Goal: Task Accomplishment & Management: Complete application form

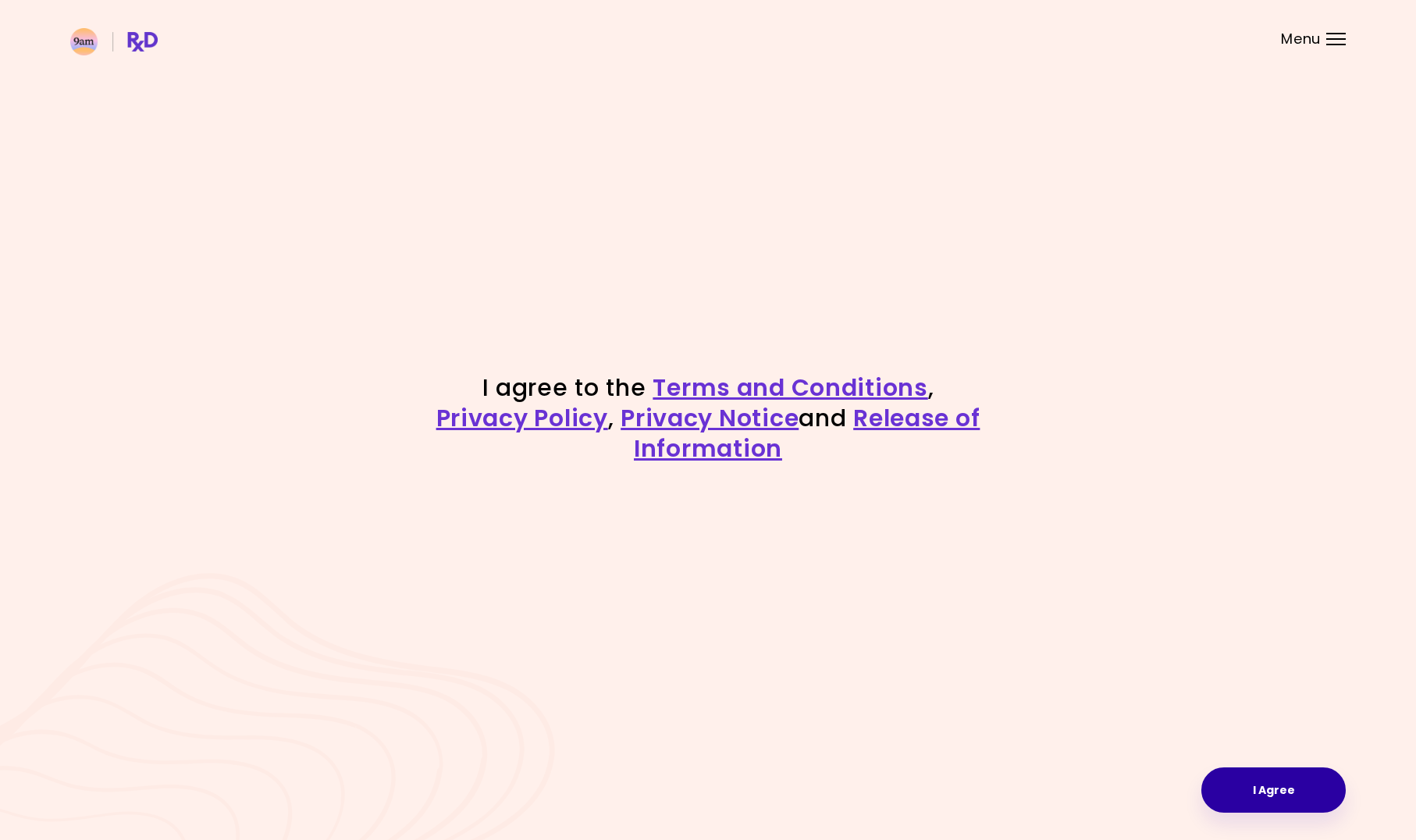
click at [1262, 794] on button "I Agree" at bounding box center [1273, 790] width 145 height 45
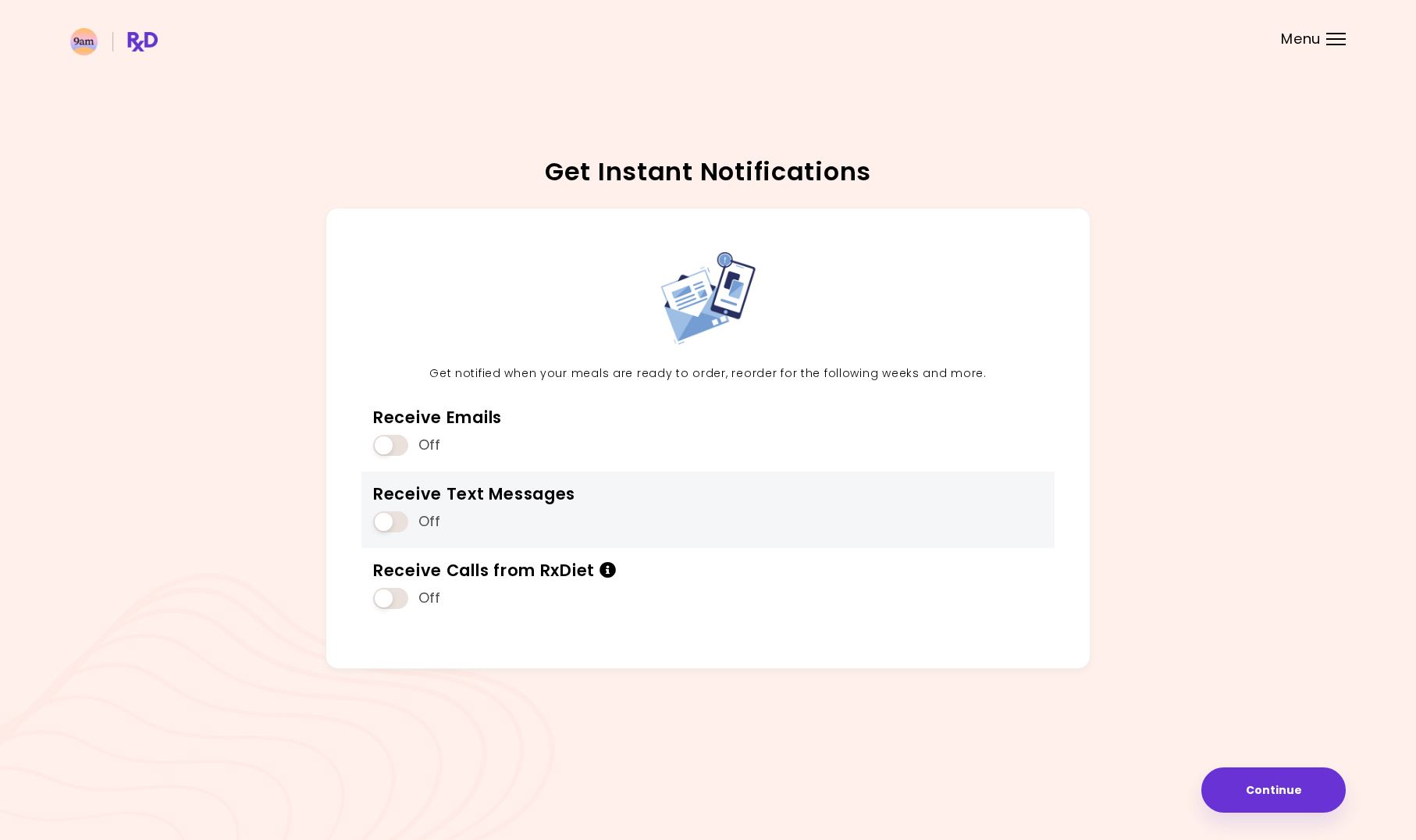
click at [382, 512] on span at bounding box center [391, 522] width 35 height 21
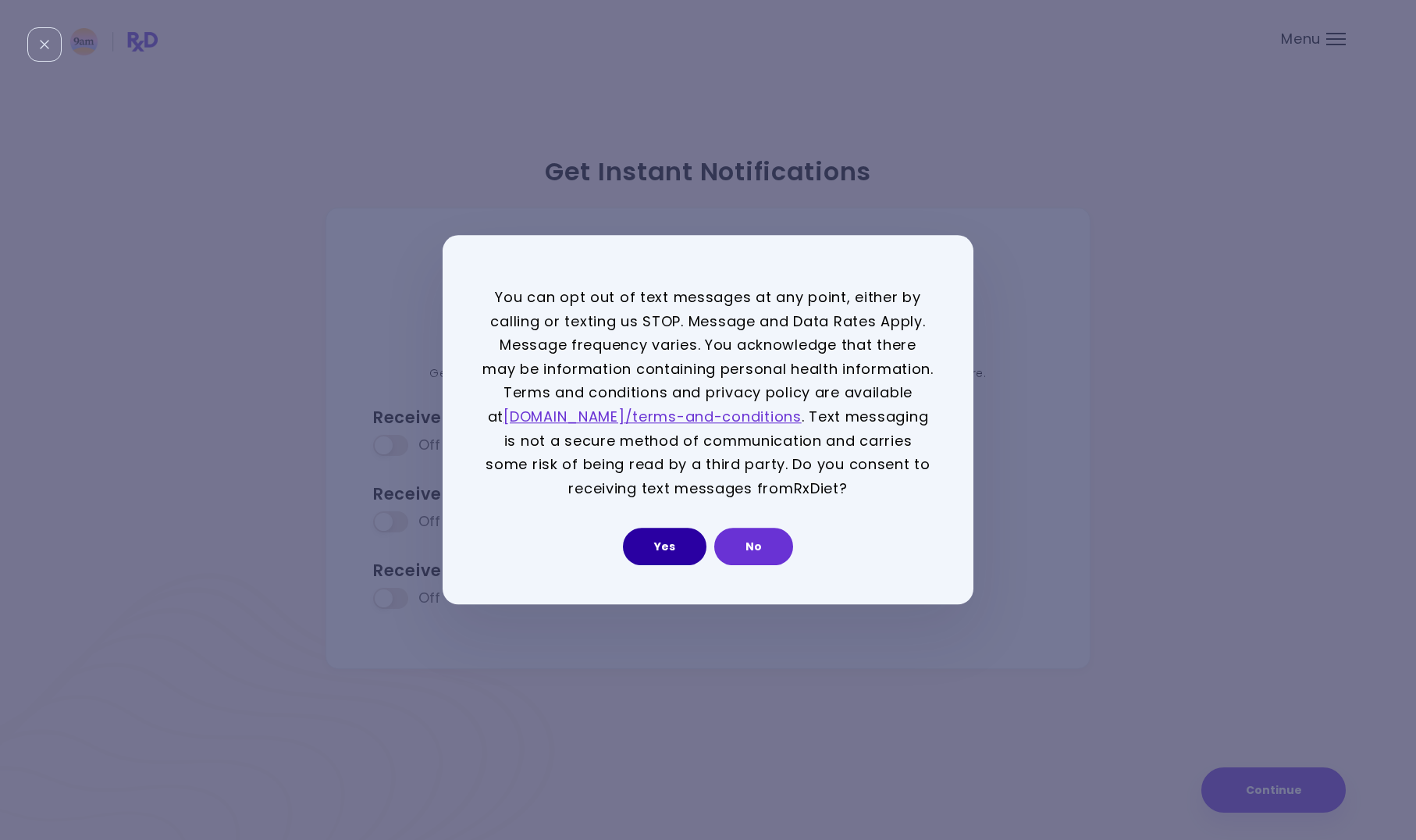
click at [653, 546] on button "Yes" at bounding box center [664, 547] width 83 height 37
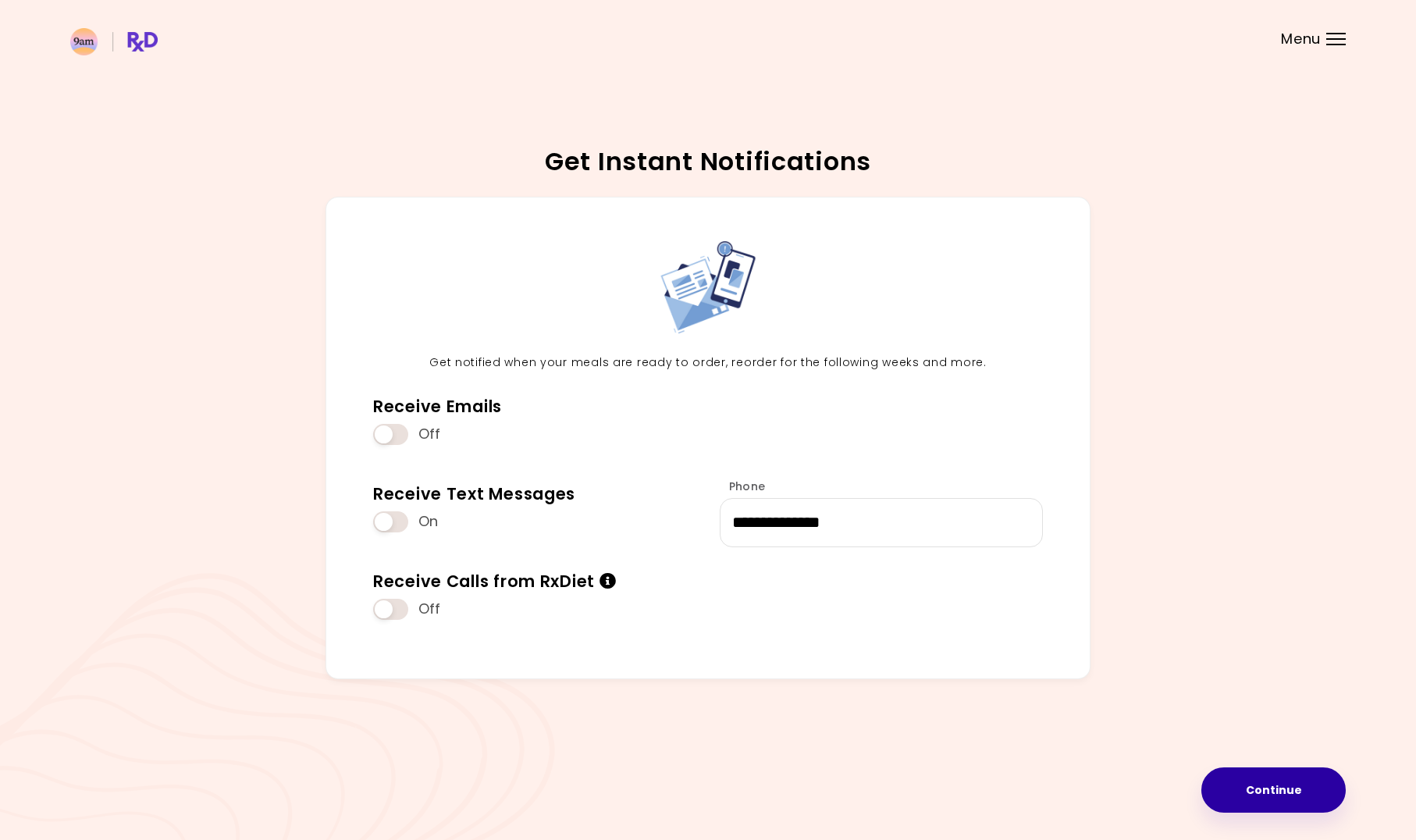
click at [1255, 785] on button "Continue" at bounding box center [1273, 790] width 145 height 45
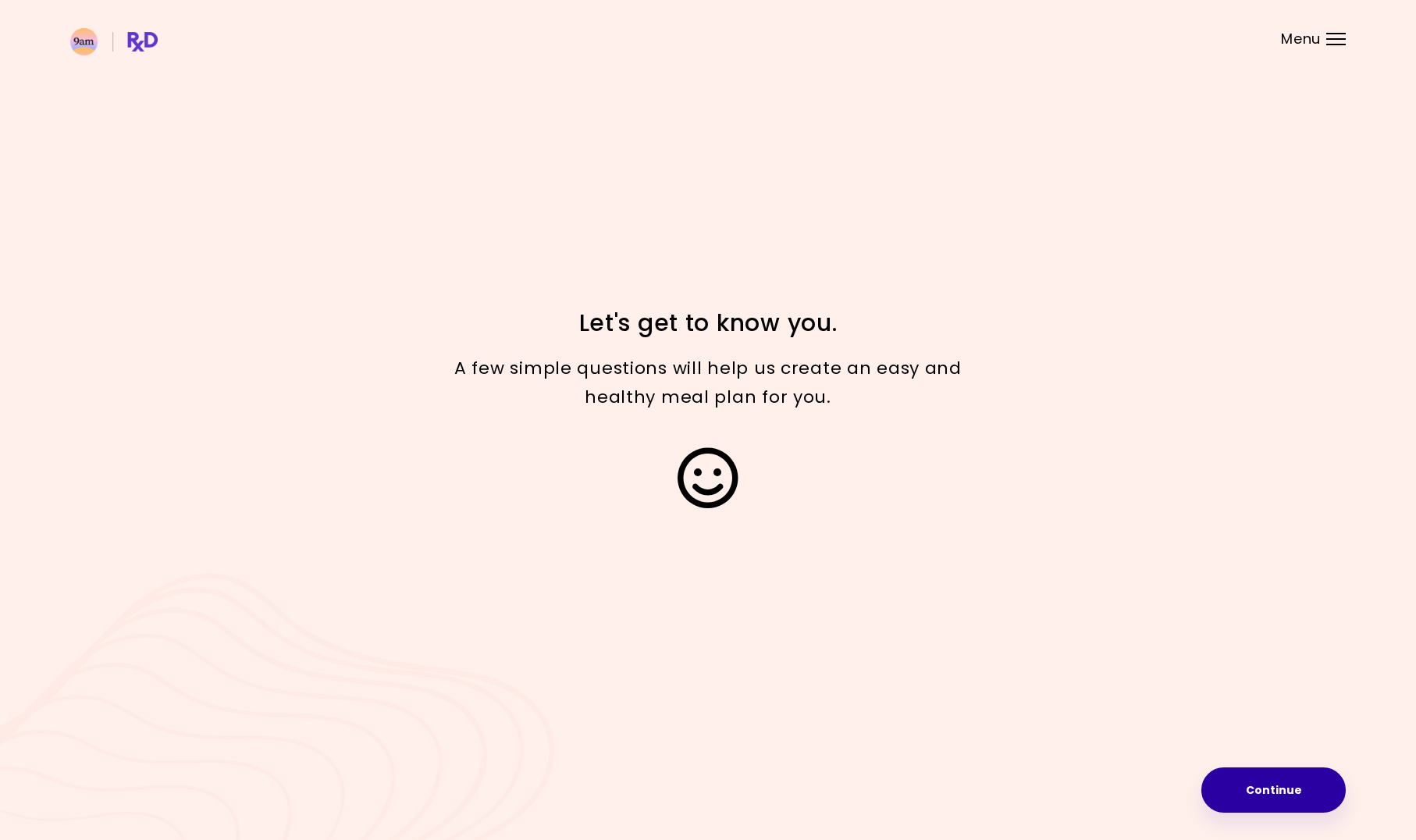
click at [1276, 791] on button "Continue" at bounding box center [1273, 790] width 145 height 45
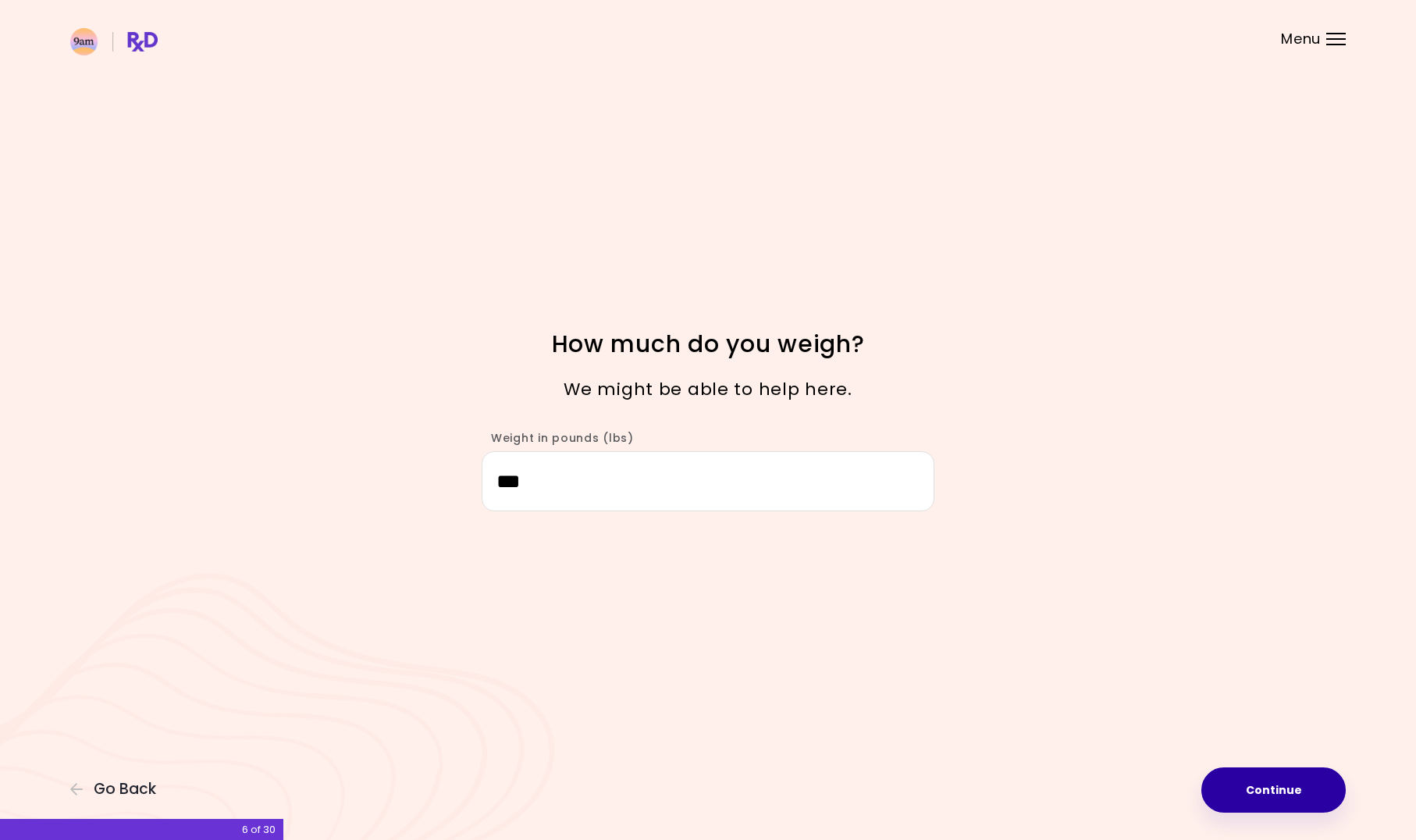
click at [1264, 793] on button "Continue" at bounding box center [1273, 790] width 145 height 45
select select "****"
click at [1264, 793] on button "Continue" at bounding box center [1273, 790] width 145 height 45
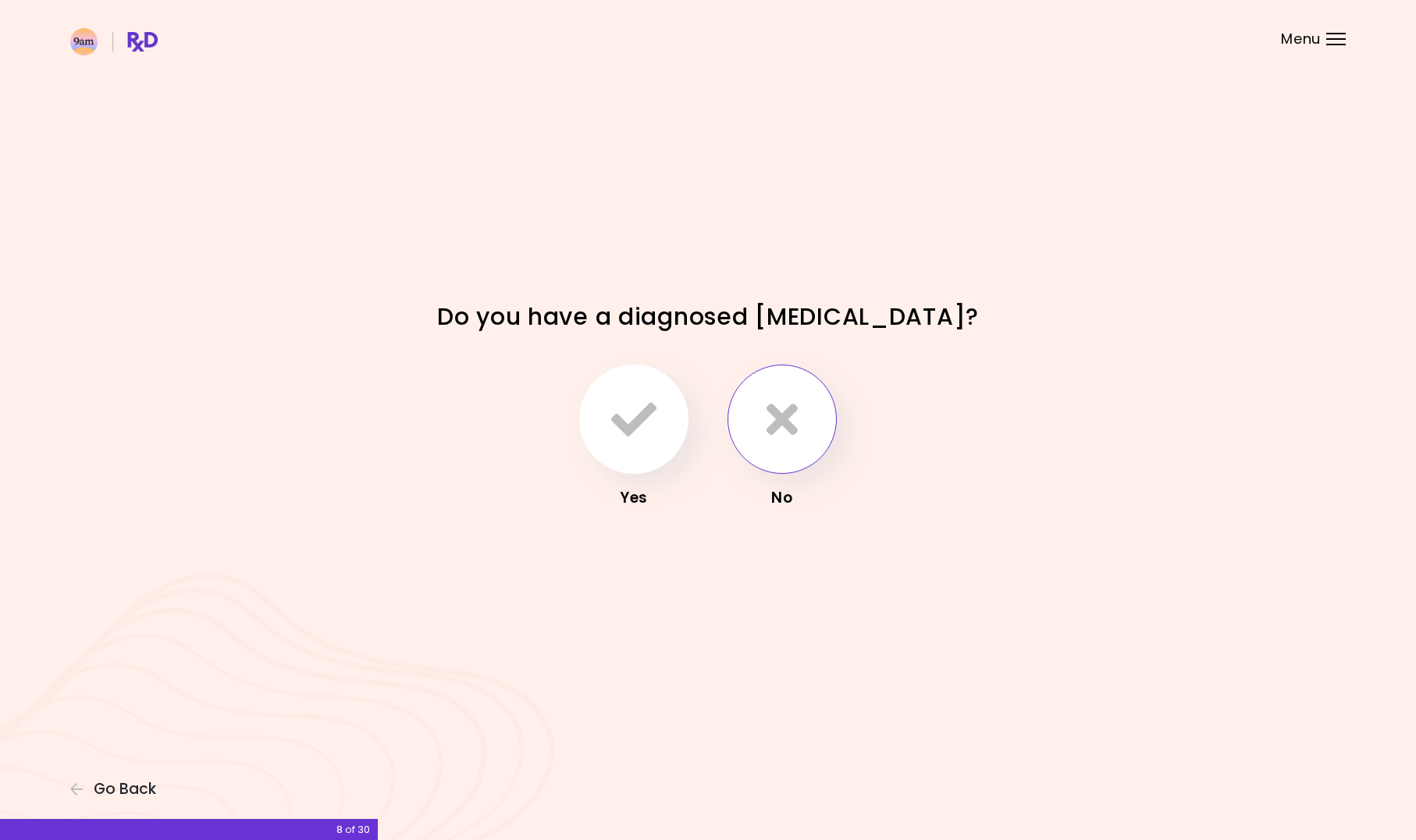
click at [769, 434] on icon "button" at bounding box center [781, 419] width 31 height 45
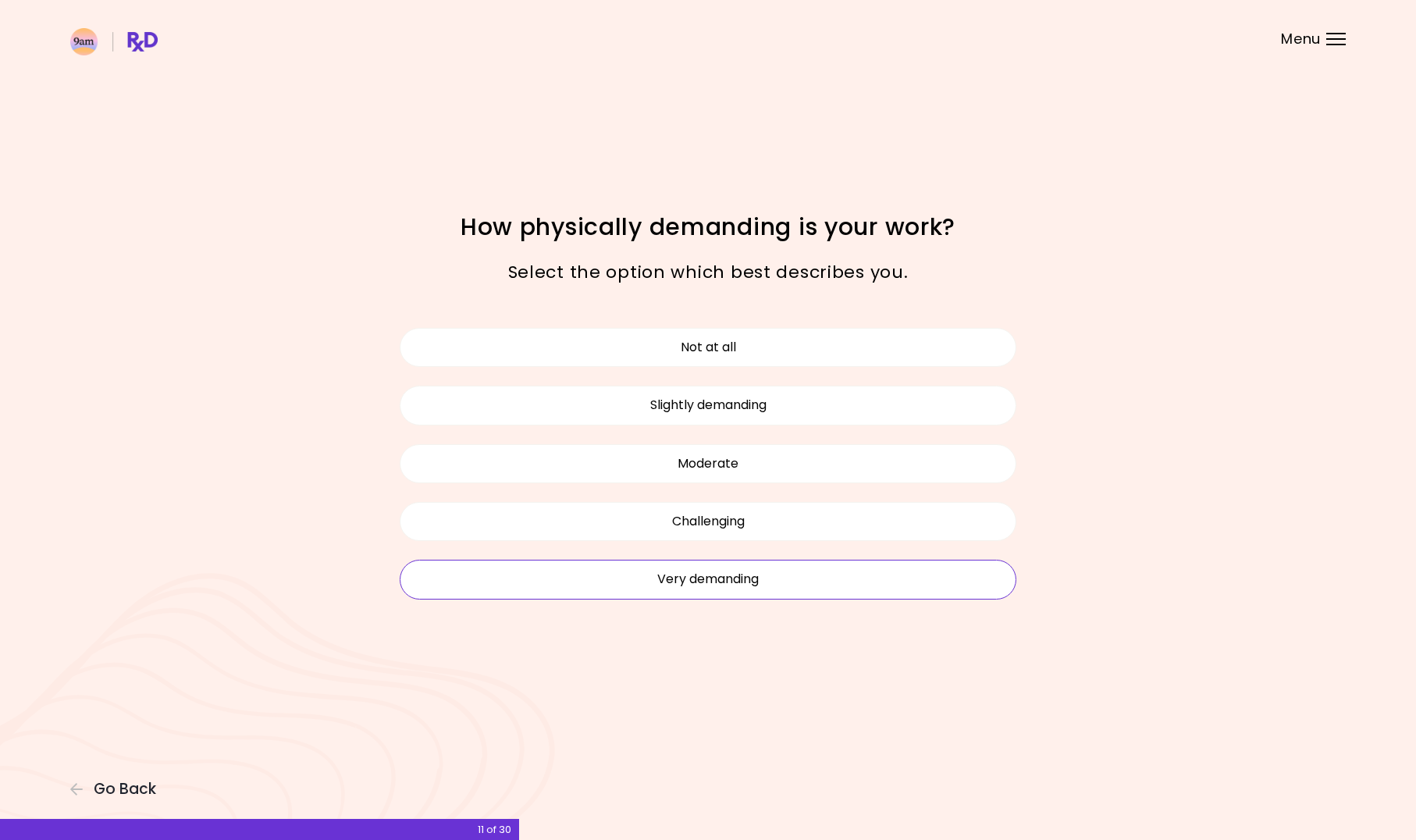
click at [760, 584] on button "Very demanding" at bounding box center [708, 580] width 617 height 39
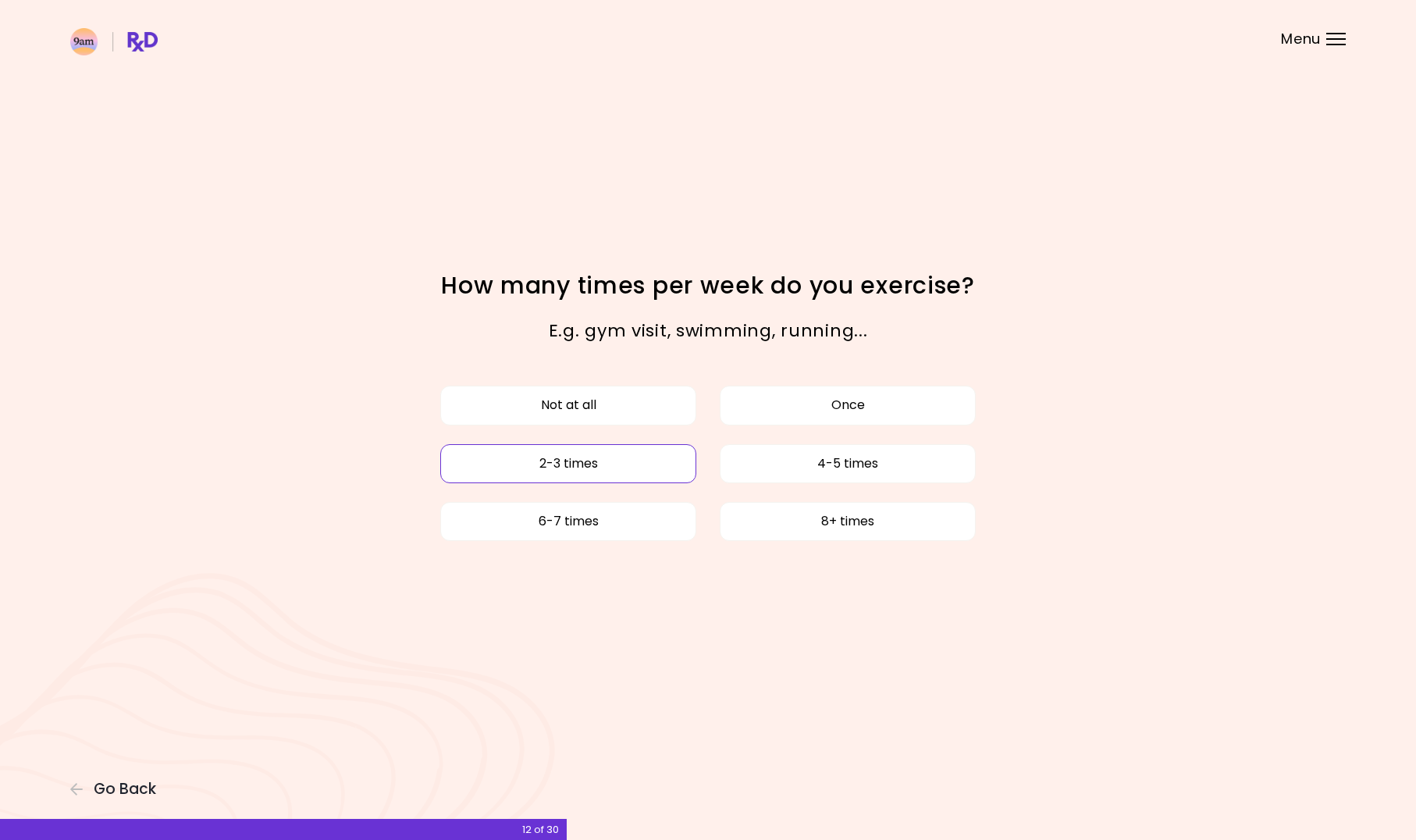
click at [614, 466] on button "2-3 times" at bounding box center [568, 464] width 256 height 39
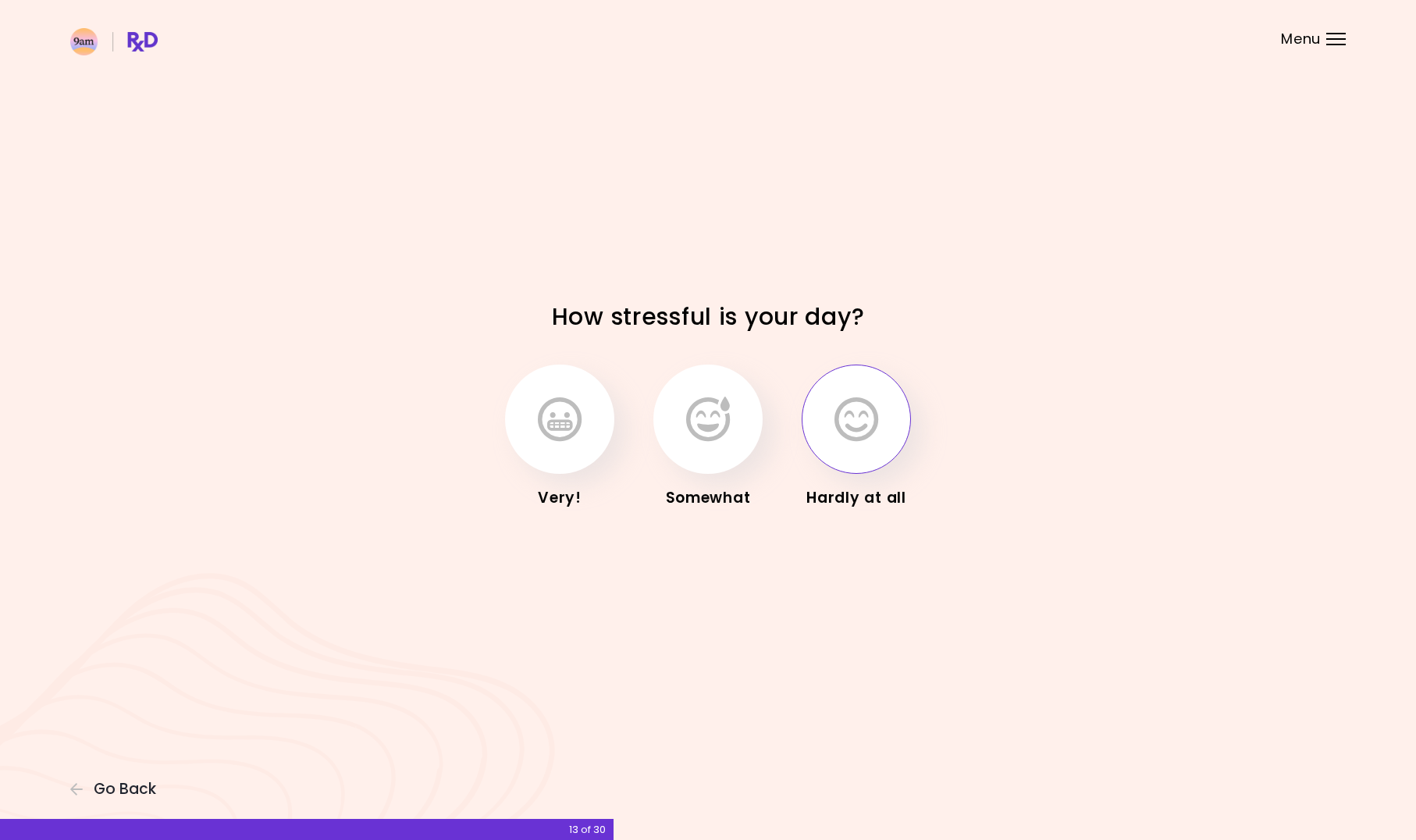
click at [857, 431] on icon "button" at bounding box center [856, 419] width 44 height 45
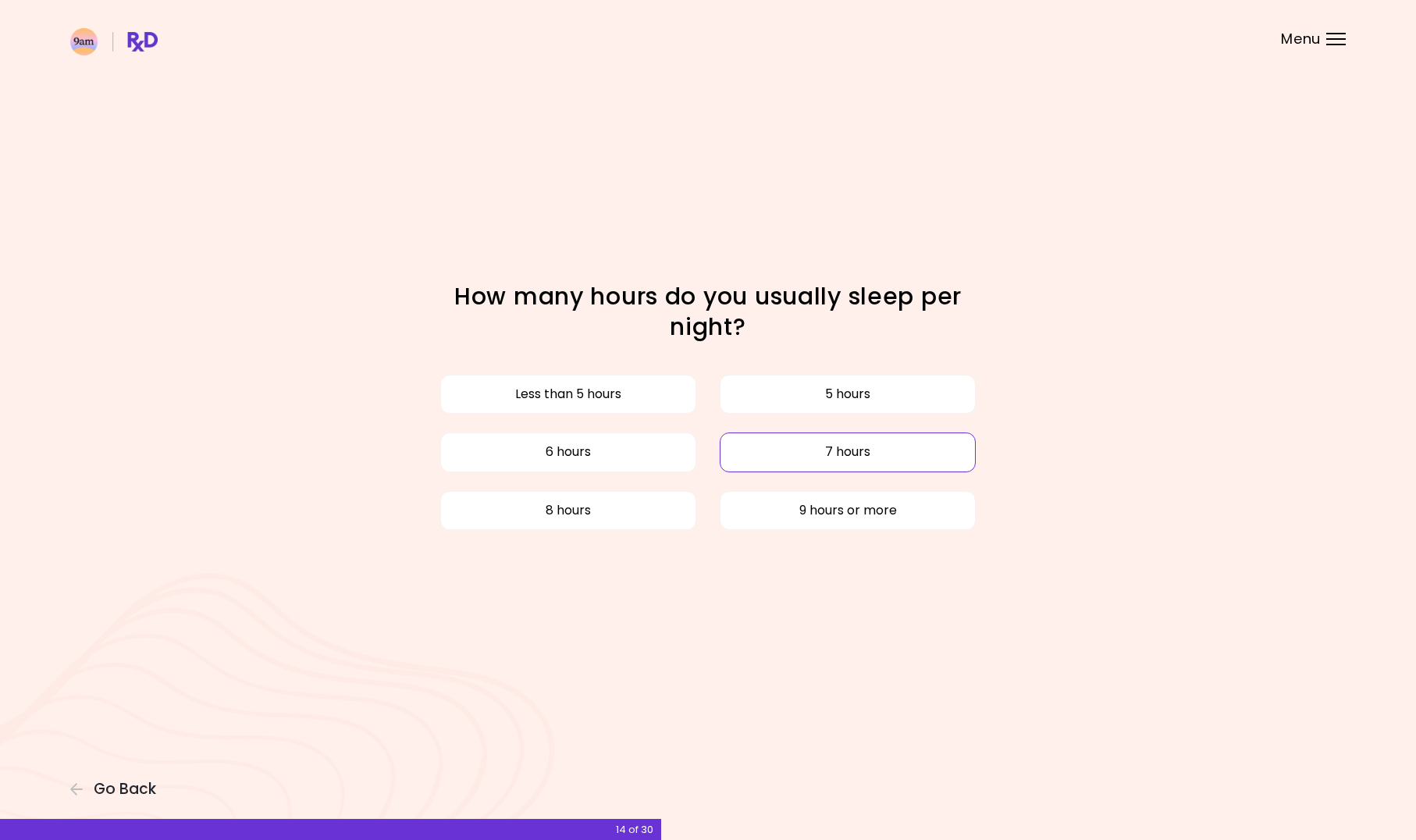
click at [766, 451] on button "7 hours" at bounding box center [848, 452] width 256 height 39
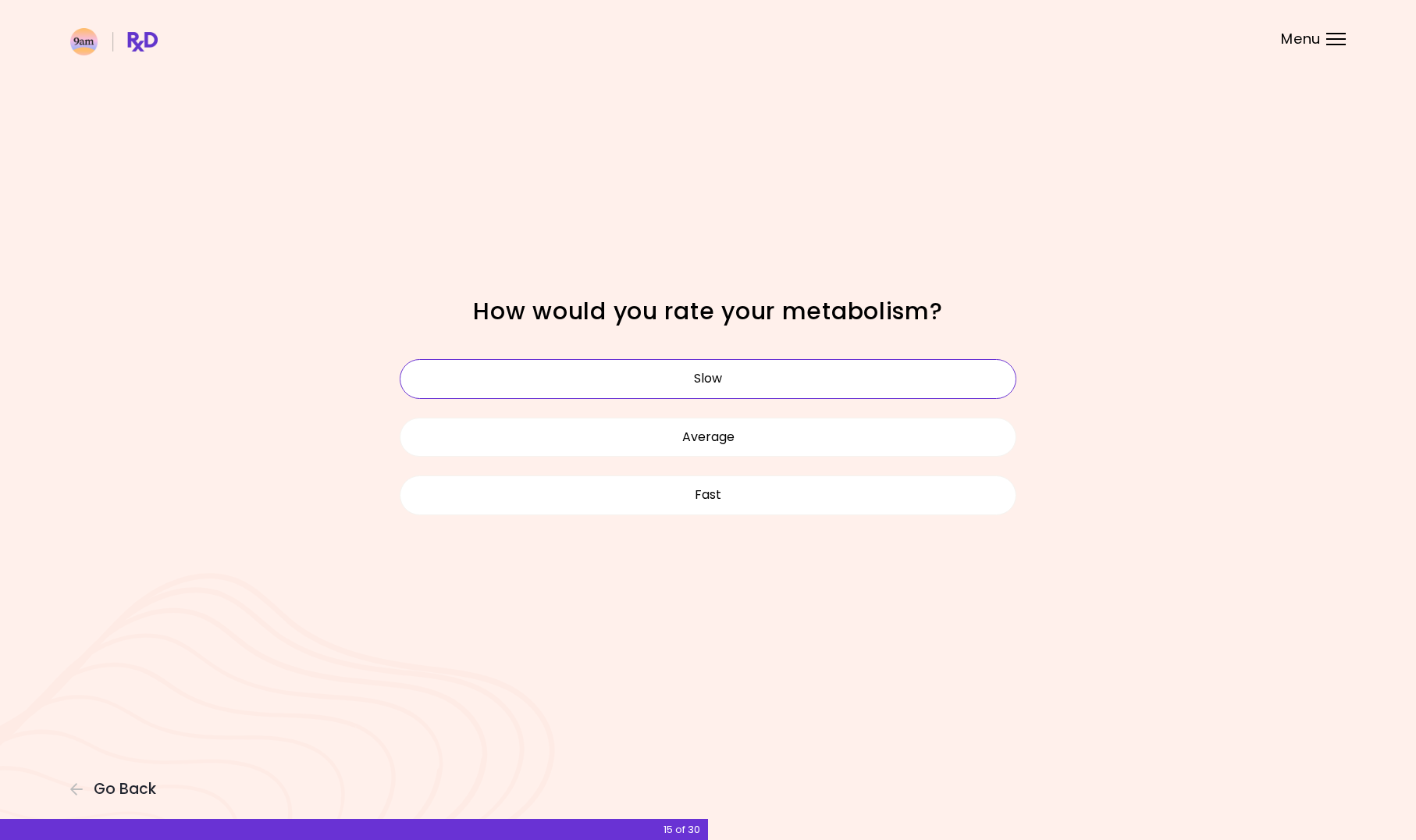
click at [741, 384] on button "Slow" at bounding box center [708, 379] width 617 height 39
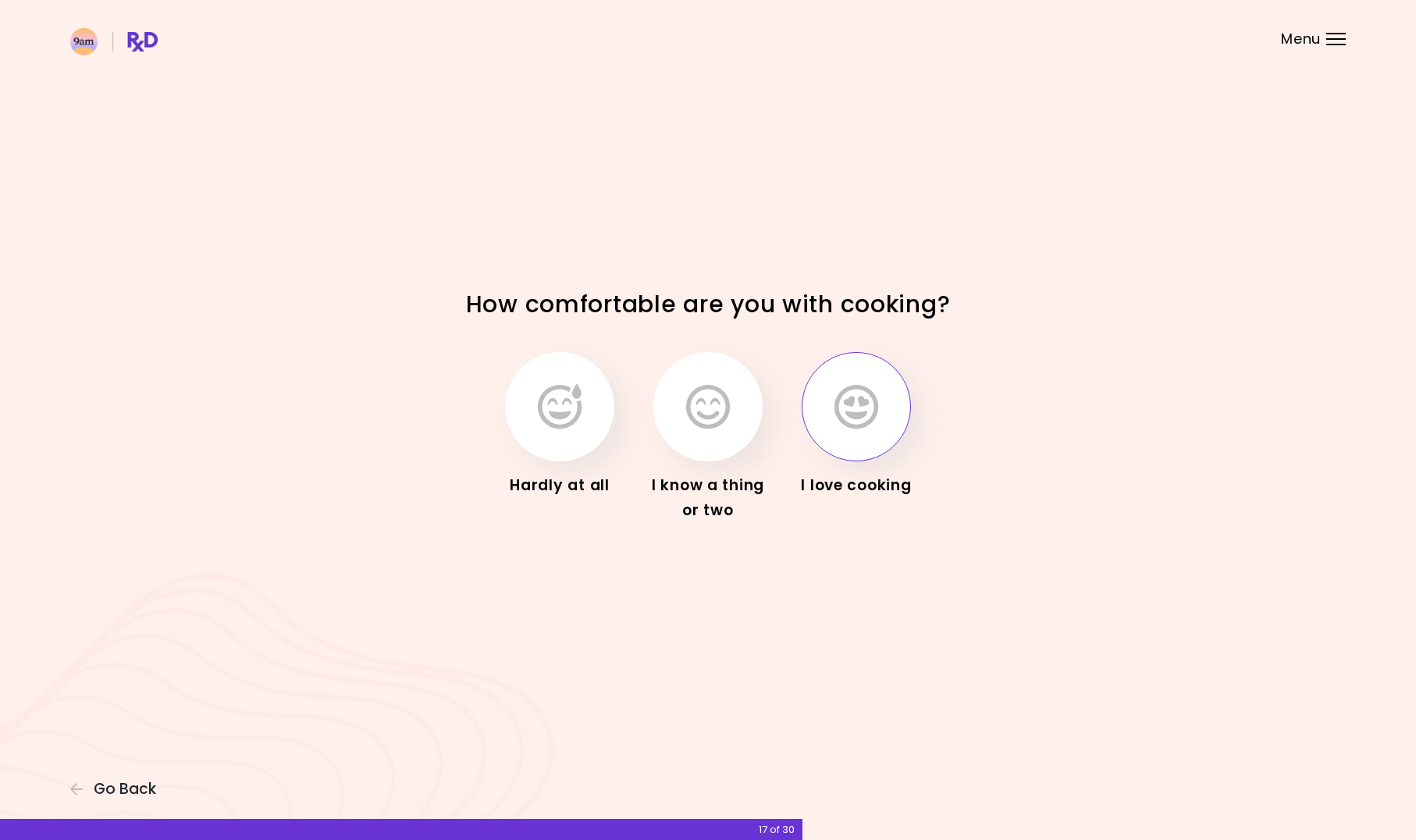
click at [849, 437] on button "button" at bounding box center [856, 406] width 109 height 109
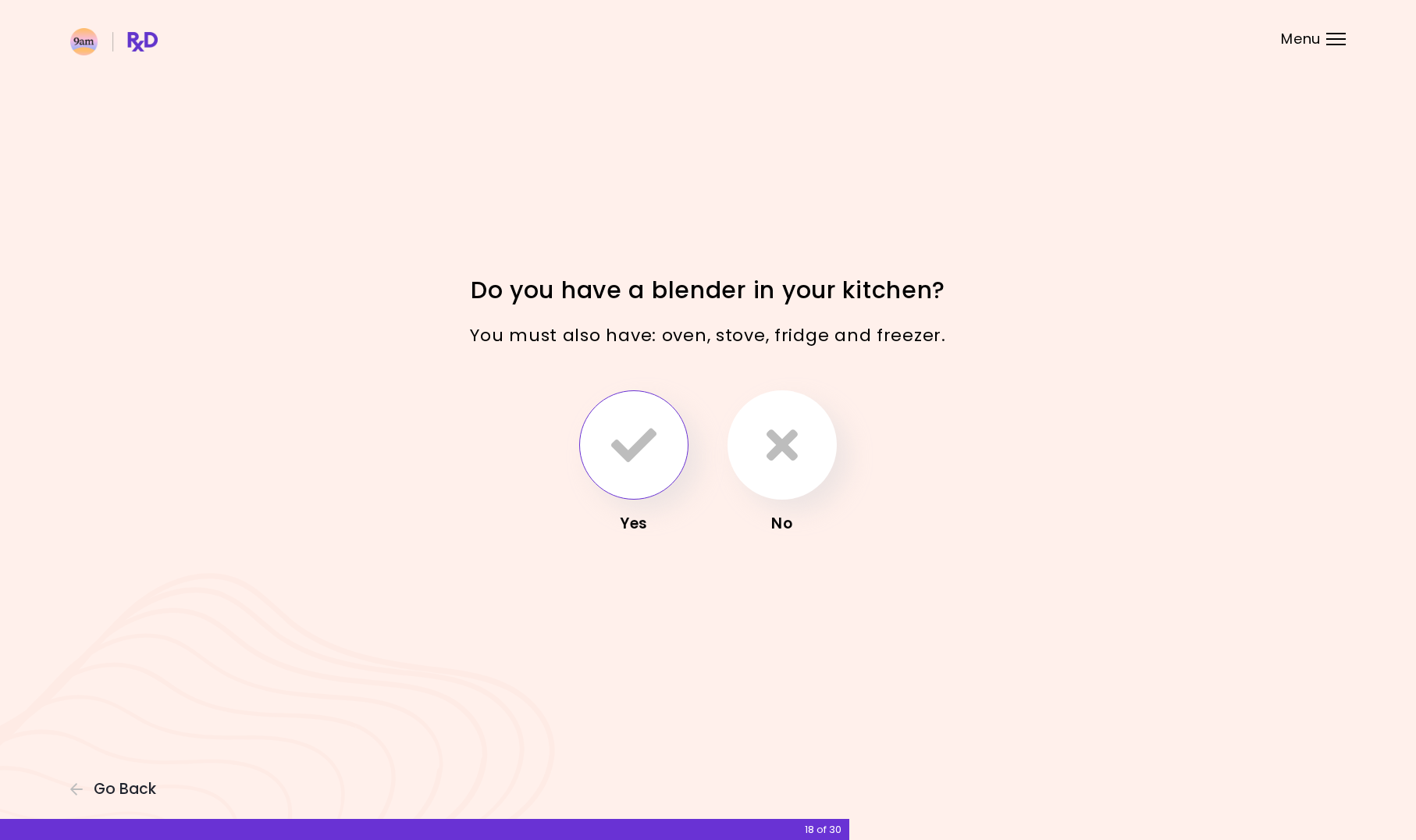
click at [651, 441] on icon "button" at bounding box center [634, 444] width 45 height 45
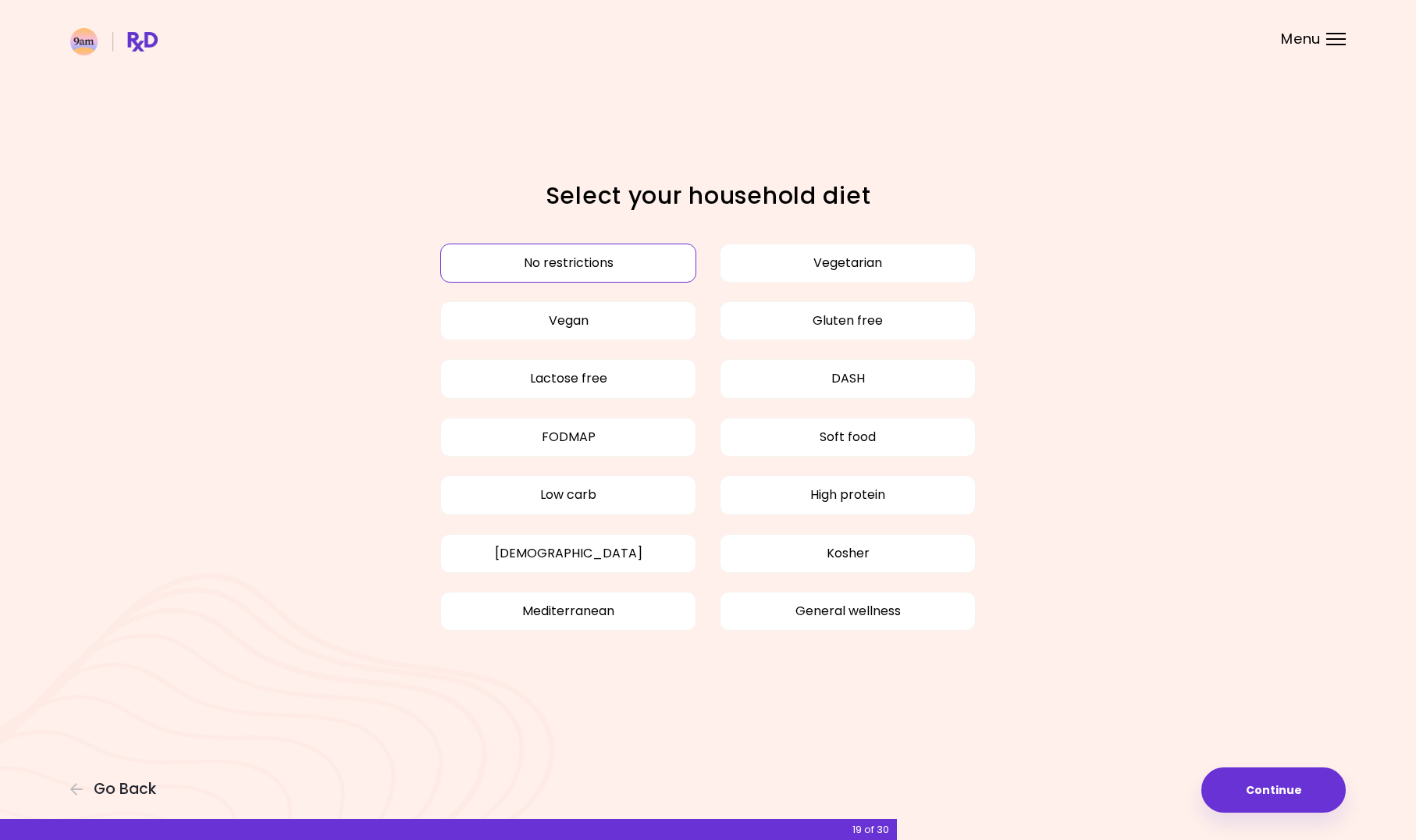
click at [546, 255] on button "No restrictions" at bounding box center [568, 263] width 256 height 39
click at [588, 272] on button "No restrictions" at bounding box center [568, 263] width 256 height 39
click at [1266, 797] on button "Continue" at bounding box center [1273, 790] width 145 height 45
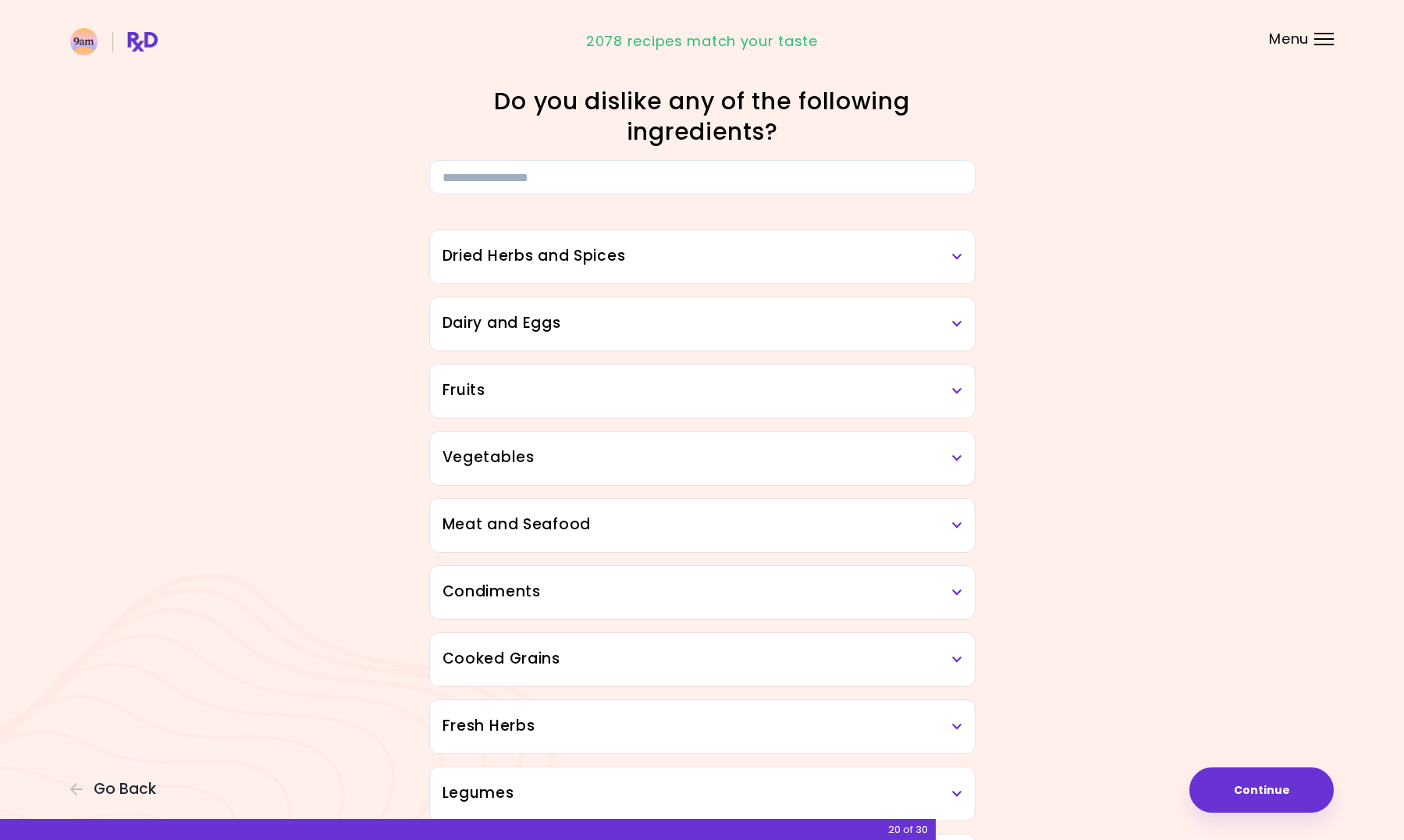
click at [964, 459] on div "Vegetables" at bounding box center [703, 457] width 545 height 53
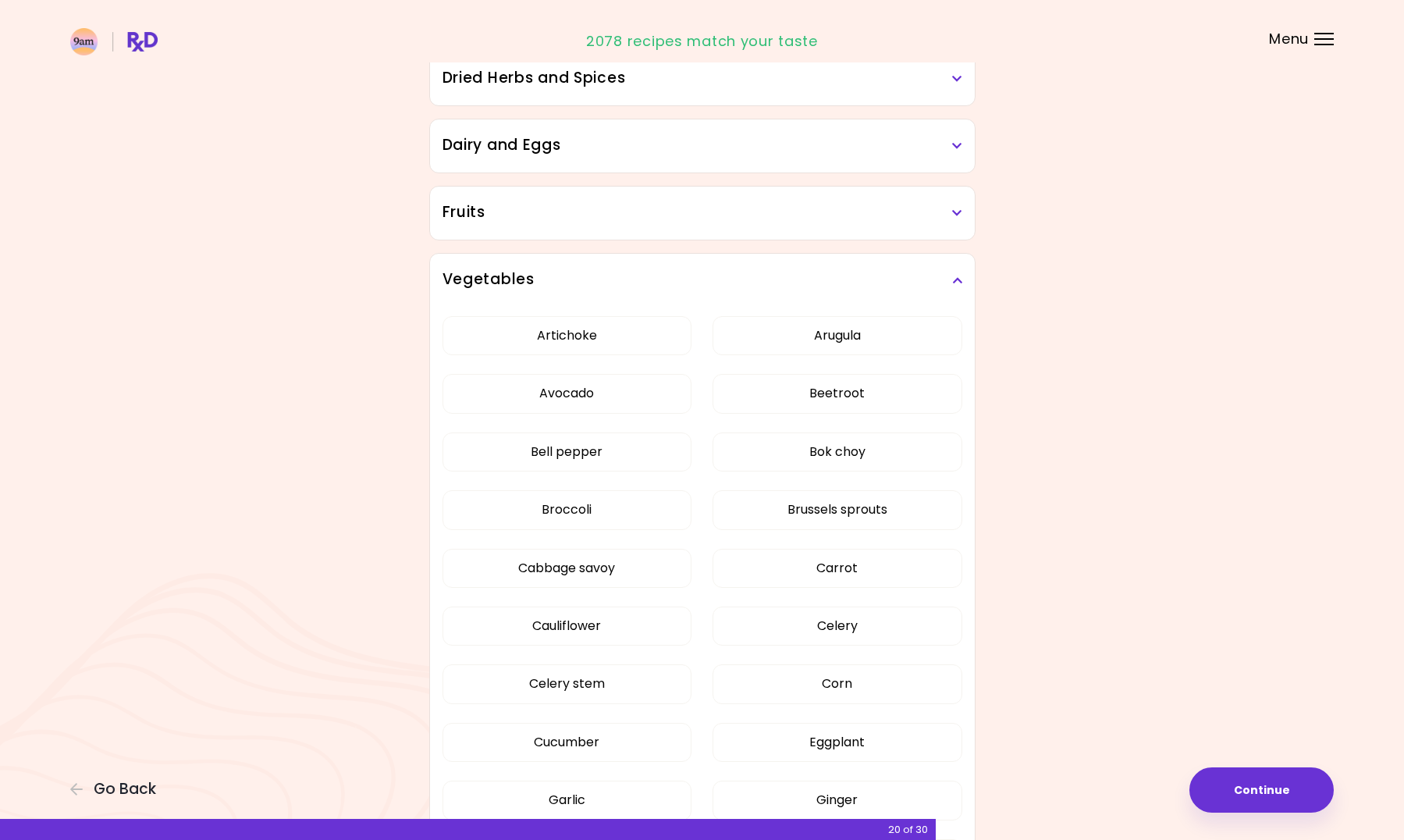
scroll to position [234, 0]
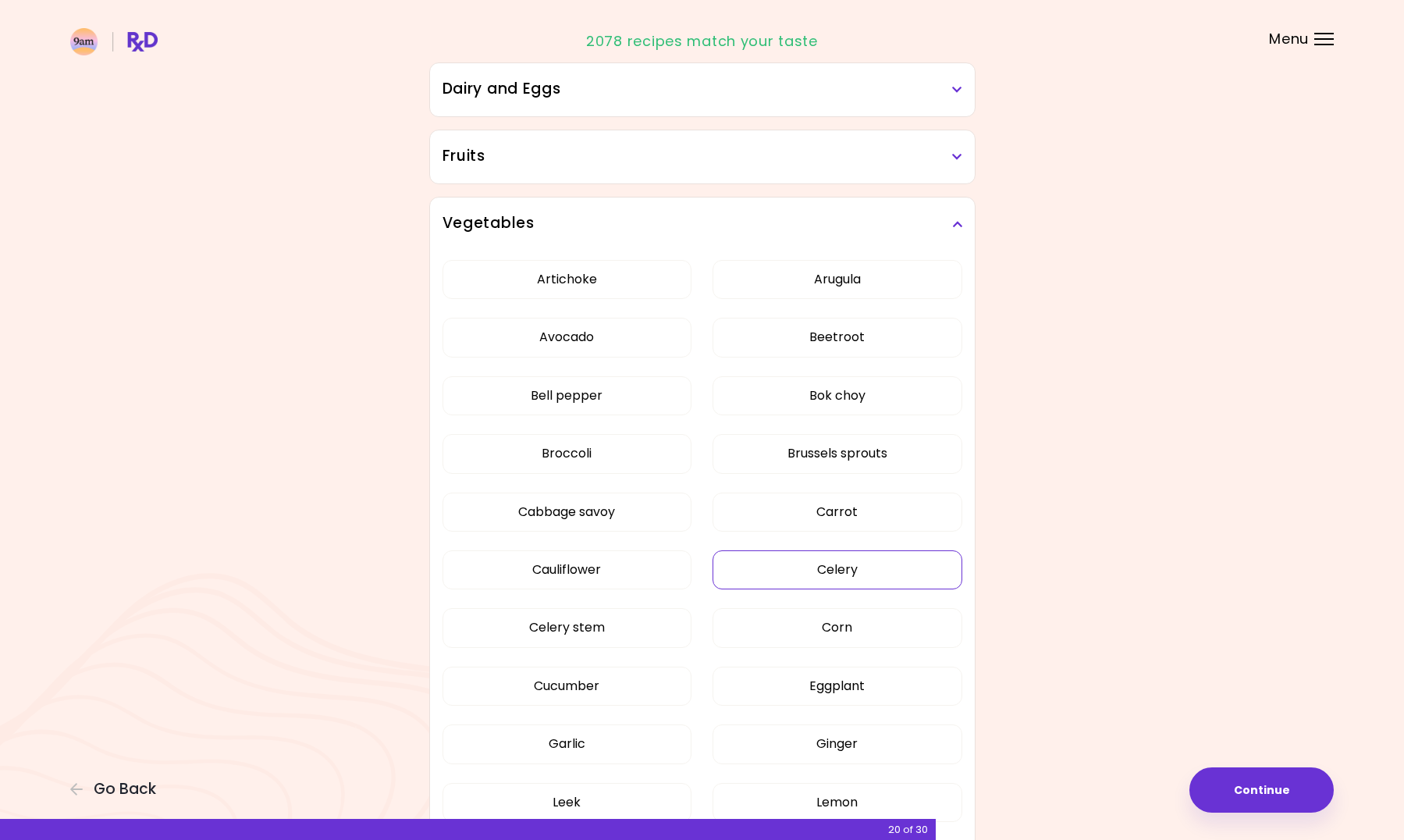
click at [877, 563] on button "Celery" at bounding box center [837, 570] width 250 height 39
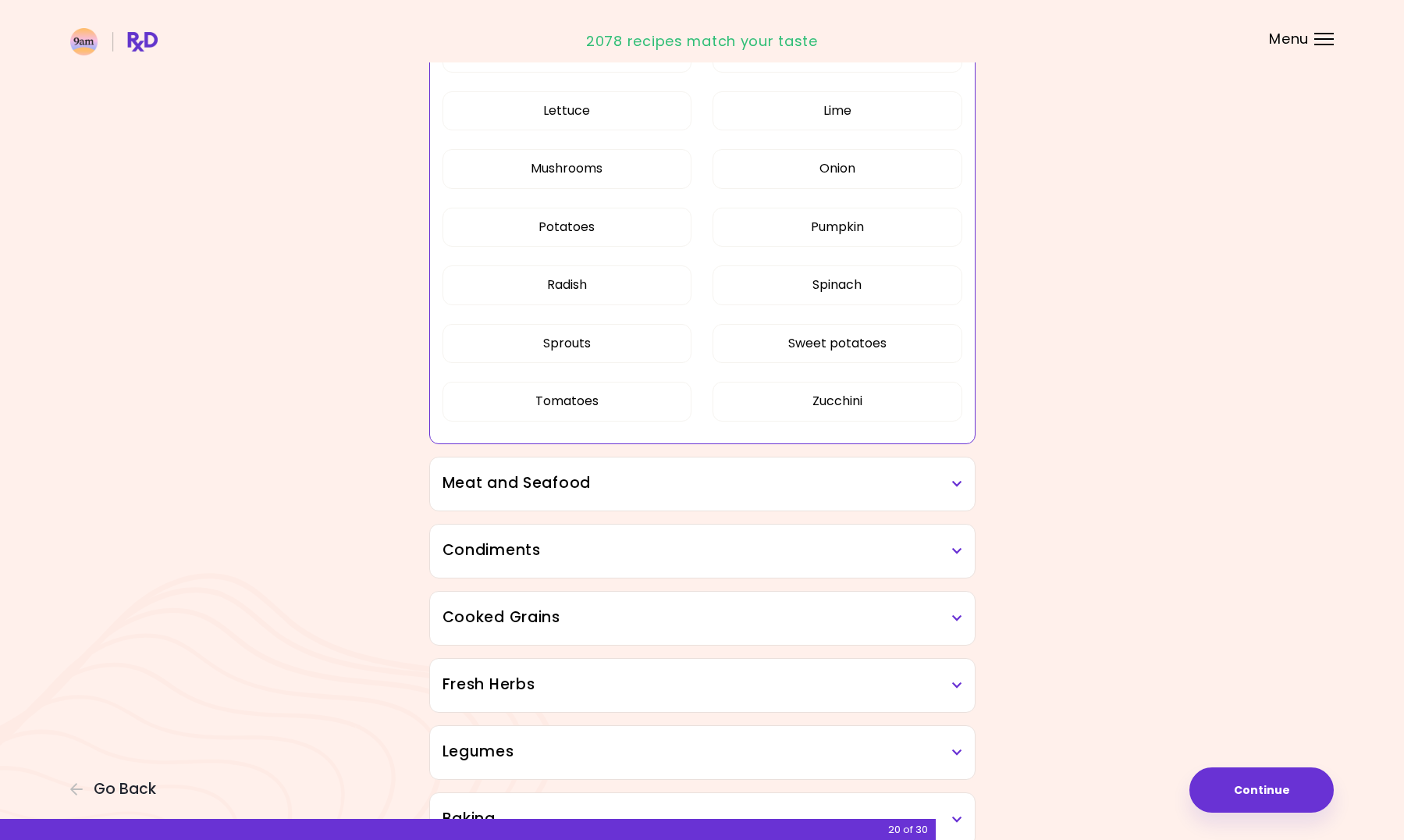
scroll to position [1015, 0]
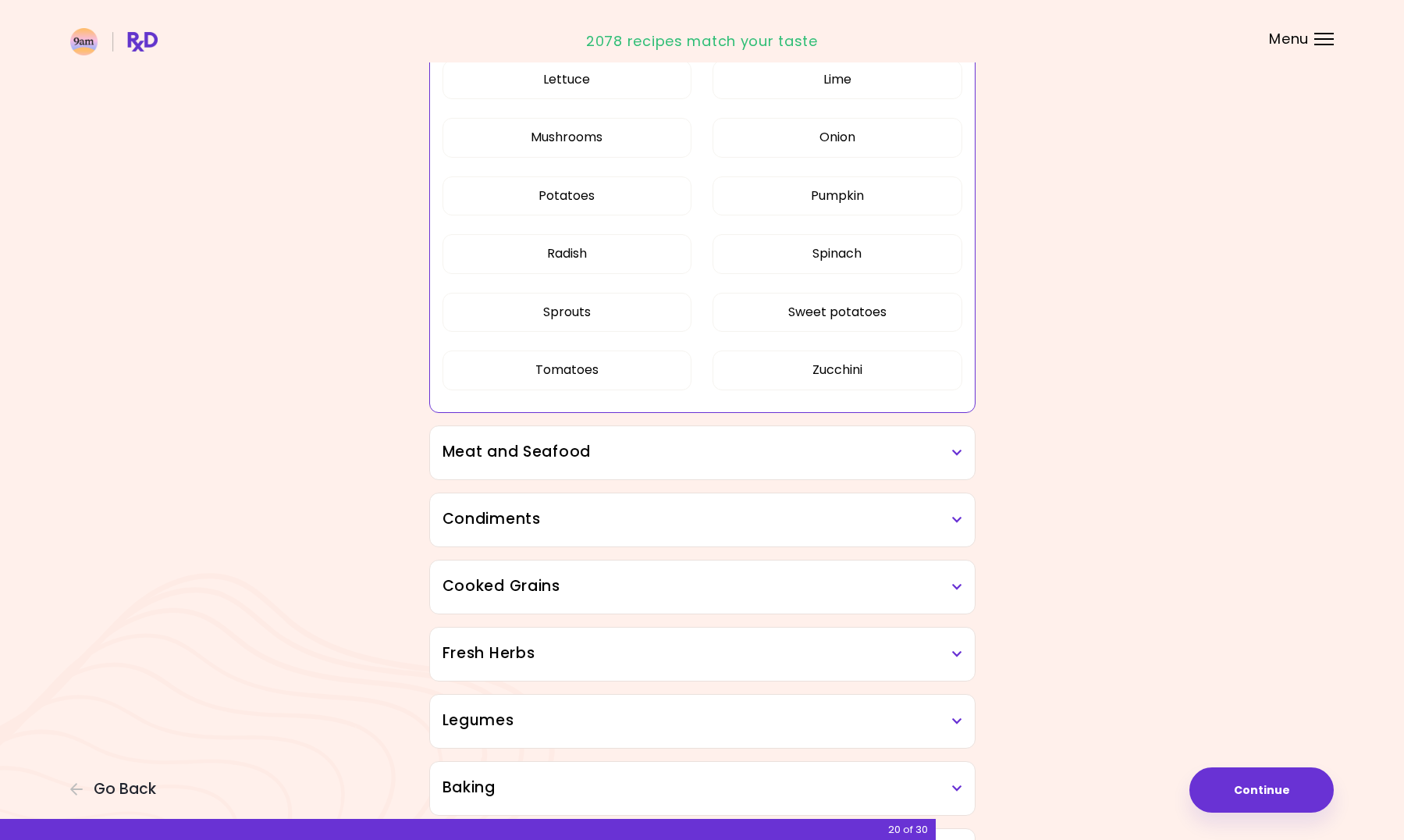
click at [932, 460] on h3 "Meat and Seafood" at bounding box center [702, 452] width 520 height 22
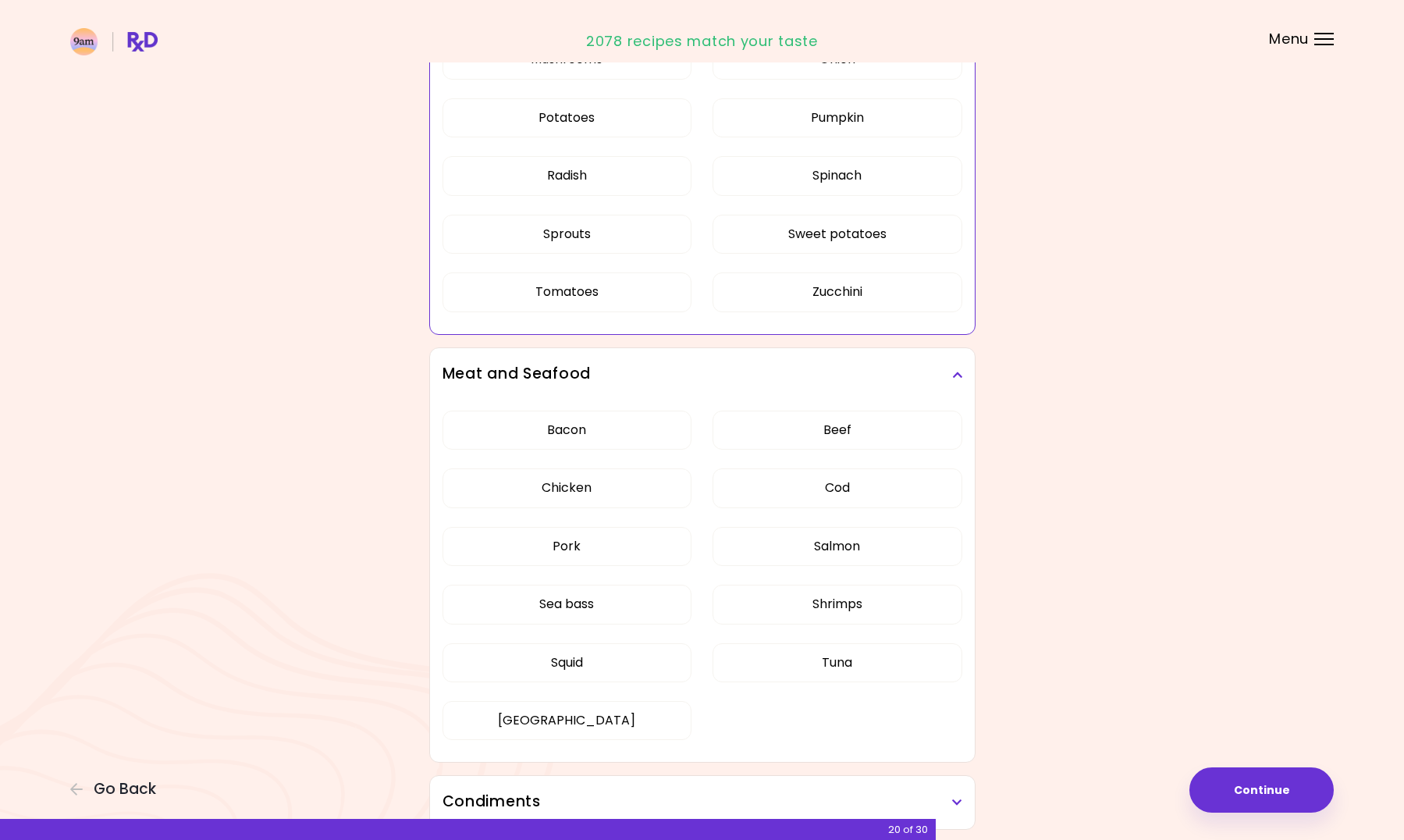
scroll to position [1170, 0]
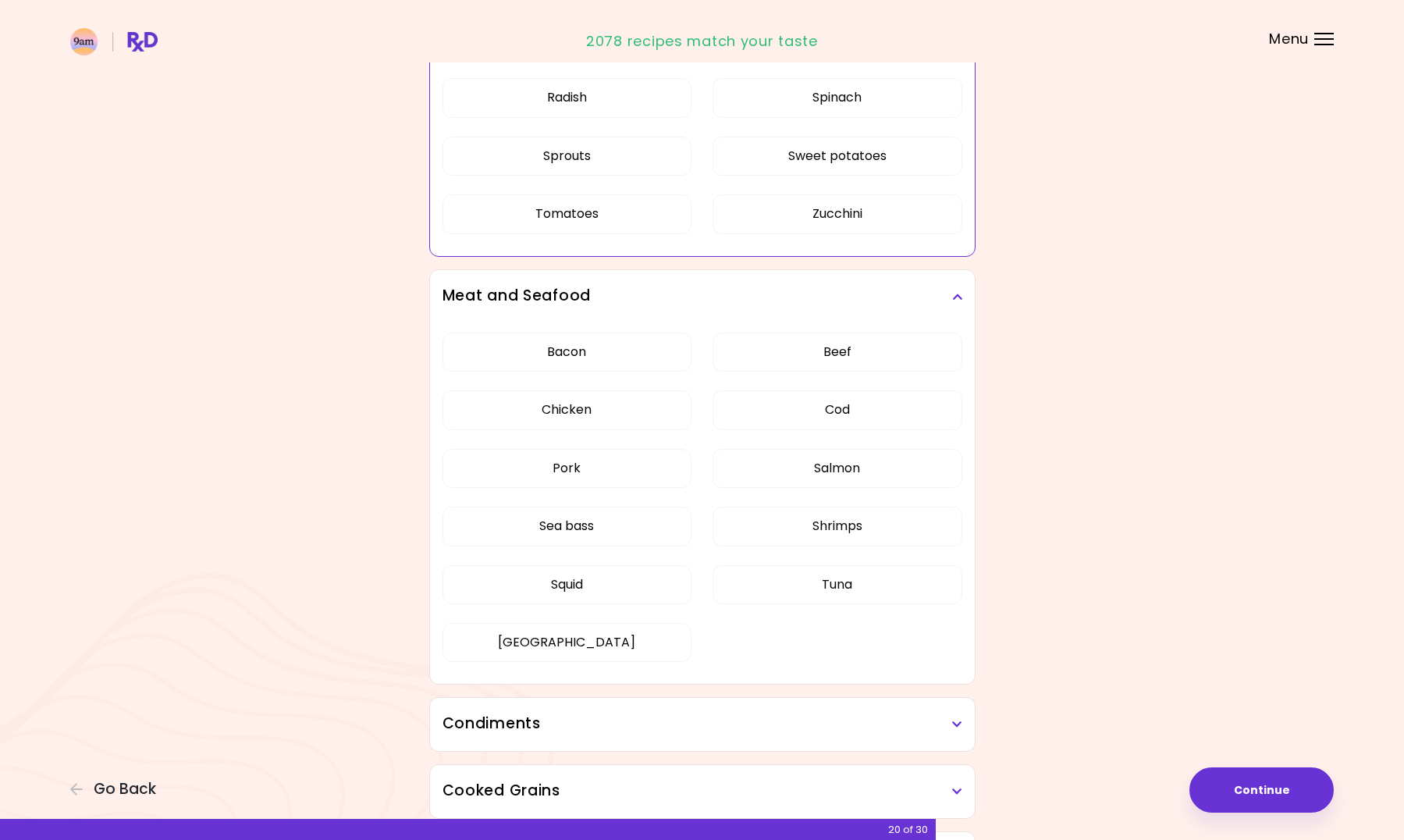
click at [1032, 469] on div "Dried Herbs and Spices Adobo Annatto seeds Chilli Cinnamon Cumin [PERSON_NAME] …" at bounding box center [702, 223] width 750 height 2399
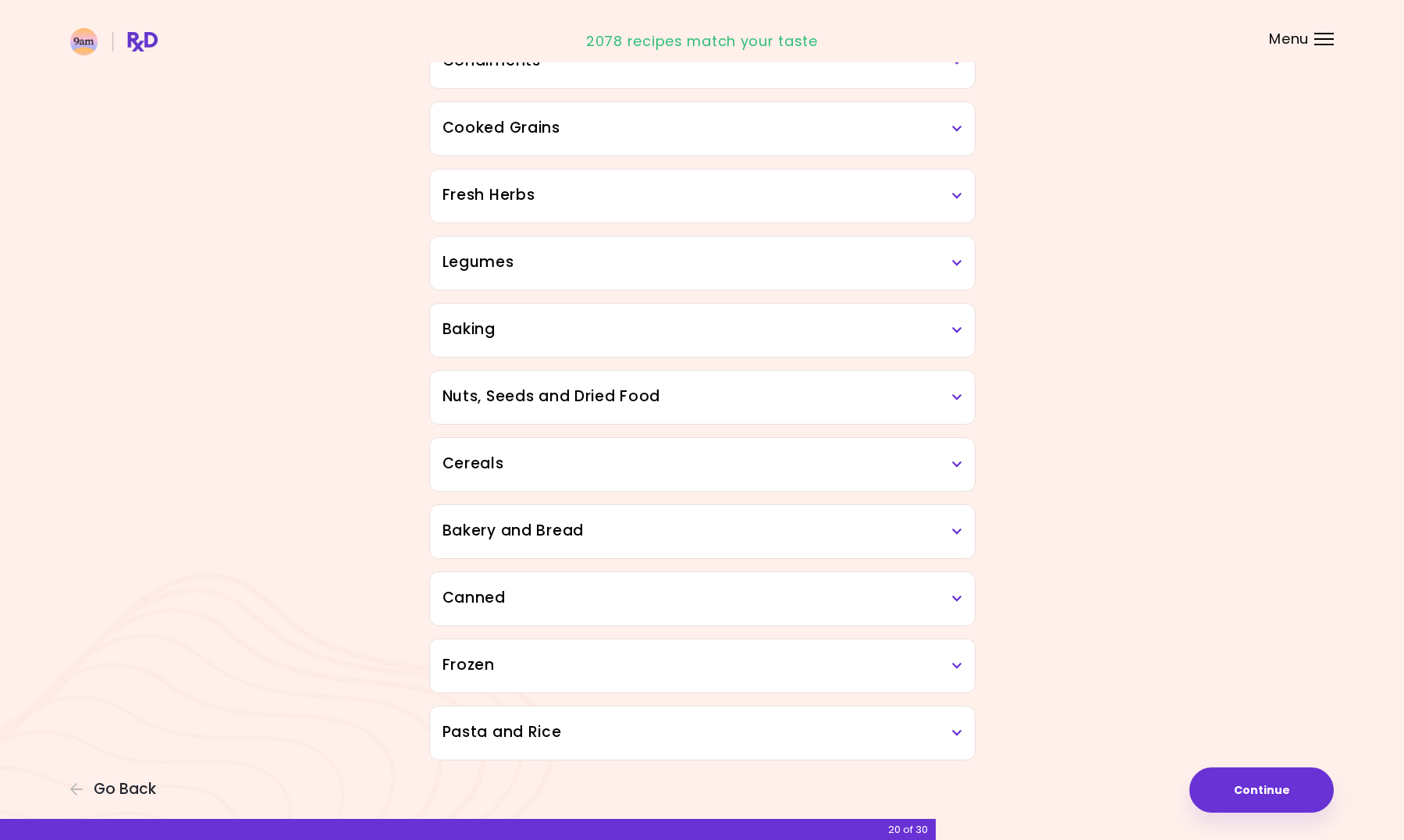
scroll to position [1840, 0]
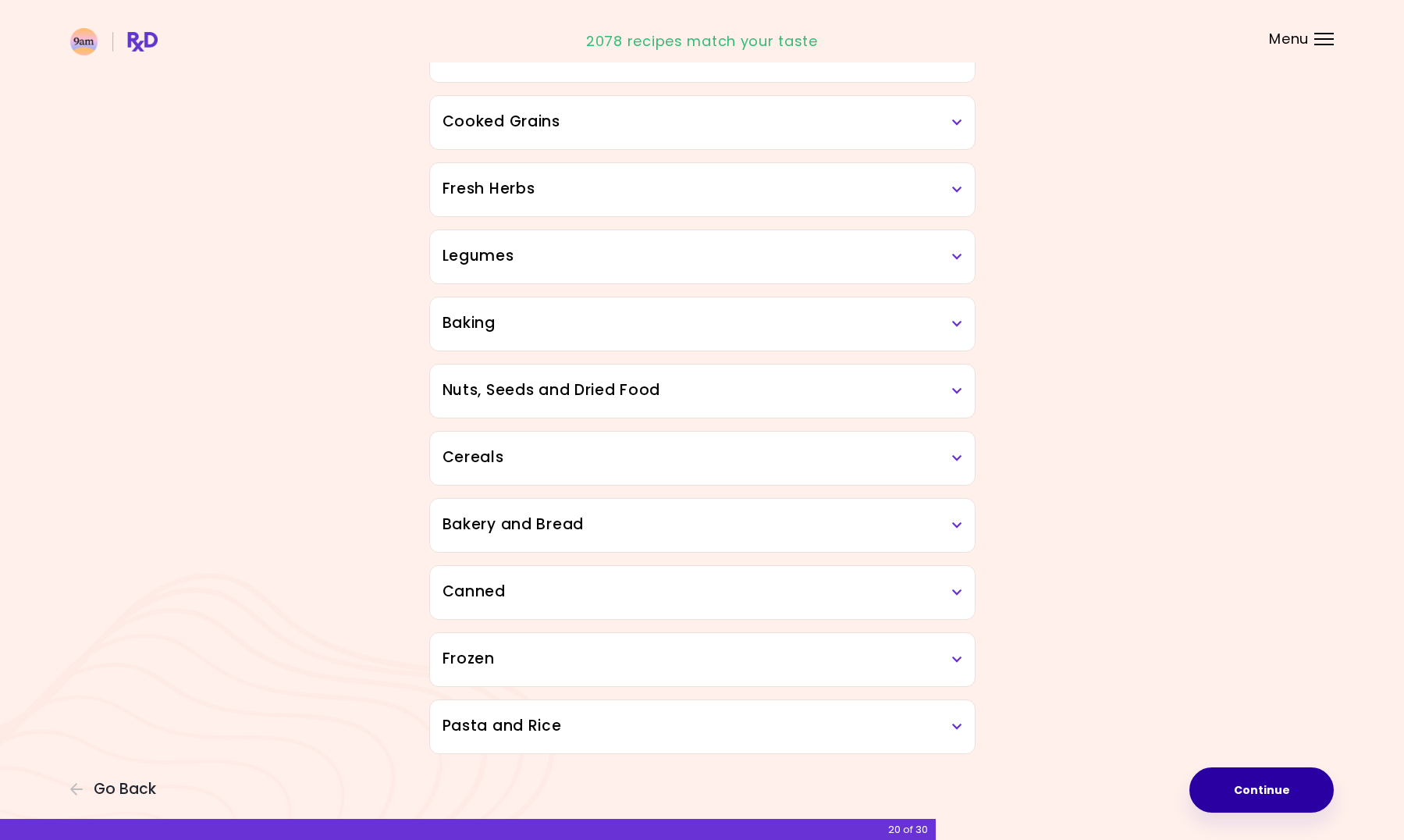
drag, startPoint x: 1278, startPoint y: 791, endPoint x: 1272, endPoint y: 798, distance: 9.2
click at [1273, 797] on button "Continue" at bounding box center [1261, 790] width 145 height 45
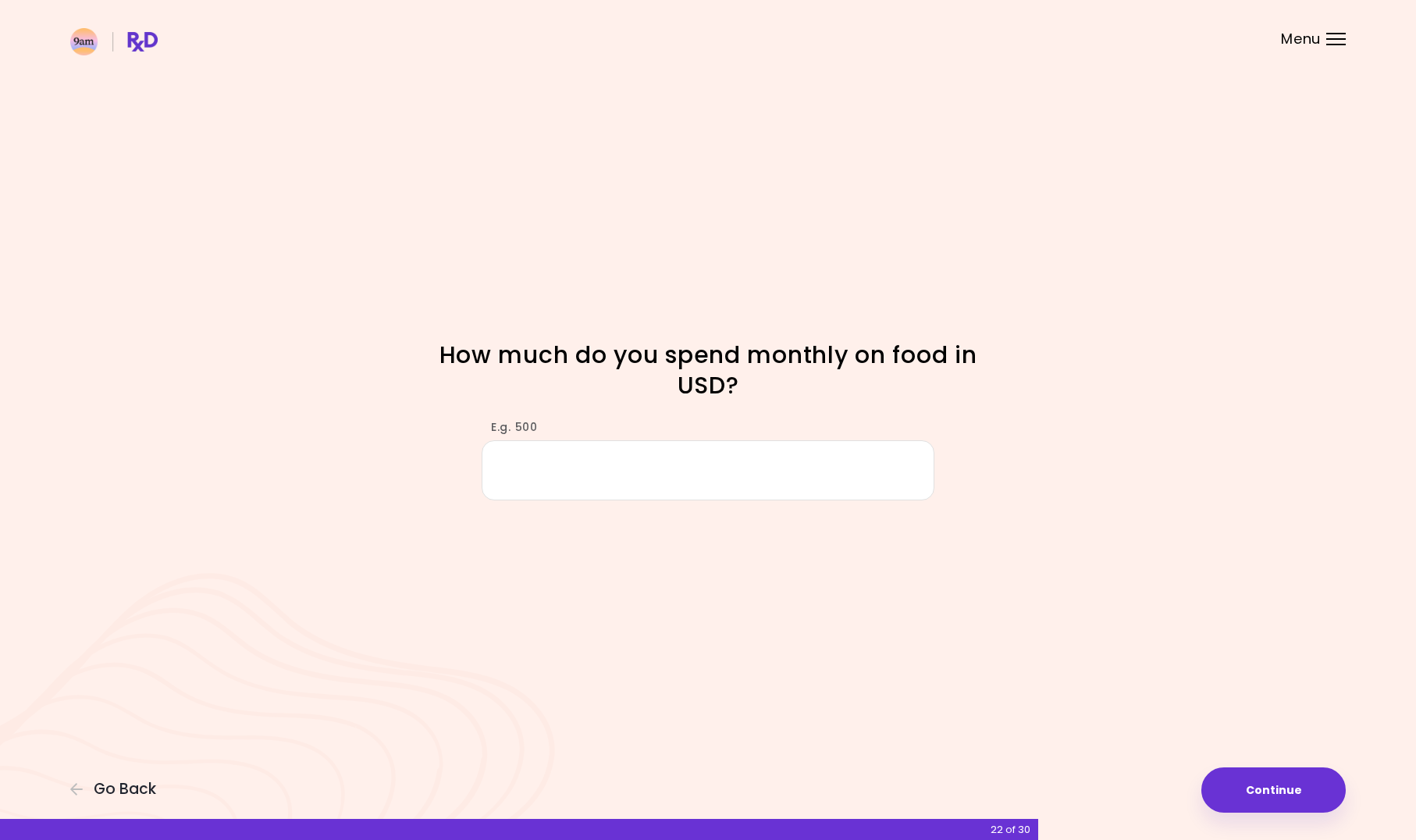
click at [557, 479] on input "E.g. 500" at bounding box center [708, 470] width 453 height 60
click at [850, 470] on input "****" at bounding box center [708, 470] width 453 height 60
click at [1258, 785] on button "Continue" at bounding box center [1273, 790] width 145 height 45
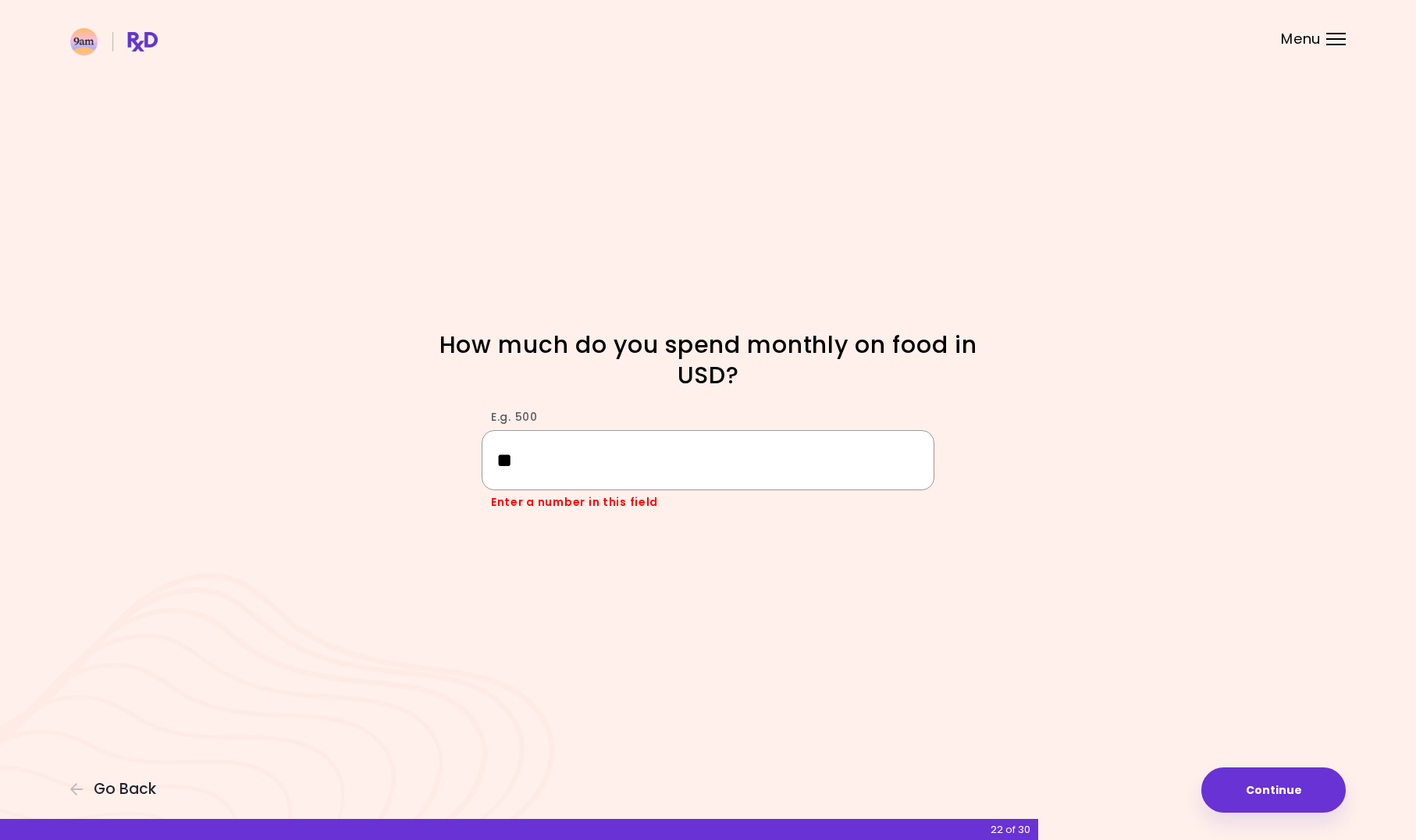
type input "*"
type input "***"
click at [1255, 785] on button "Continue" at bounding box center [1273, 790] width 145 height 45
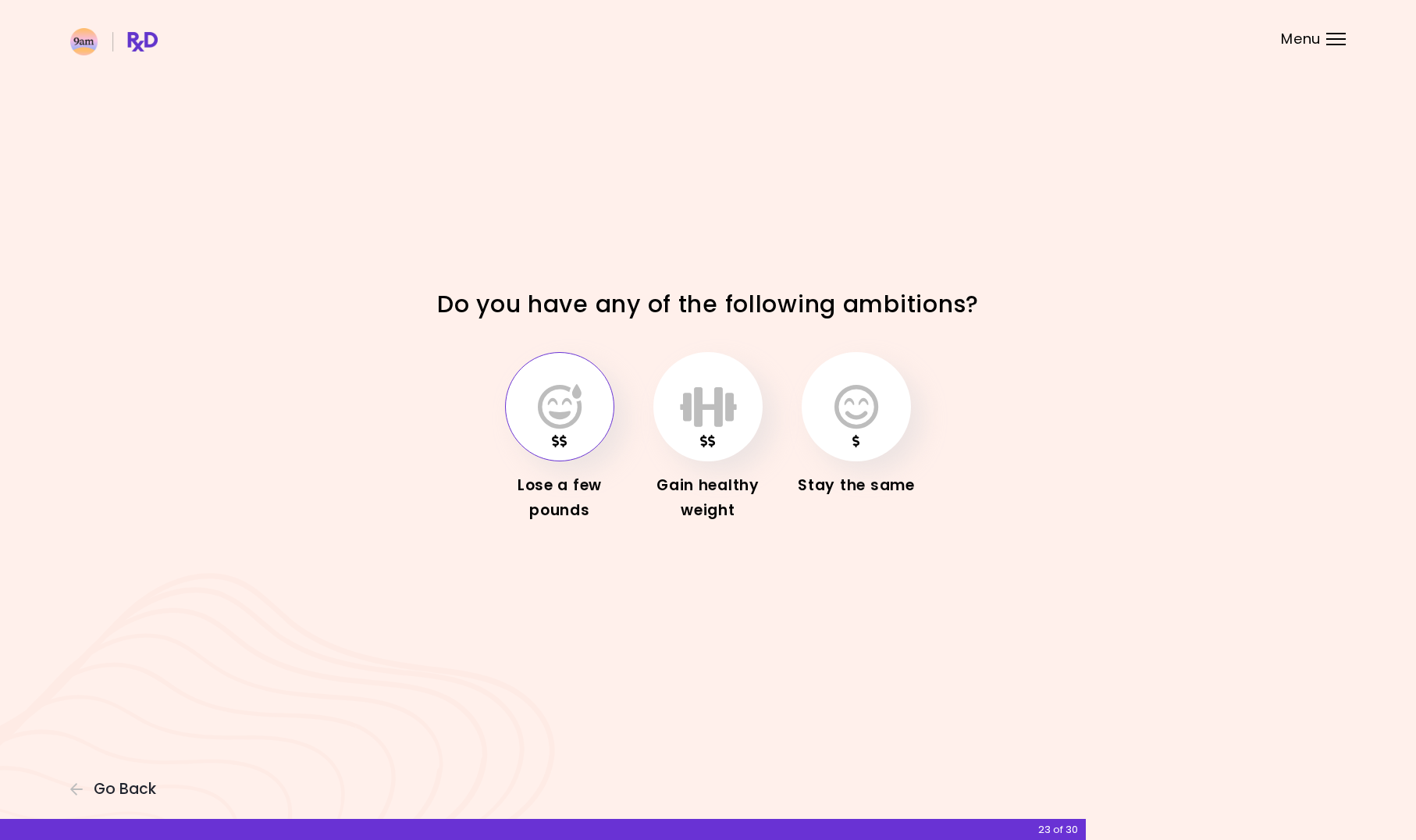
click at [583, 428] on button "button" at bounding box center [559, 406] width 109 height 109
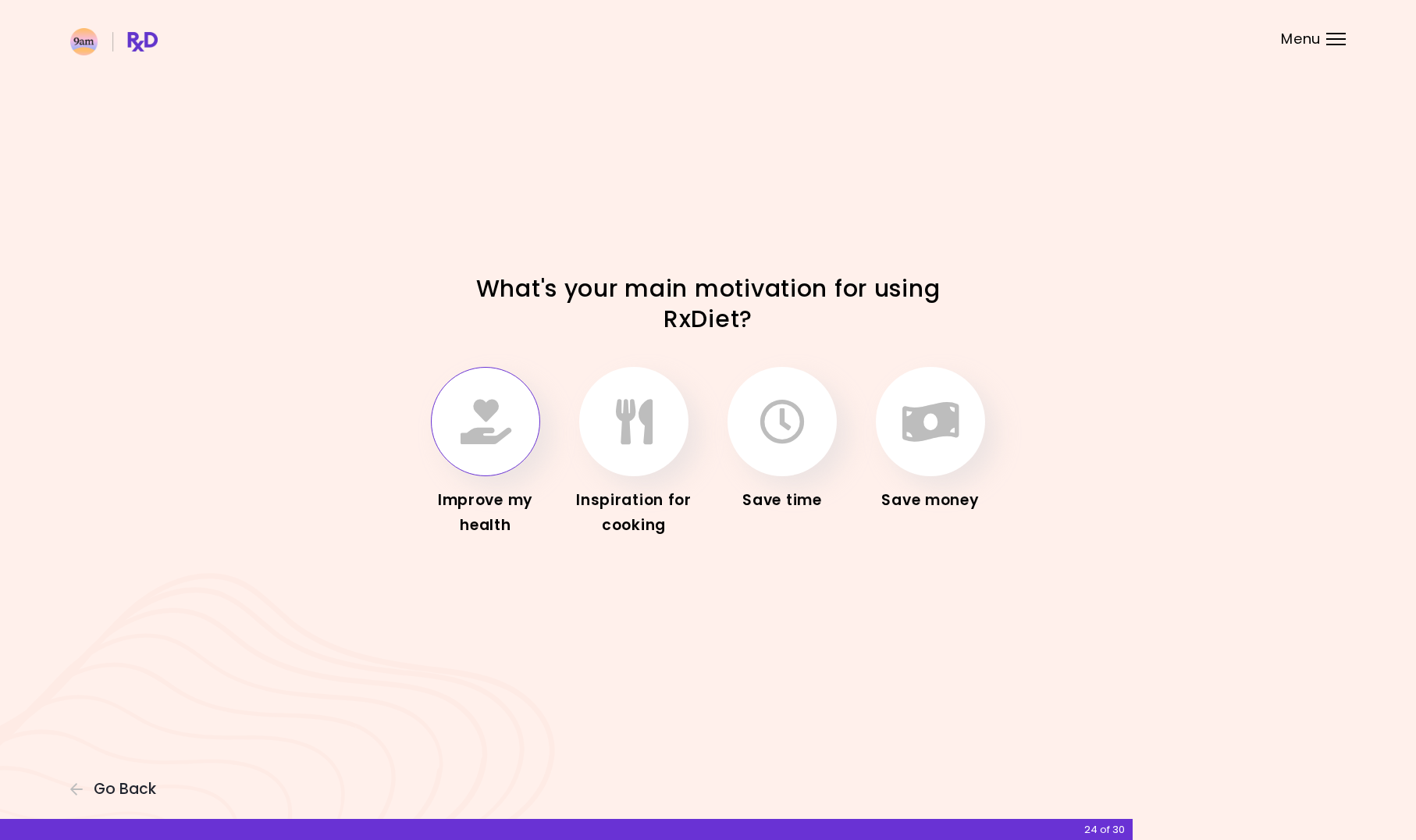
click at [488, 458] on button "button" at bounding box center [485, 421] width 109 height 109
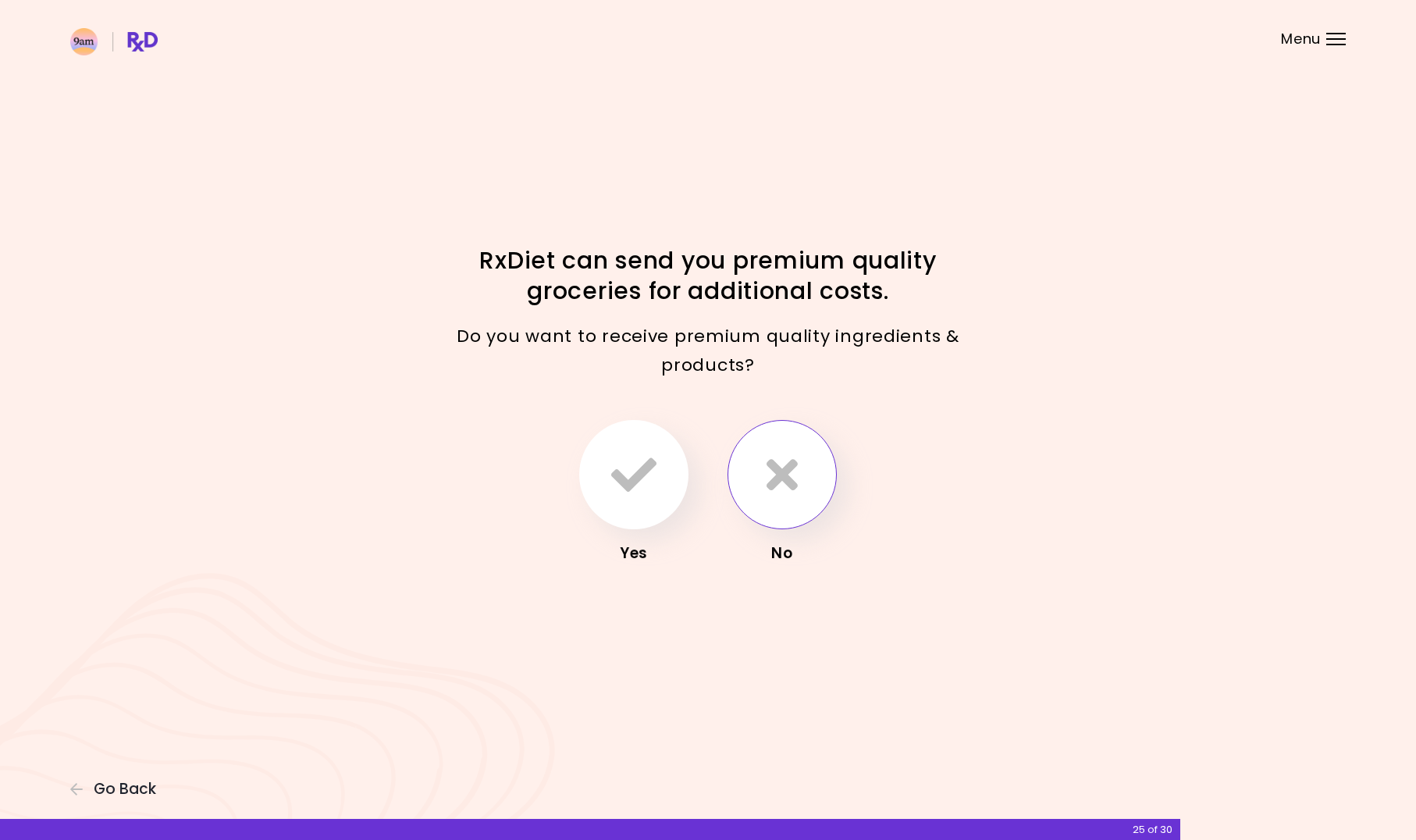
click at [777, 520] on button "button" at bounding box center [781, 474] width 109 height 109
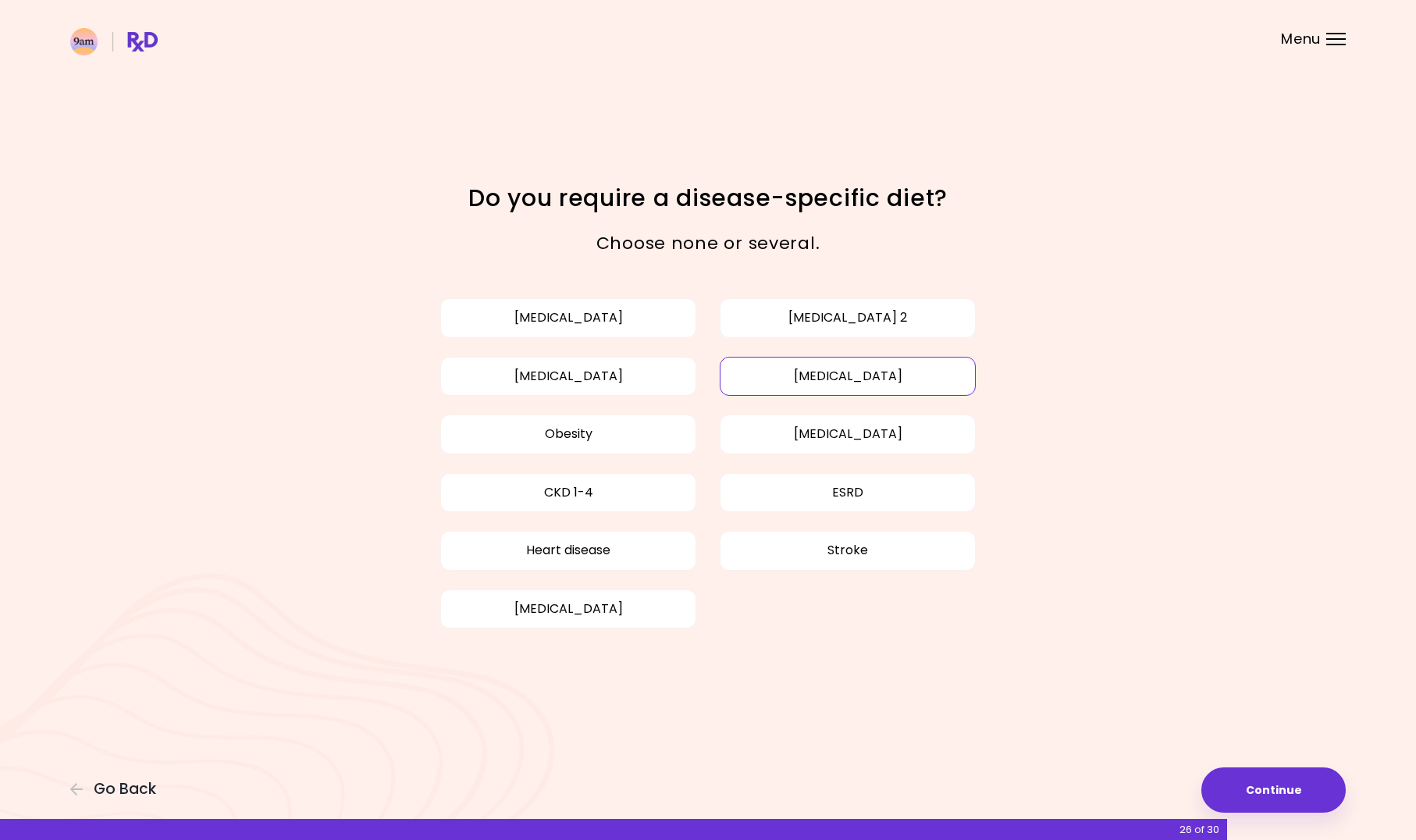
click at [910, 371] on button "[MEDICAL_DATA]" at bounding box center [848, 376] width 256 height 39
click at [1255, 794] on button "Continue" at bounding box center [1273, 790] width 145 height 45
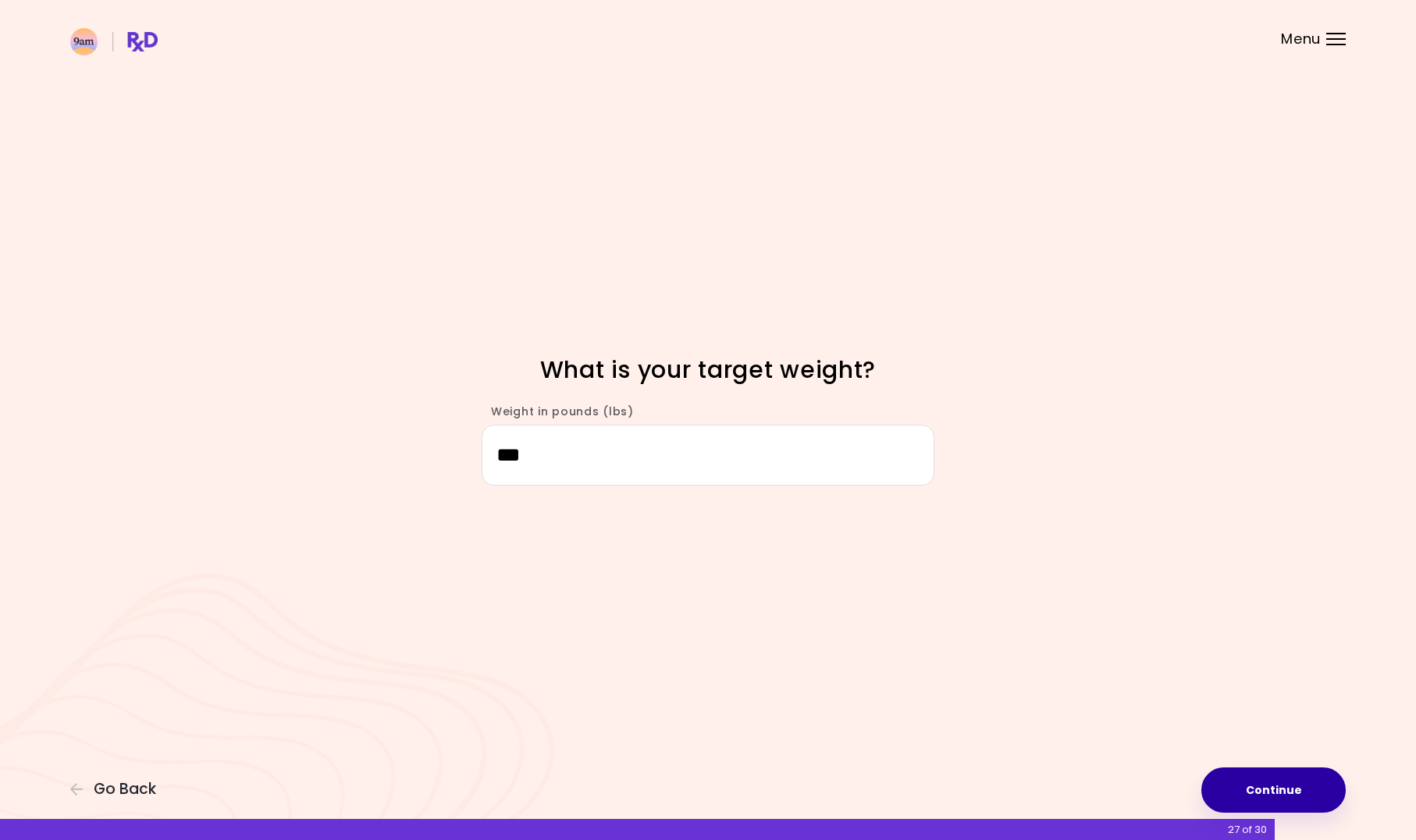
type input "***"
click at [1290, 786] on button "Continue" at bounding box center [1273, 790] width 145 height 45
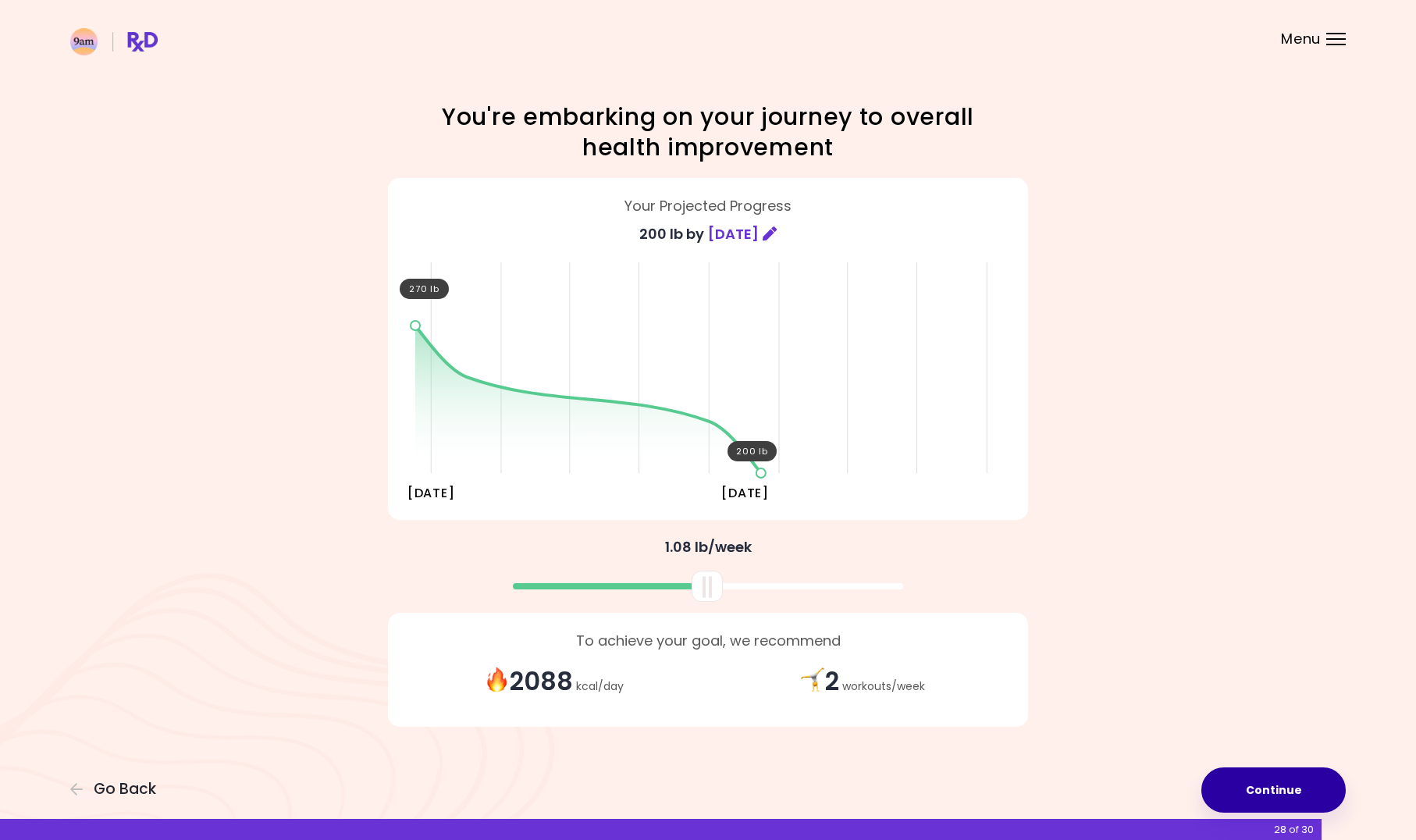
click at [1311, 774] on button "Continue" at bounding box center [1273, 790] width 145 height 45
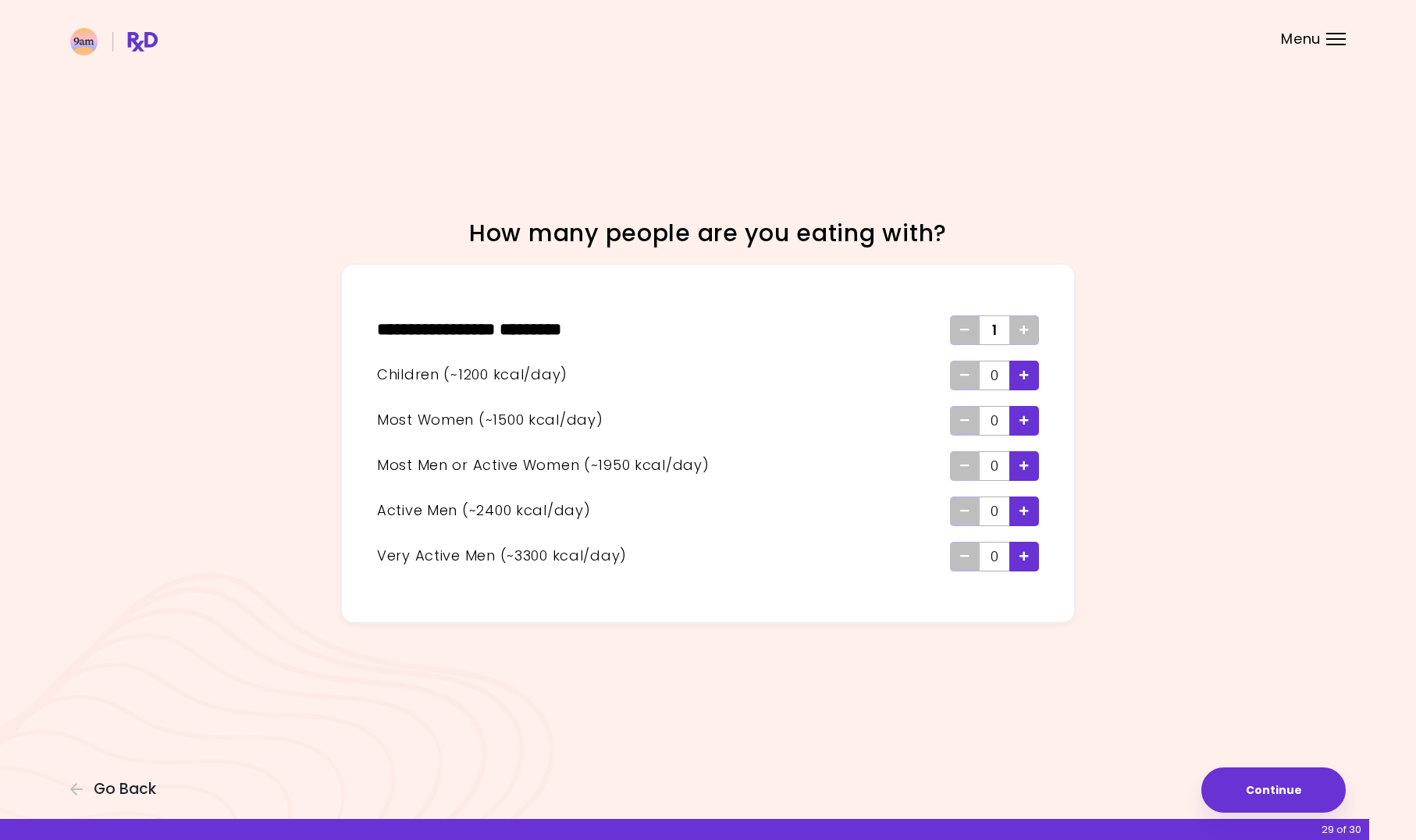
click at [1016, 417] on div "Add - Woman" at bounding box center [1024, 421] width 30 height 30
click at [1280, 789] on button "Continue" at bounding box center [1273, 790] width 145 height 45
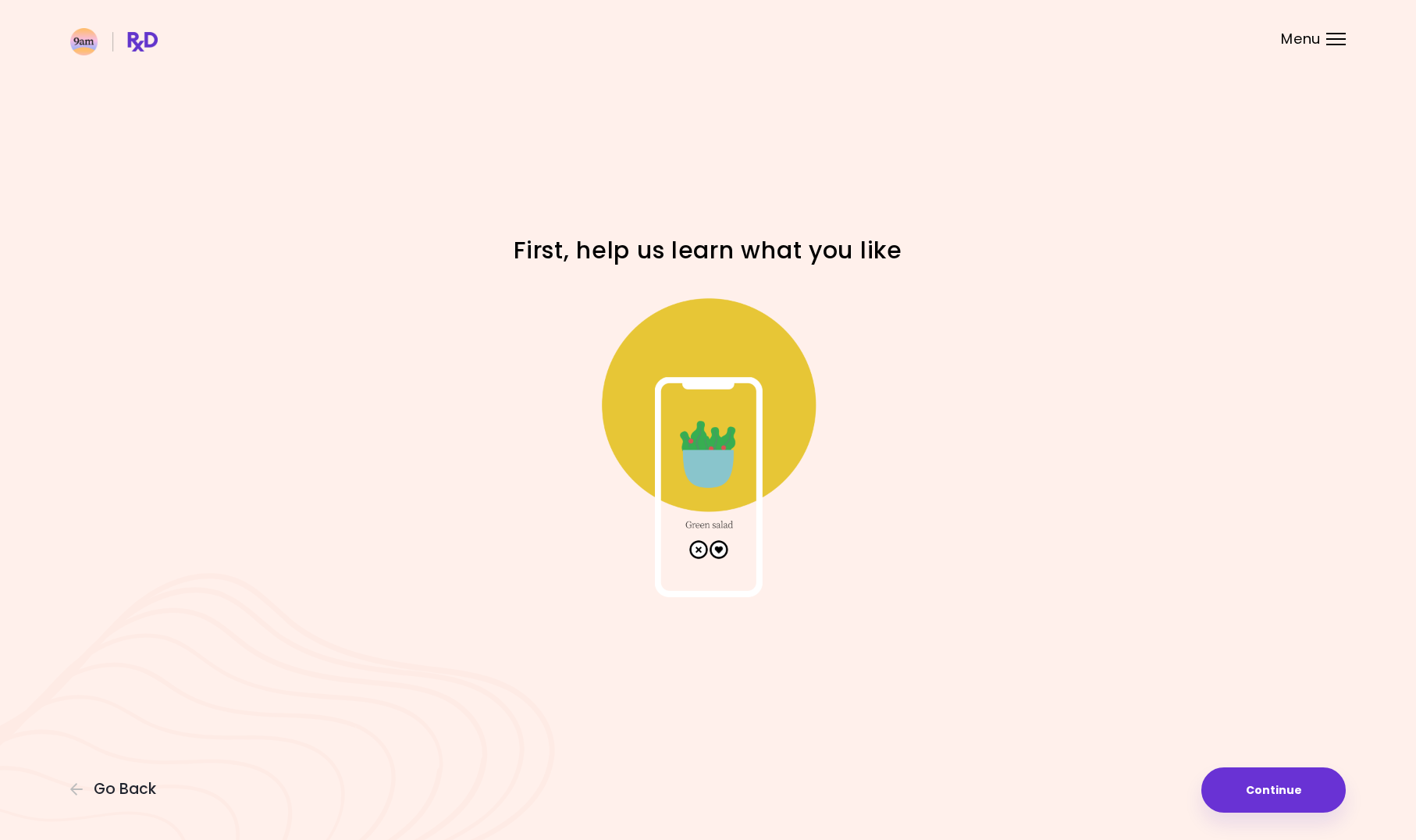
click at [718, 553] on img at bounding box center [708, 441] width 312 height 312
click at [1249, 784] on button "Continue" at bounding box center [1273, 790] width 145 height 45
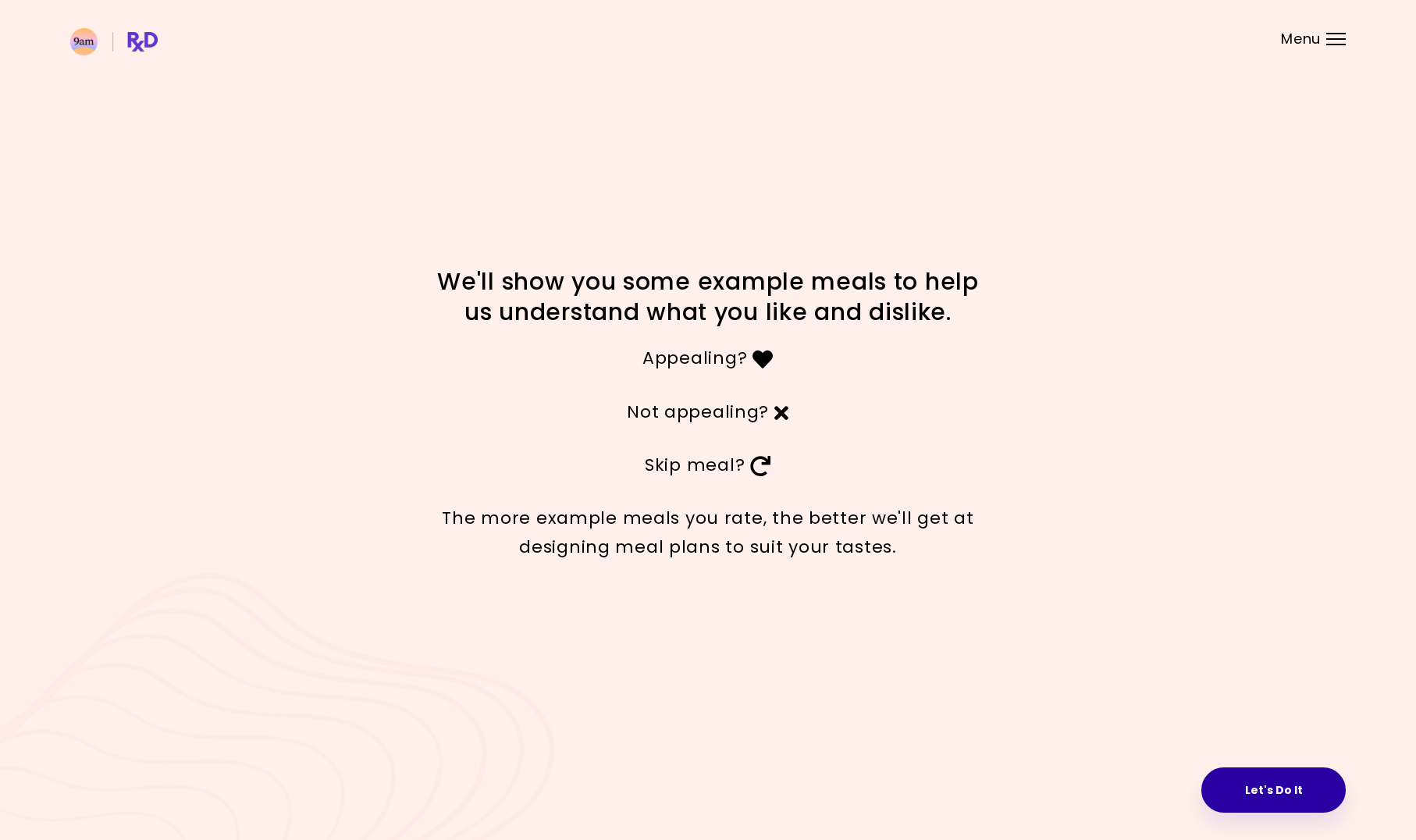
click at [1241, 772] on button "Let's Do It" at bounding box center [1273, 790] width 145 height 45
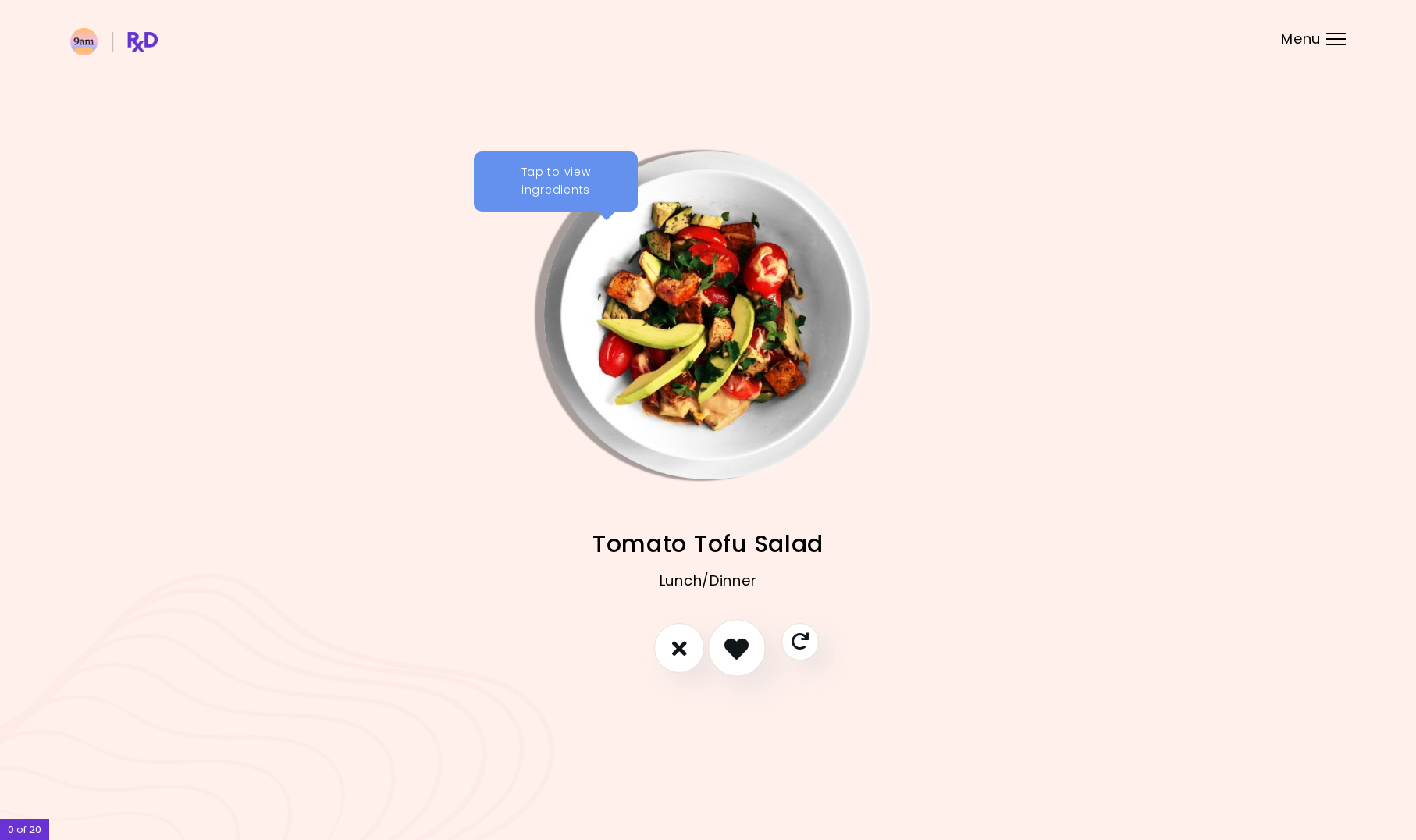
click at [727, 651] on icon "I like this recipe" at bounding box center [736, 648] width 24 height 24
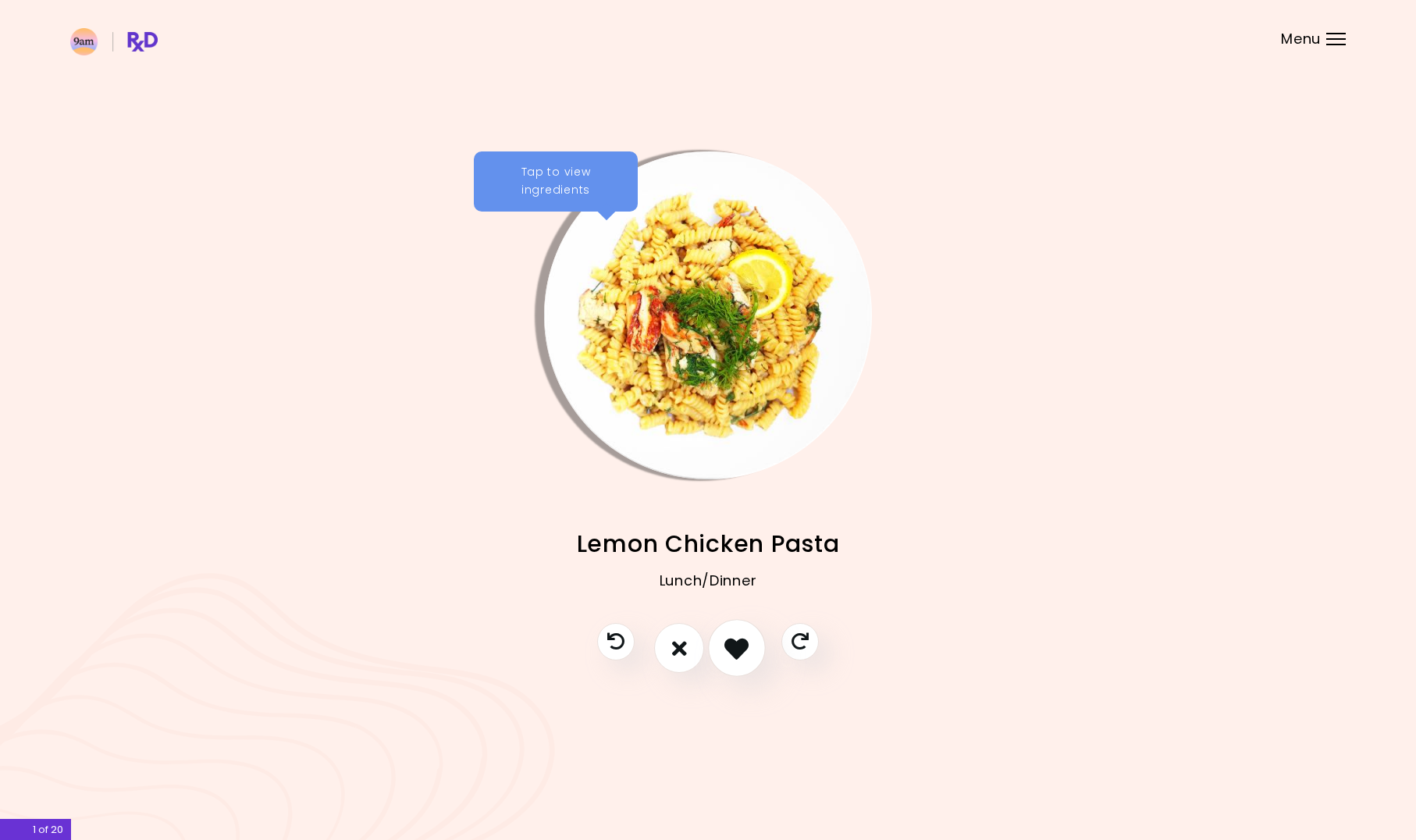
click at [728, 651] on icon "I like this recipe" at bounding box center [736, 648] width 24 height 24
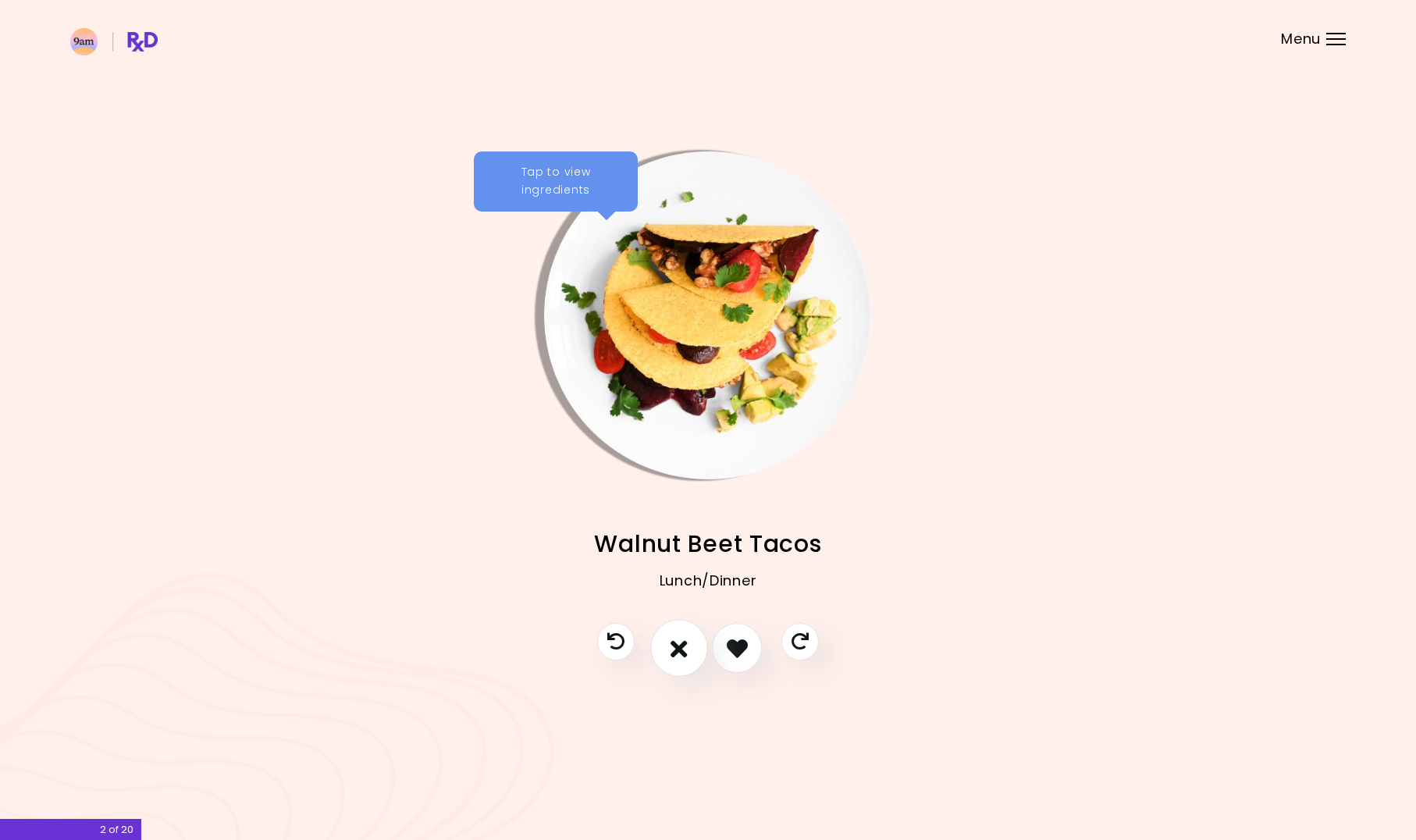
click at [674, 651] on icon "I don't like this recipe" at bounding box center [679, 648] width 17 height 24
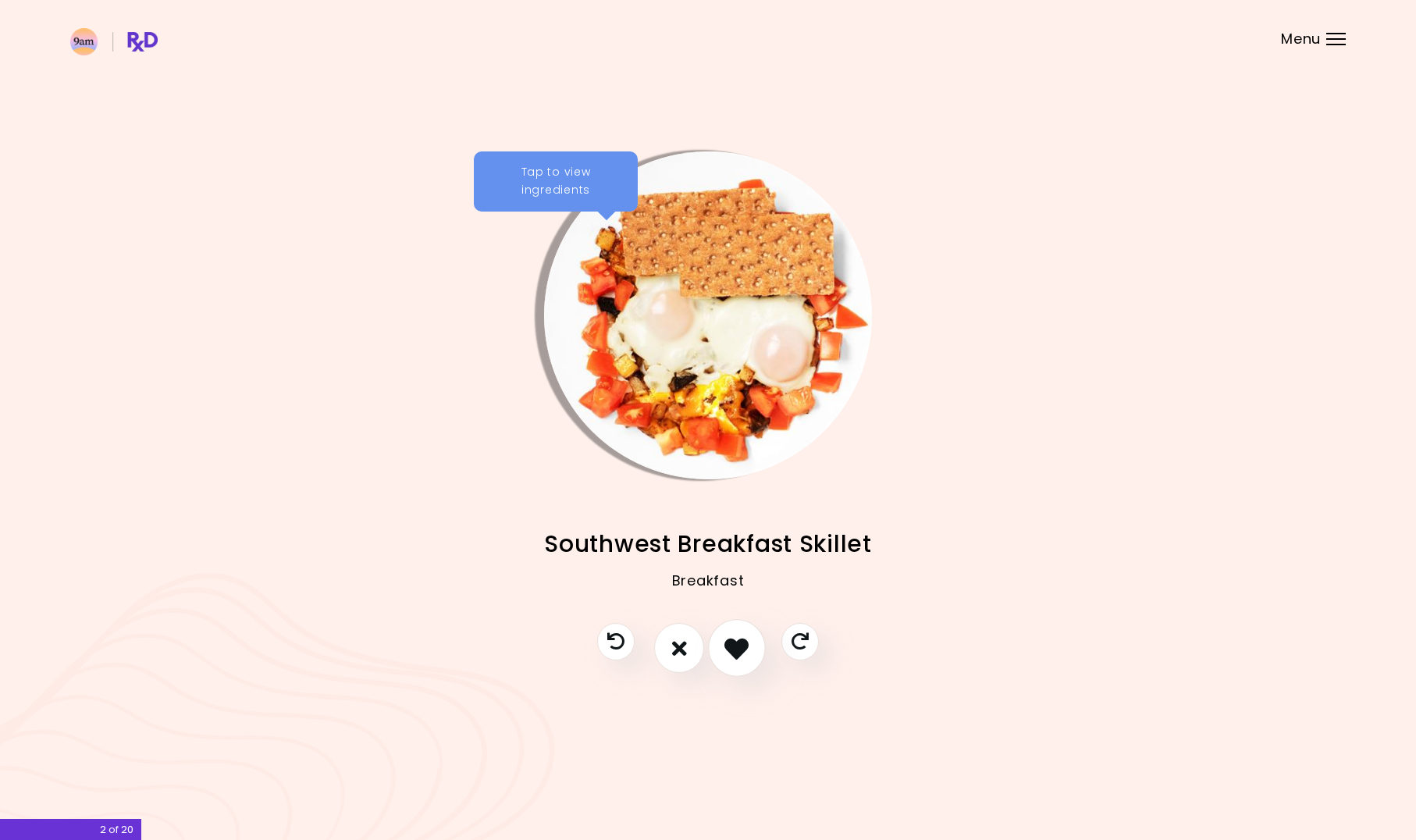
click at [751, 652] on button "I like this recipe" at bounding box center [736, 649] width 58 height 58
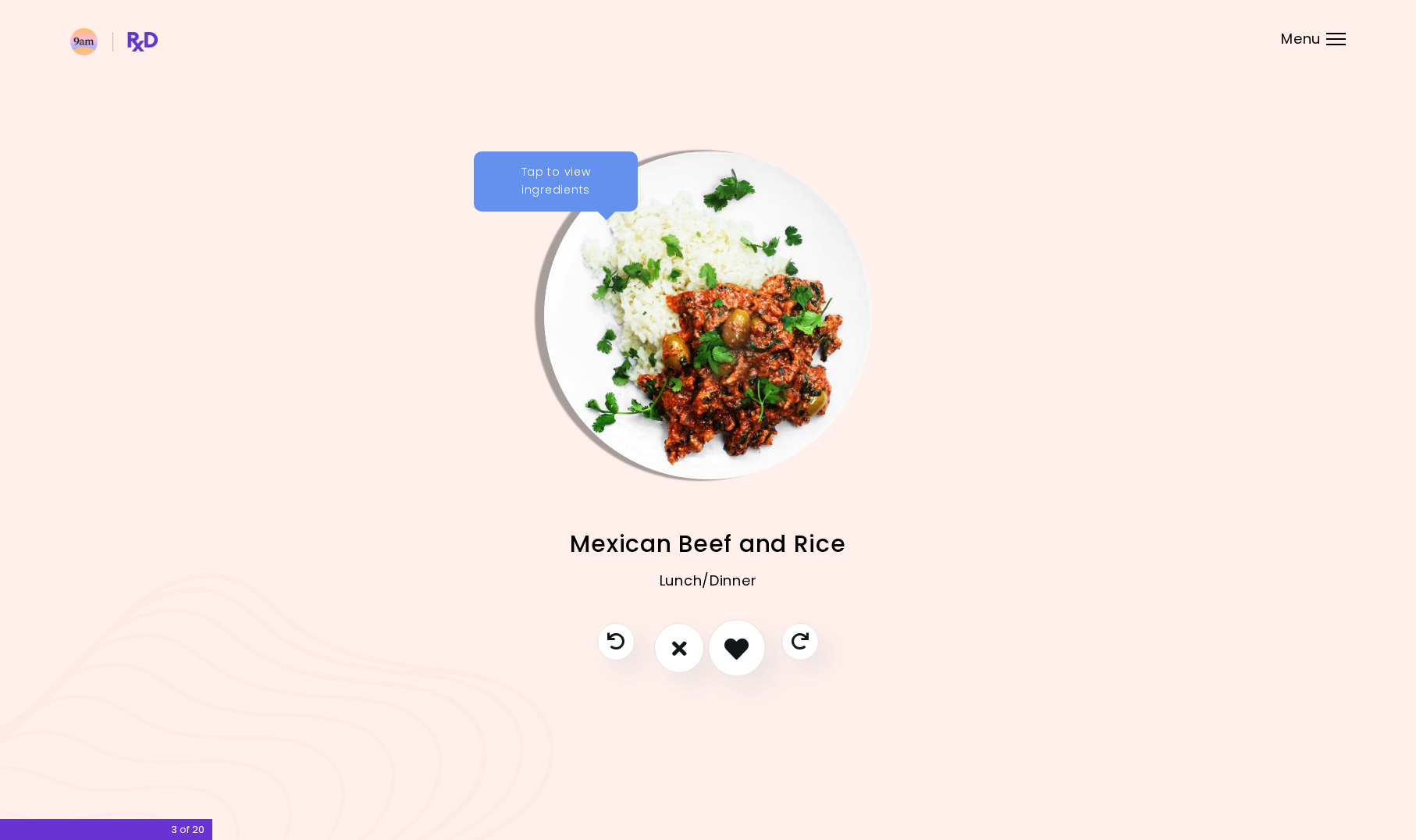
click at [737, 653] on icon "I like this recipe" at bounding box center [736, 648] width 24 height 24
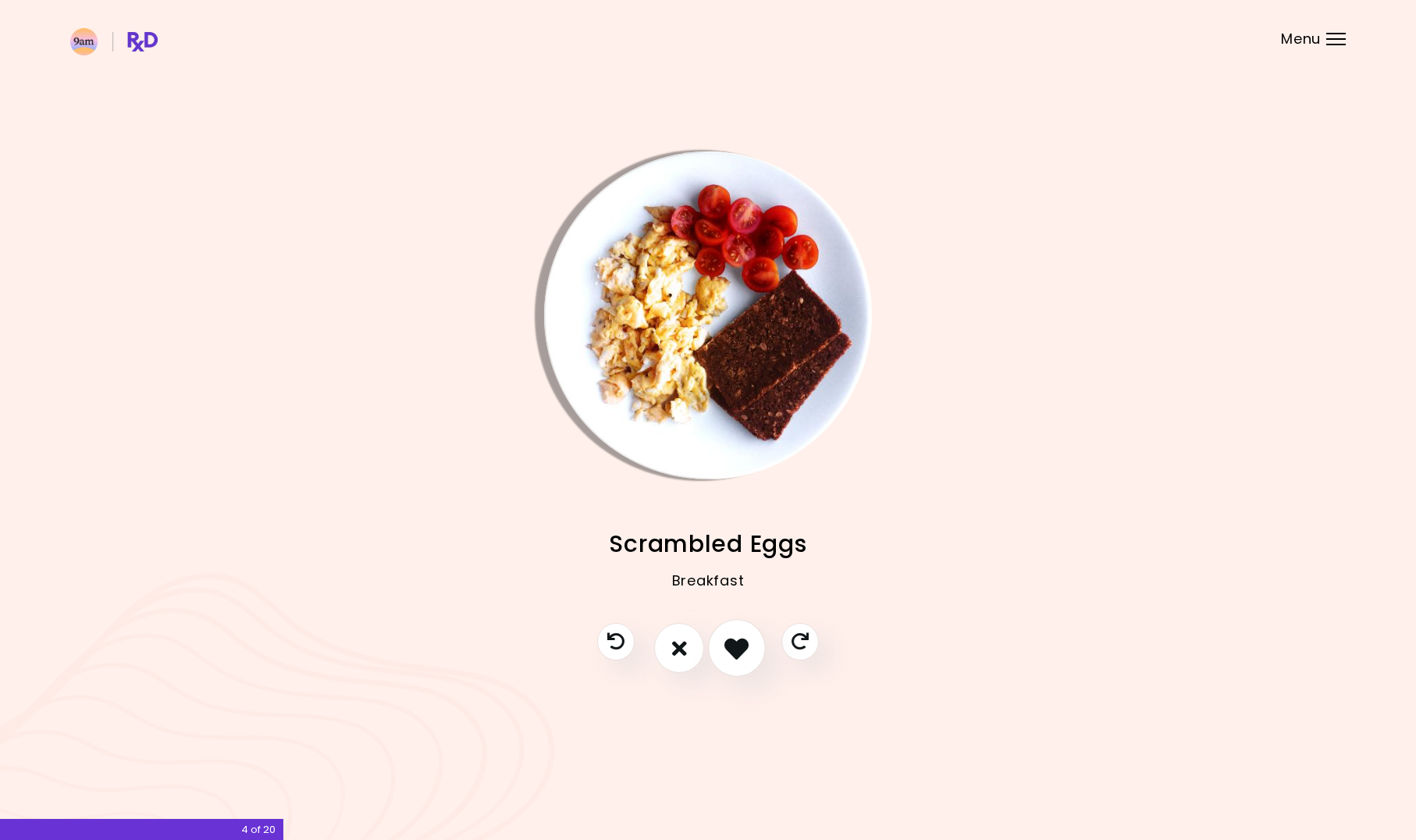
click at [737, 653] on icon "I like this recipe" at bounding box center [736, 648] width 24 height 24
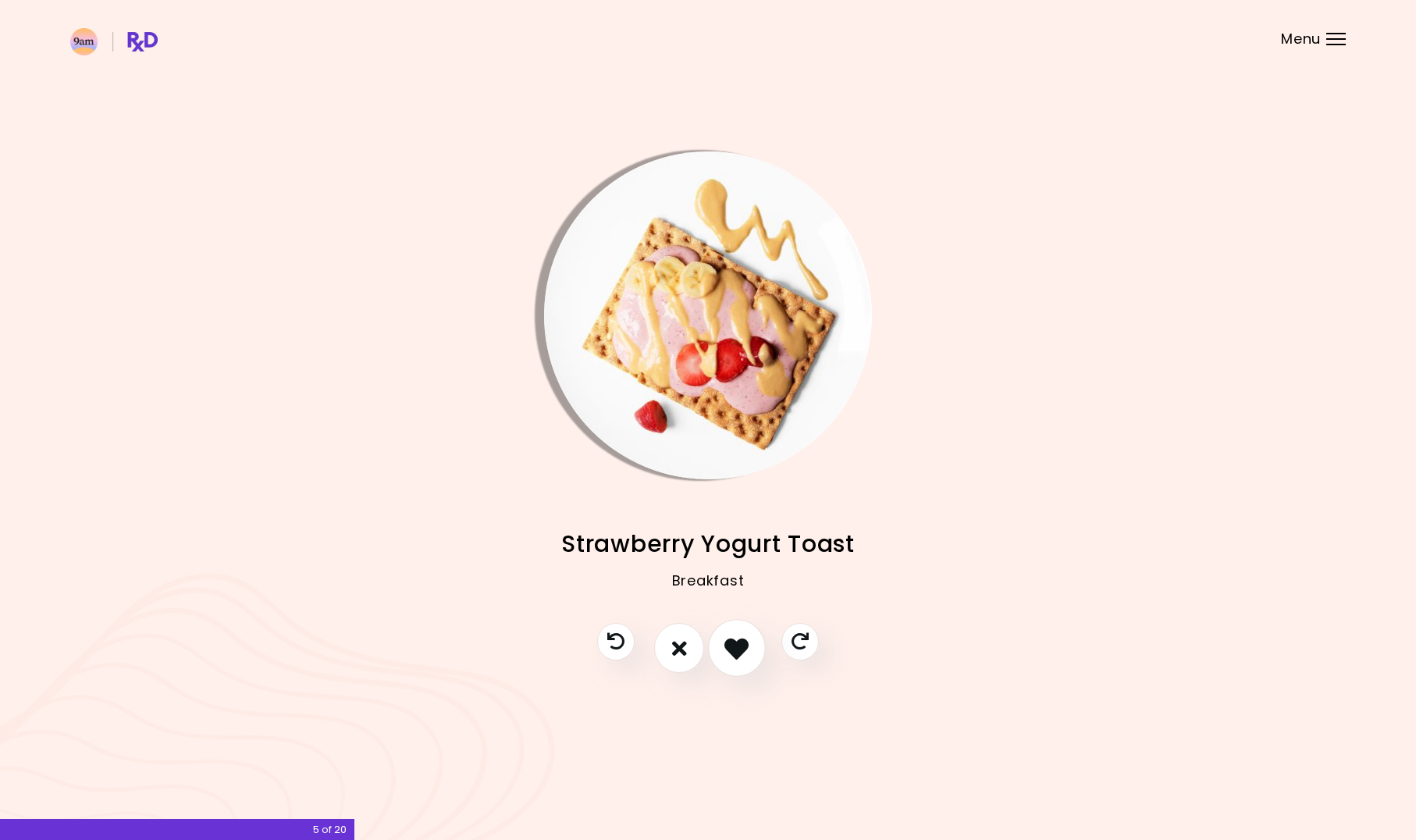
click at [737, 653] on icon "I like this recipe" at bounding box center [736, 648] width 24 height 24
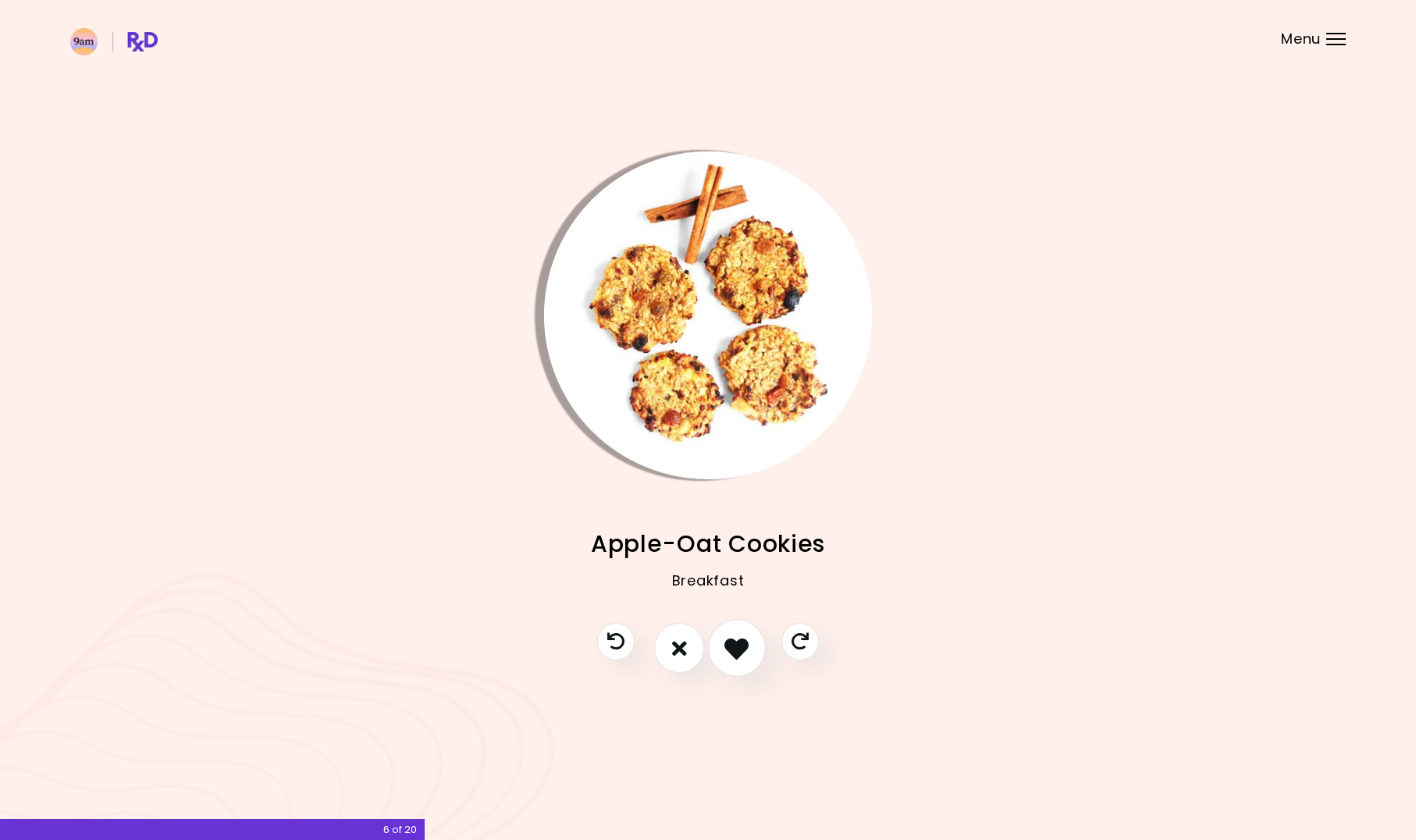
click at [737, 653] on icon "I like this recipe" at bounding box center [736, 648] width 24 height 24
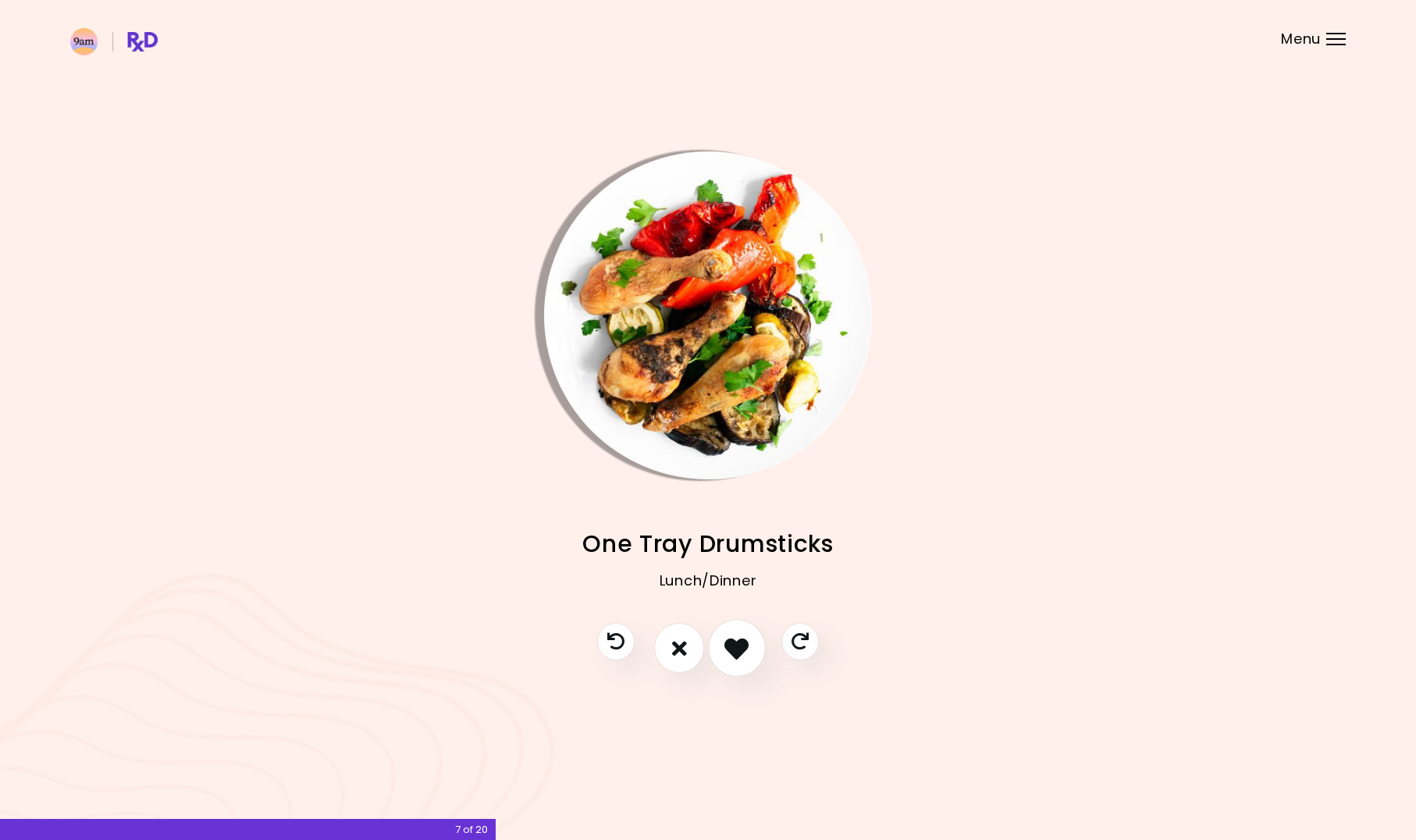
click at [737, 653] on icon "I like this recipe" at bounding box center [736, 648] width 24 height 24
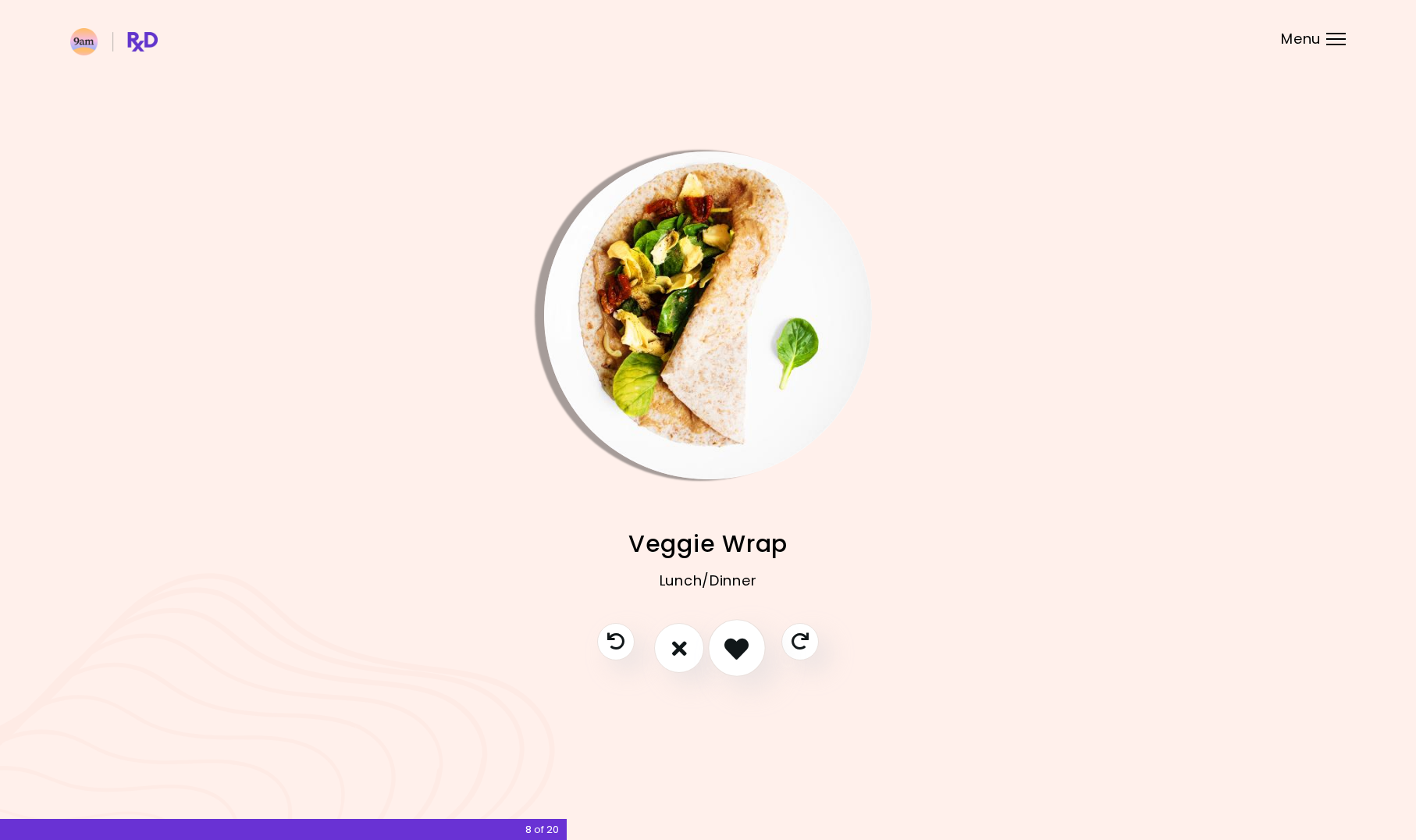
click at [737, 653] on icon "I like this recipe" at bounding box center [736, 648] width 24 height 24
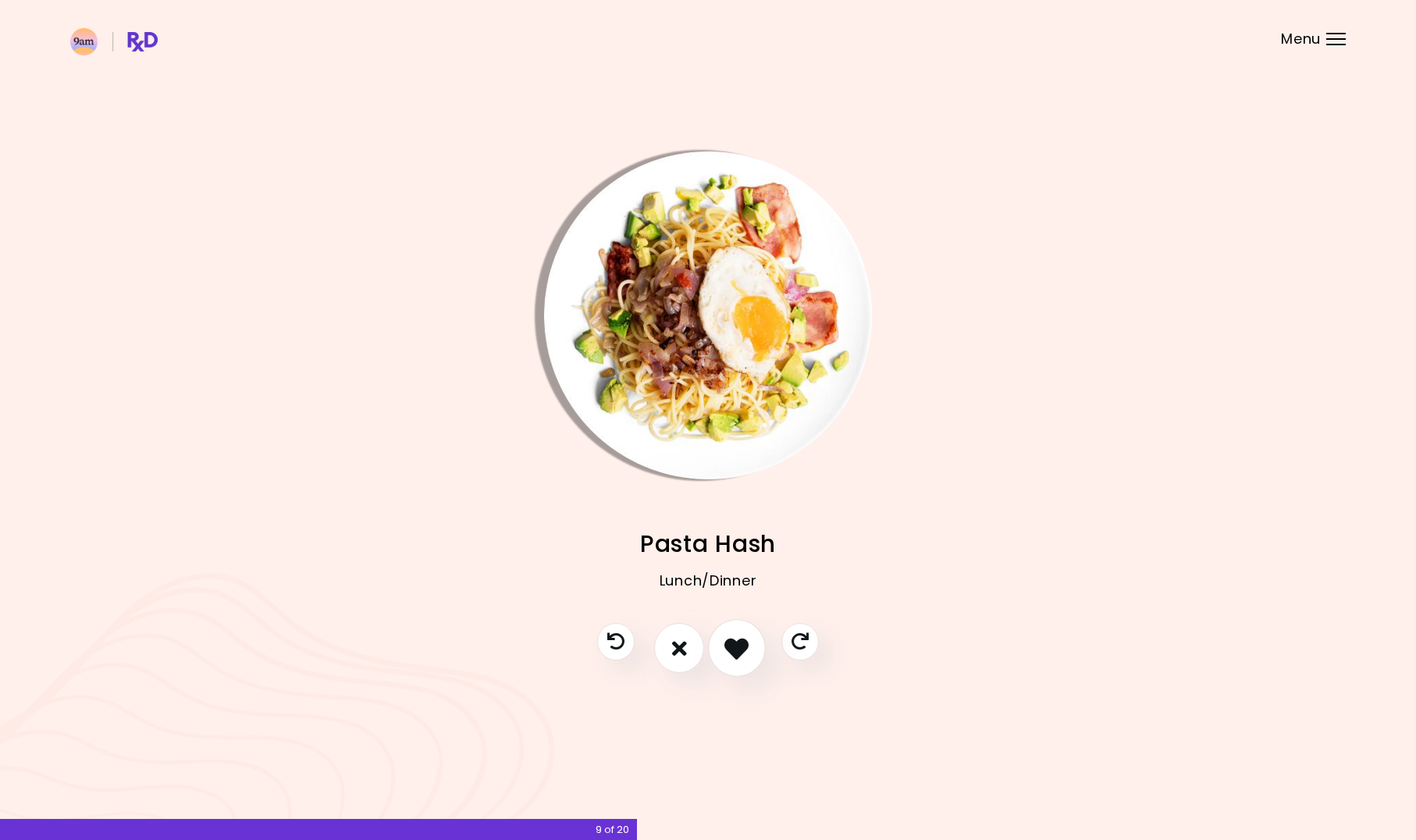
click at [737, 653] on icon "I like this recipe" at bounding box center [736, 648] width 24 height 24
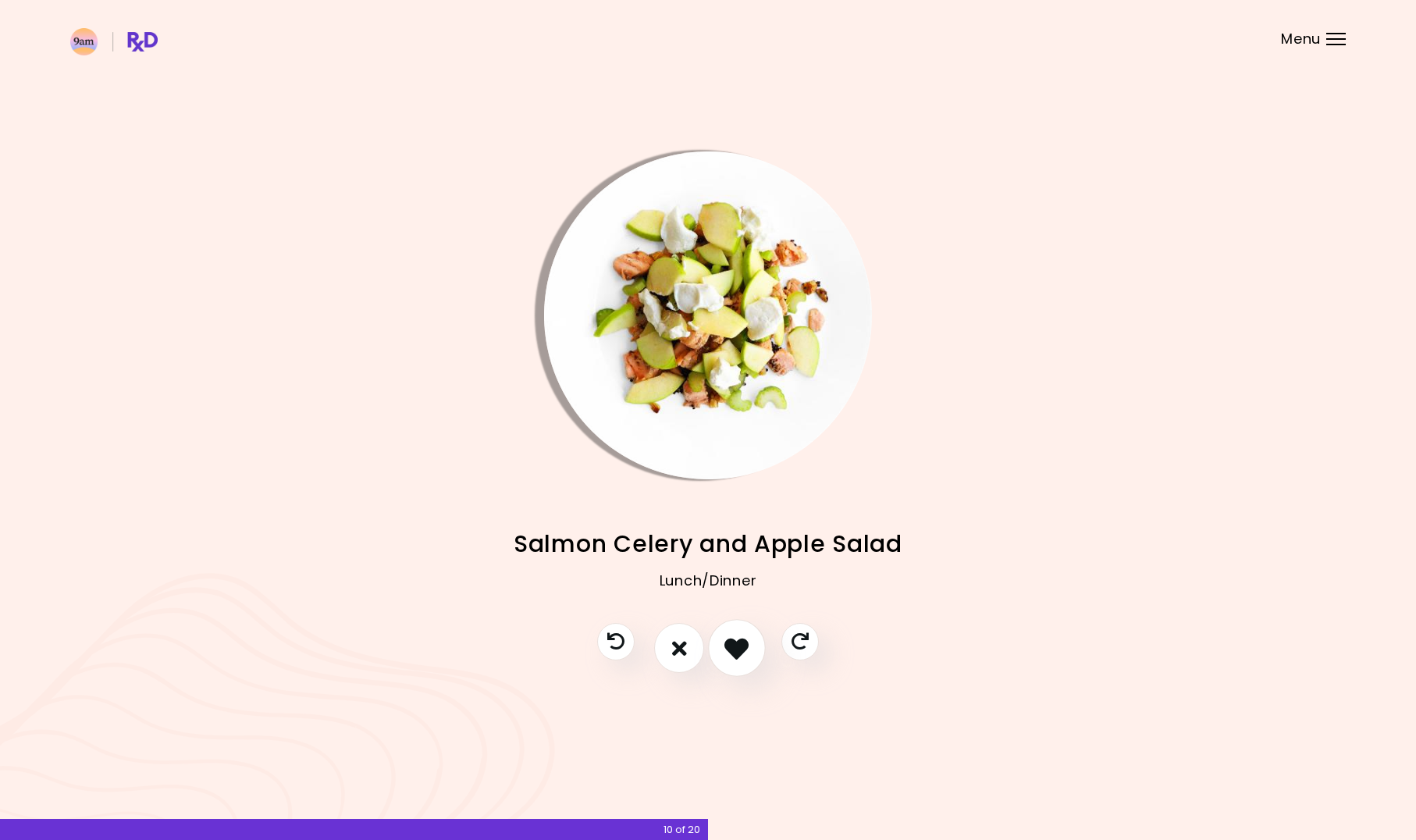
click at [737, 653] on icon "I like this recipe" at bounding box center [736, 648] width 24 height 24
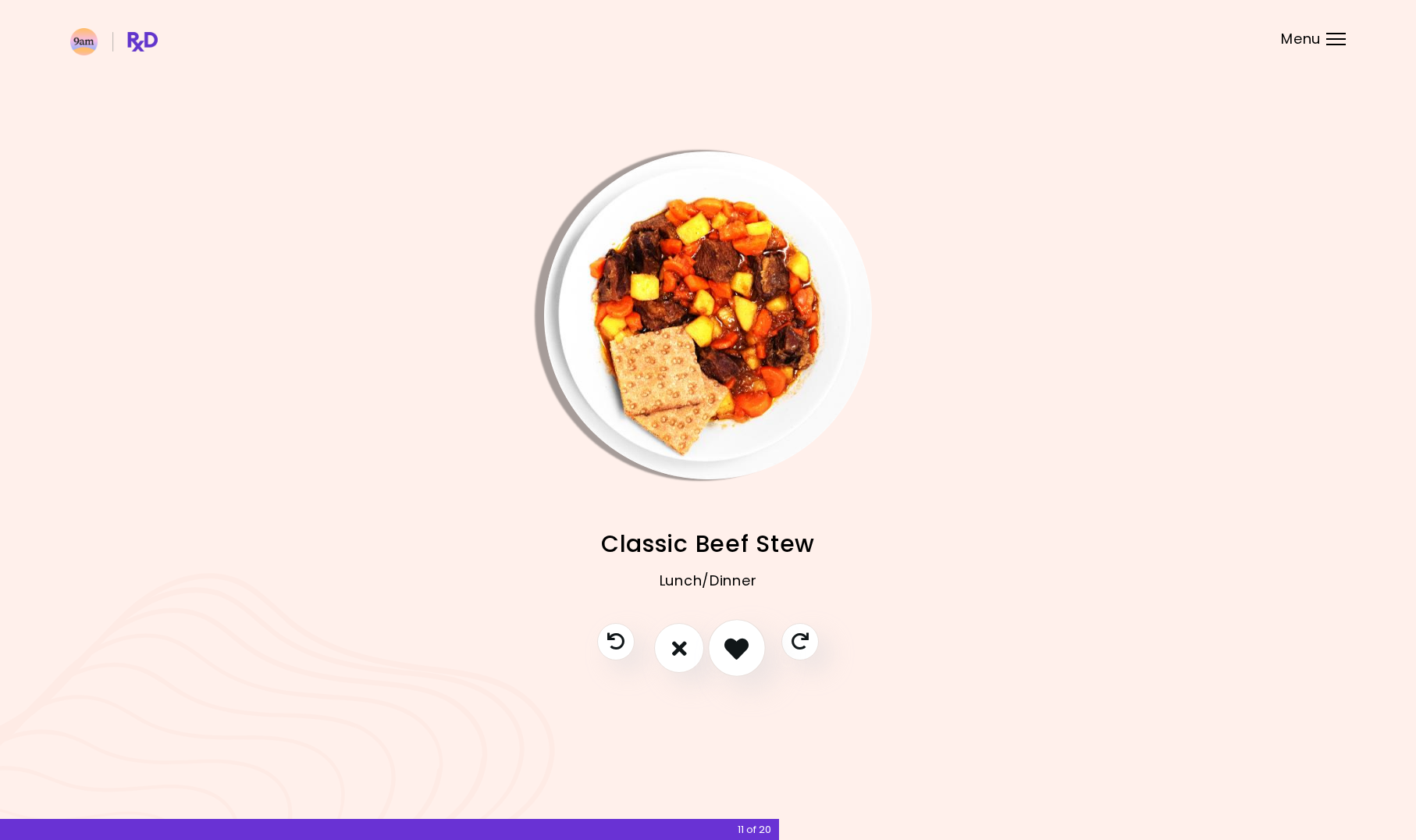
click at [737, 653] on icon "I like this recipe" at bounding box center [736, 648] width 24 height 24
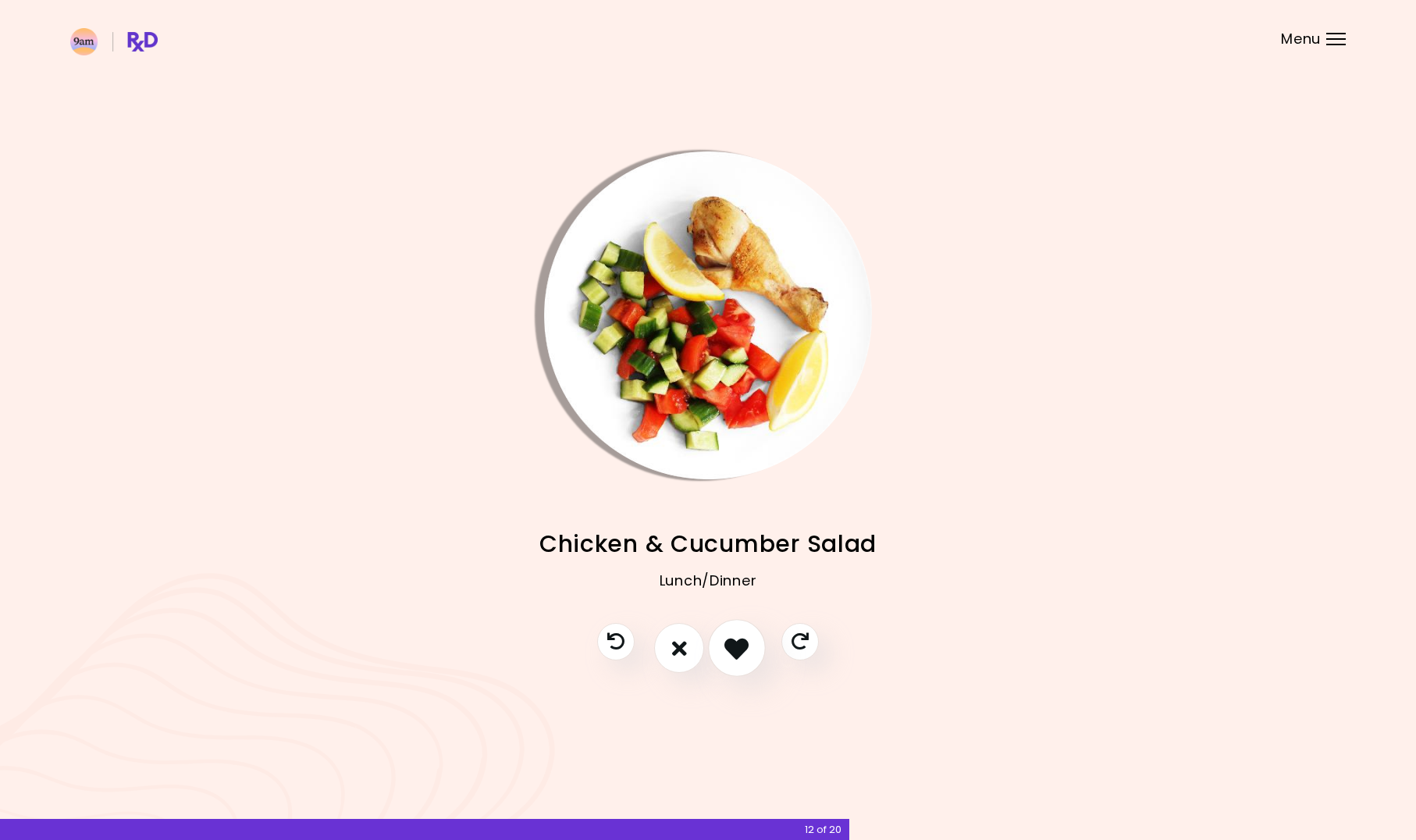
click at [737, 653] on icon "I like this recipe" at bounding box center [736, 648] width 24 height 24
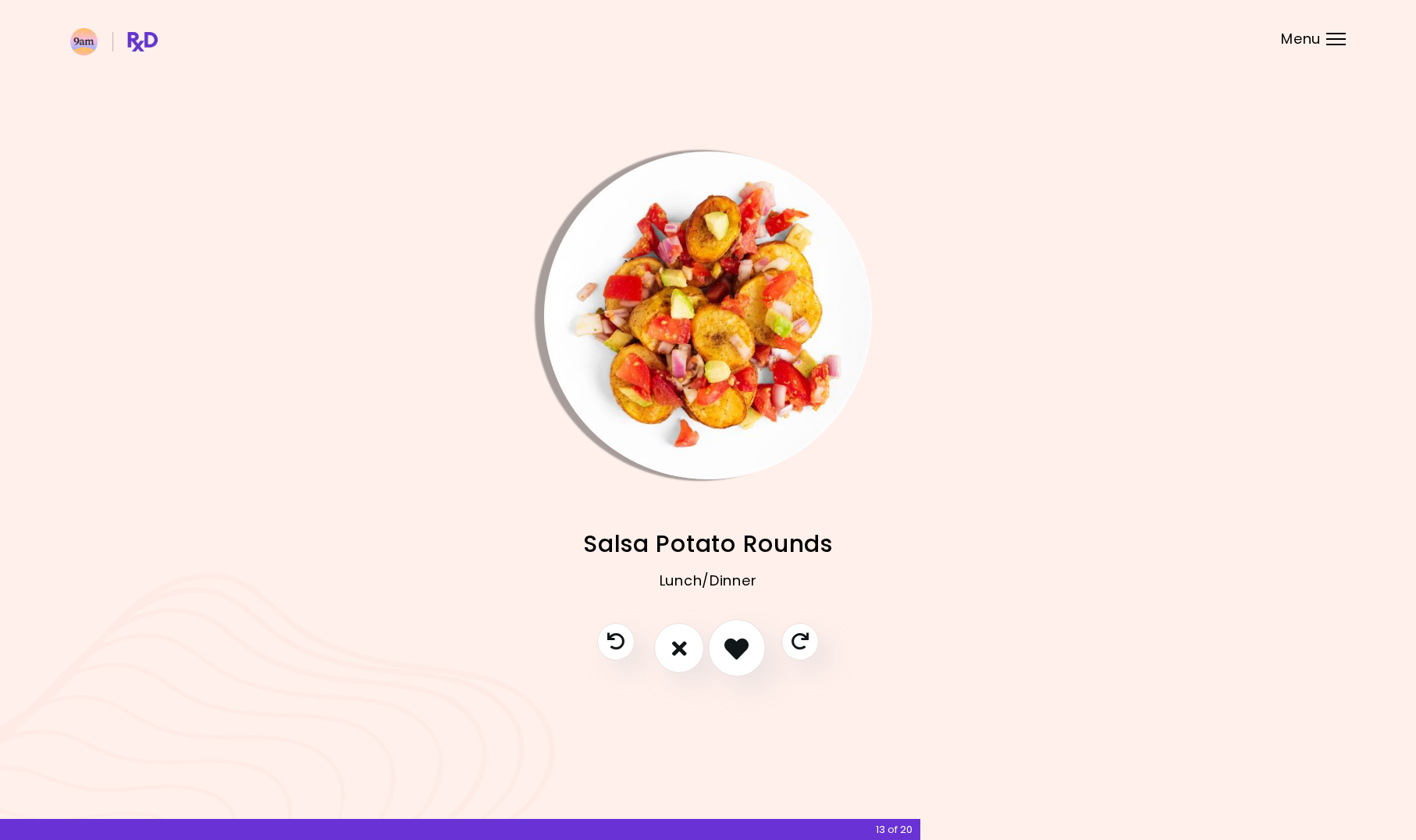
click at [738, 653] on icon "I like this recipe" at bounding box center [736, 648] width 24 height 24
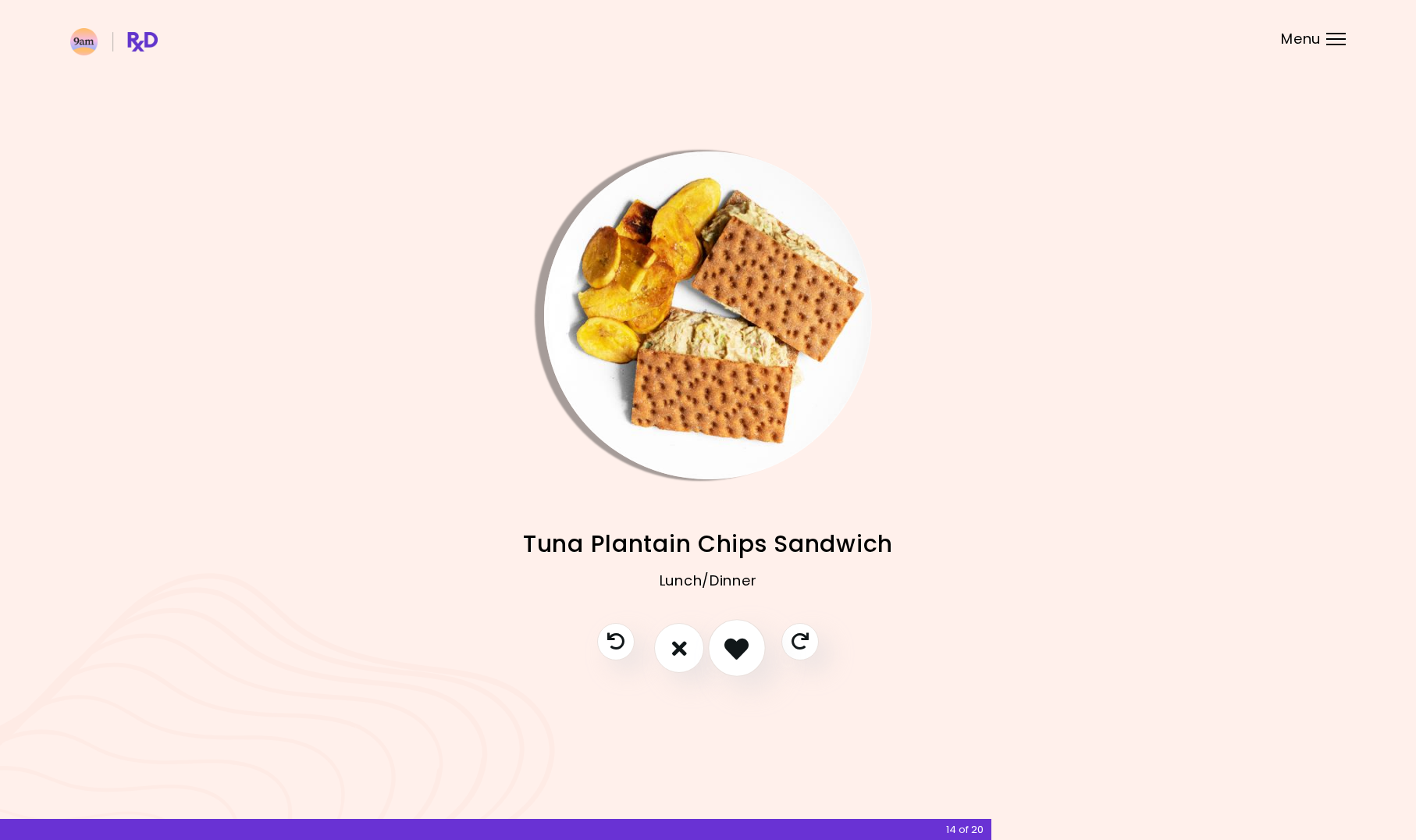
click at [738, 653] on icon "I like this recipe" at bounding box center [736, 648] width 24 height 24
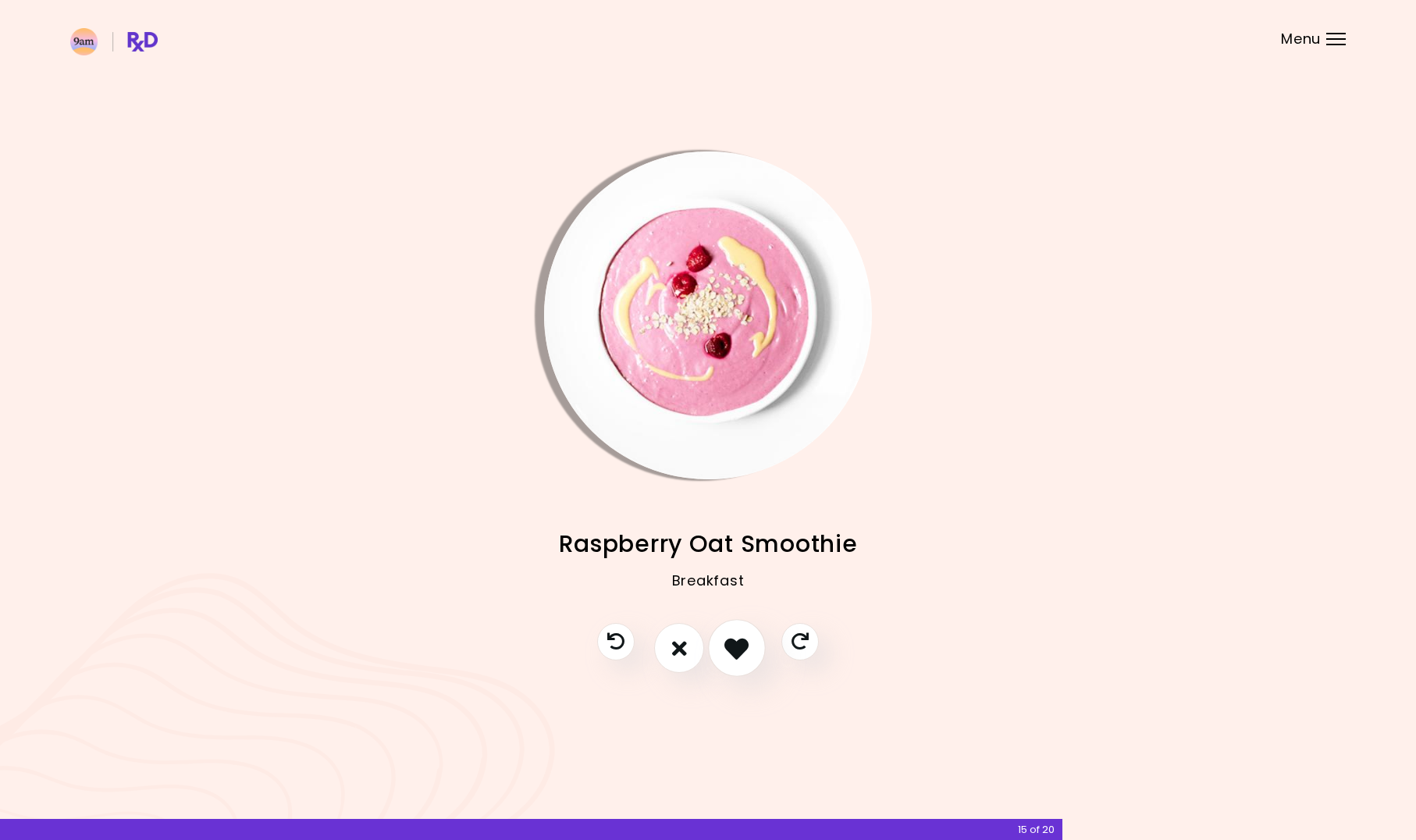
click at [738, 653] on icon "I like this recipe" at bounding box center [736, 648] width 24 height 24
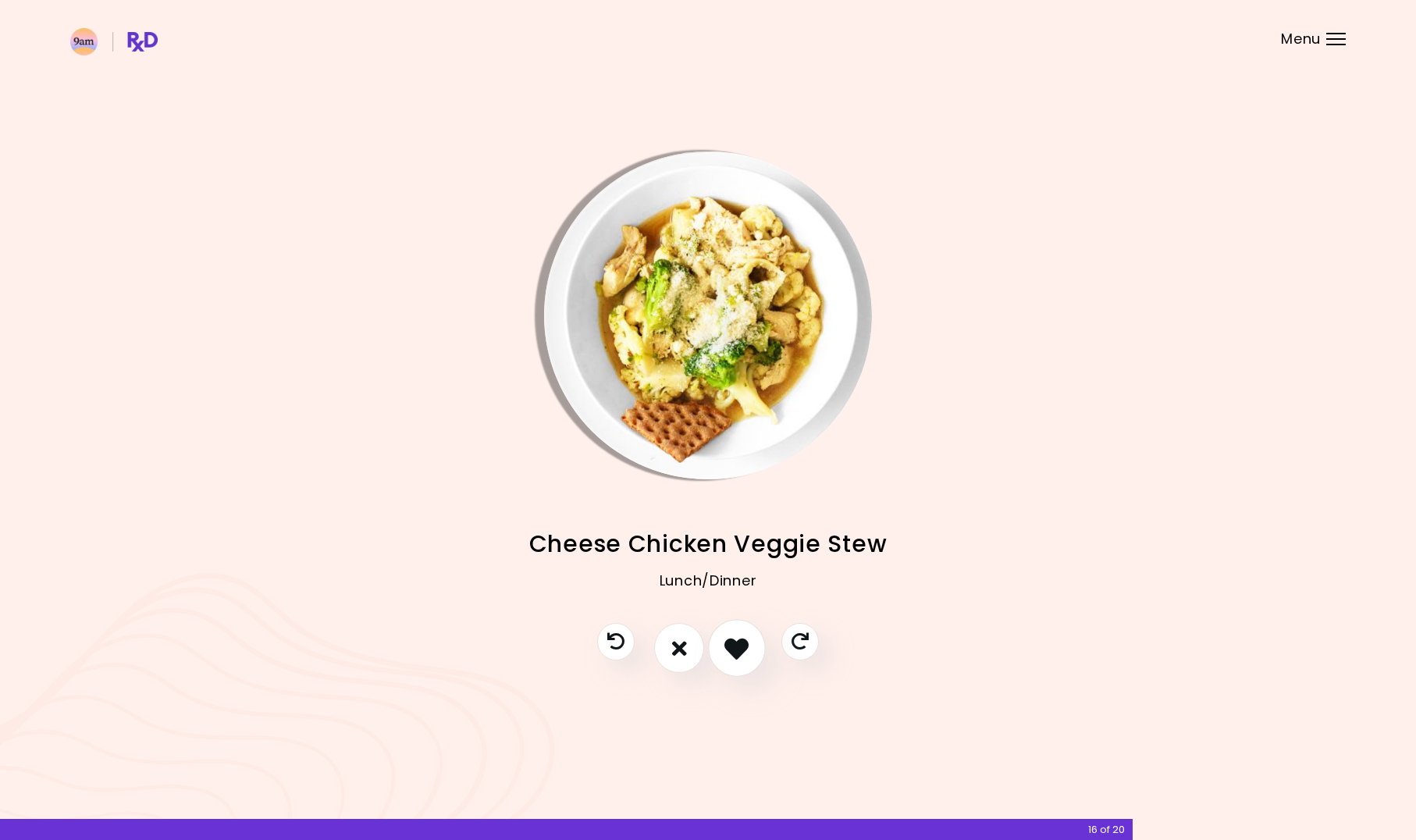
click at [738, 653] on icon "I like this recipe" at bounding box center [736, 648] width 24 height 24
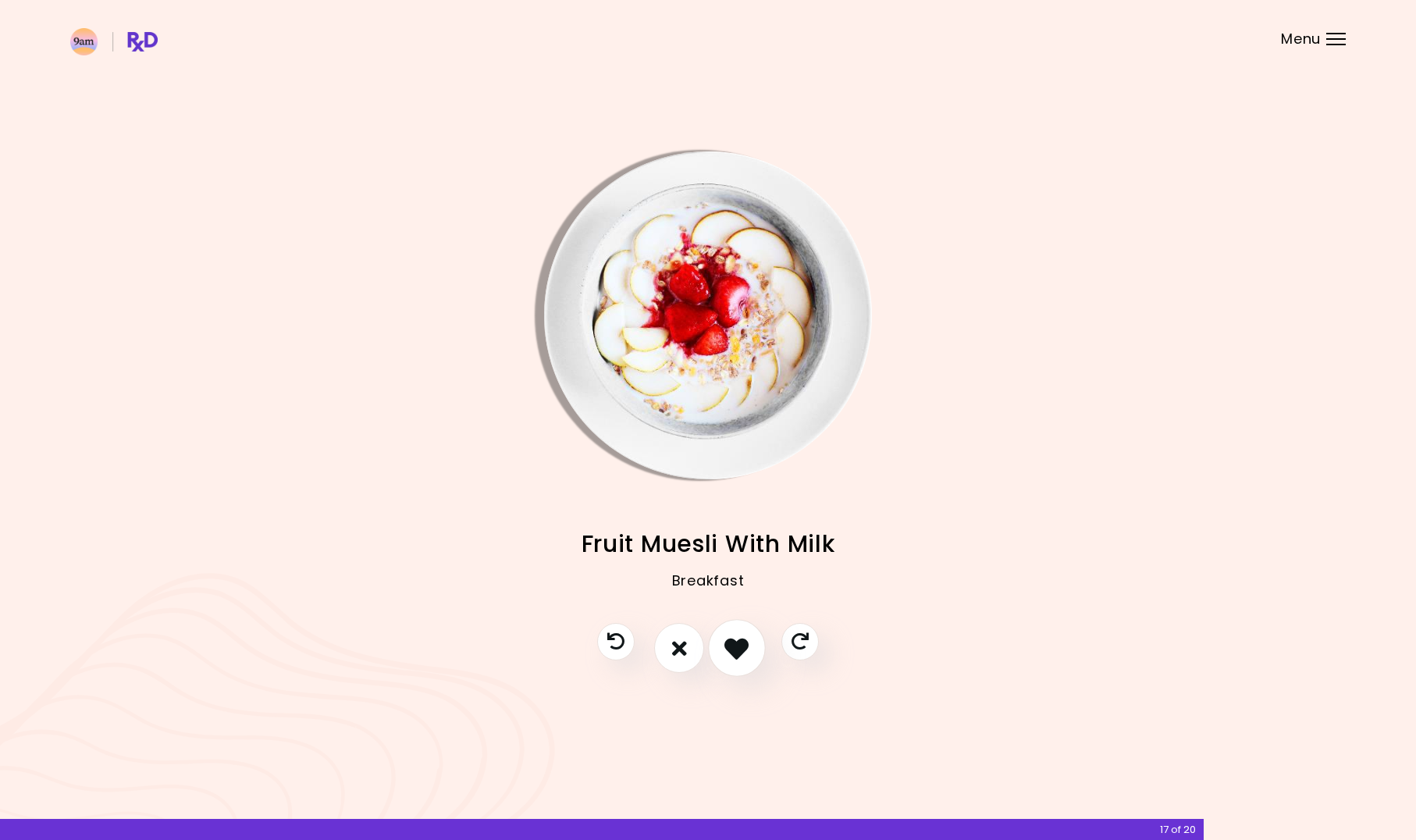
click at [738, 653] on icon "I like this recipe" at bounding box center [736, 648] width 24 height 24
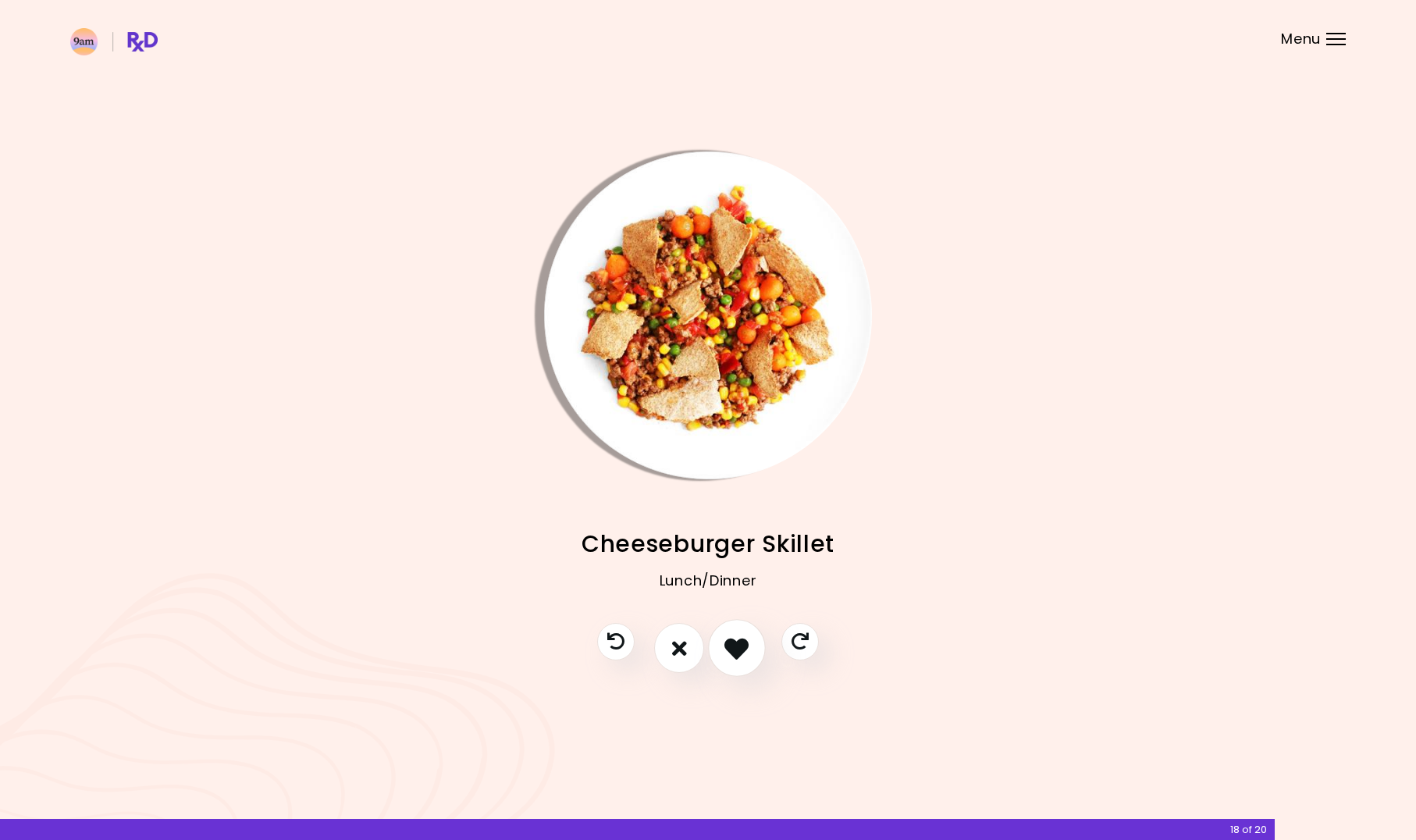
click at [738, 653] on icon "I like this recipe" at bounding box center [736, 648] width 24 height 24
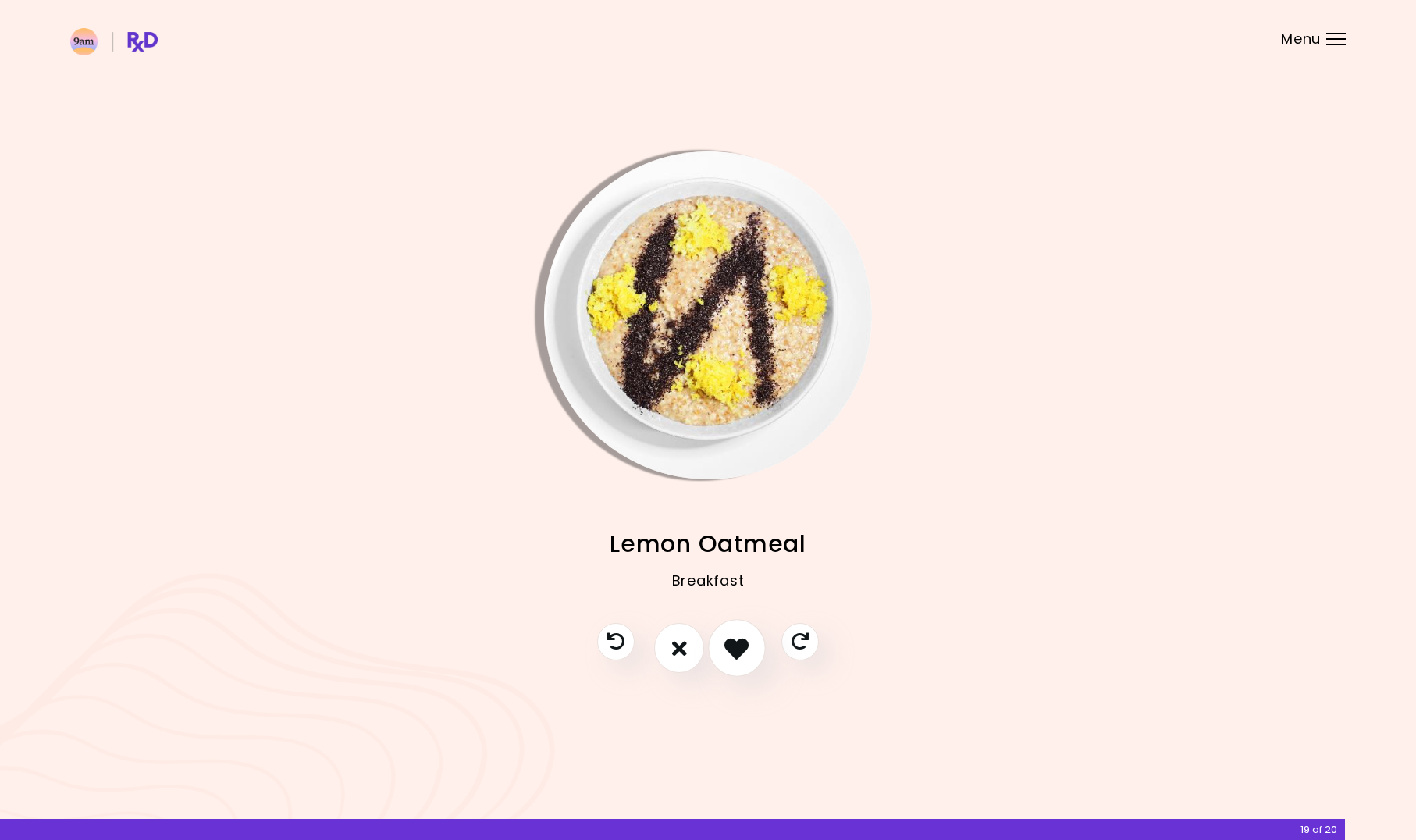
click at [738, 653] on icon "I like this recipe" at bounding box center [736, 648] width 24 height 24
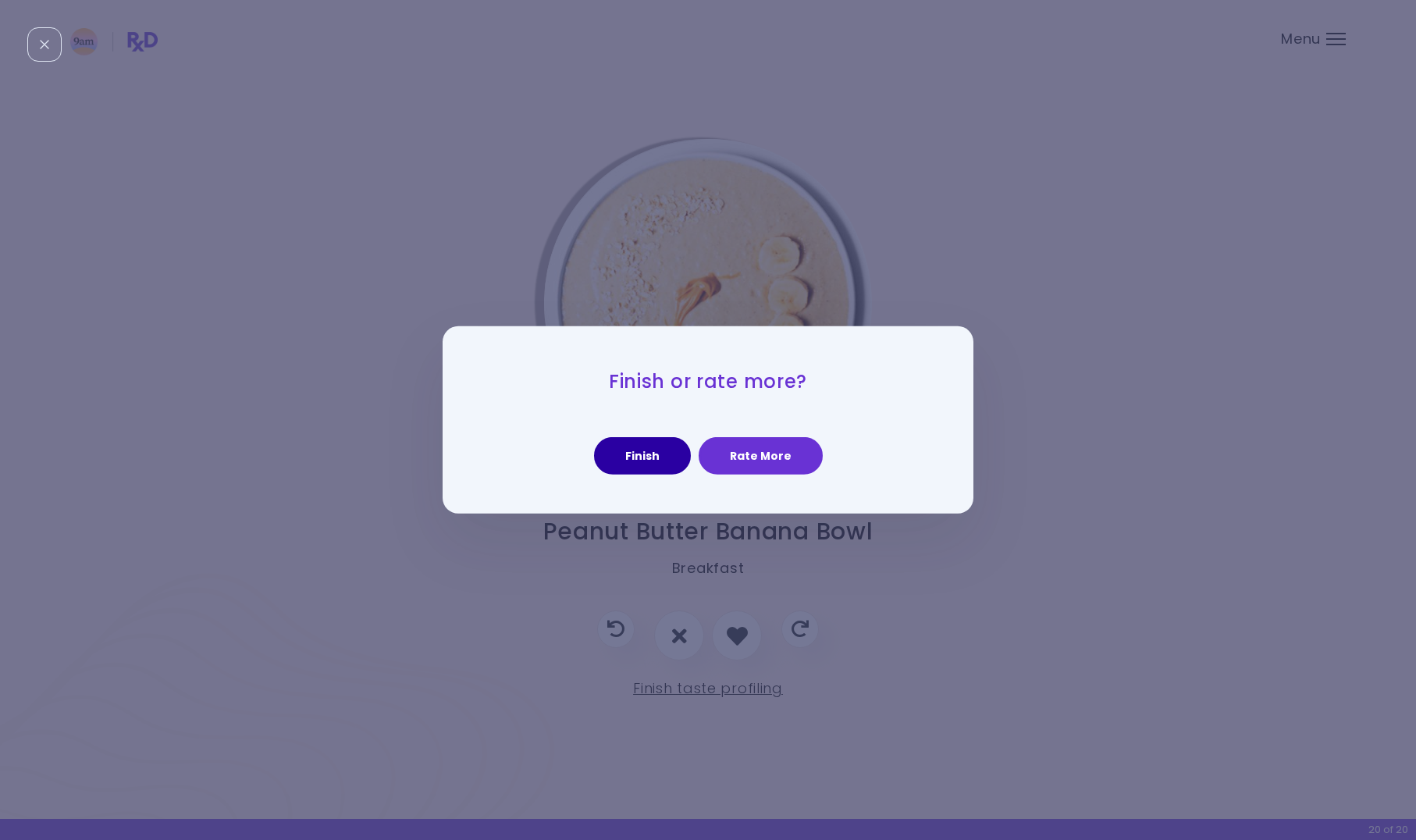
click at [653, 458] on button "Finish" at bounding box center [642, 455] width 97 height 37
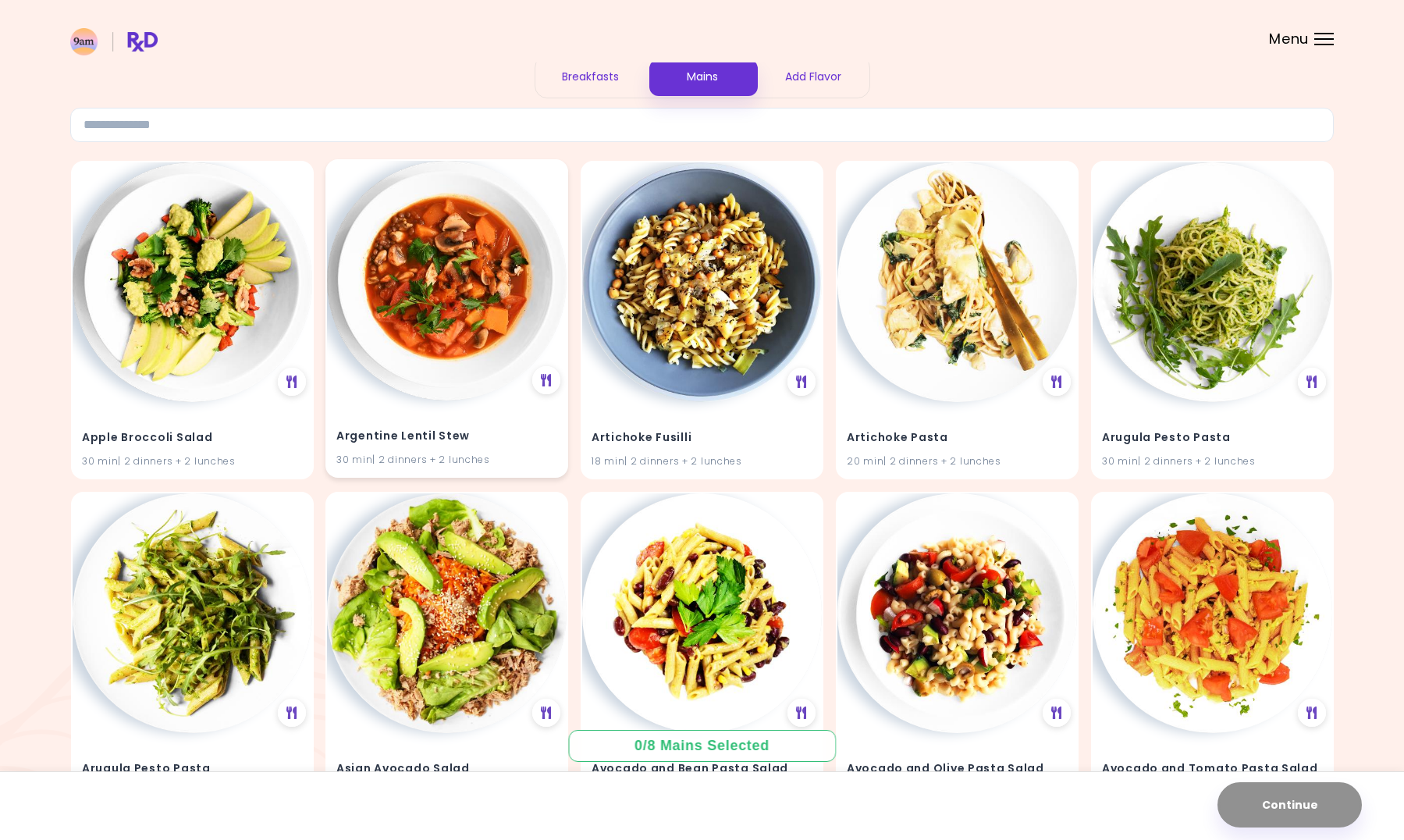
scroll to position [78, 0]
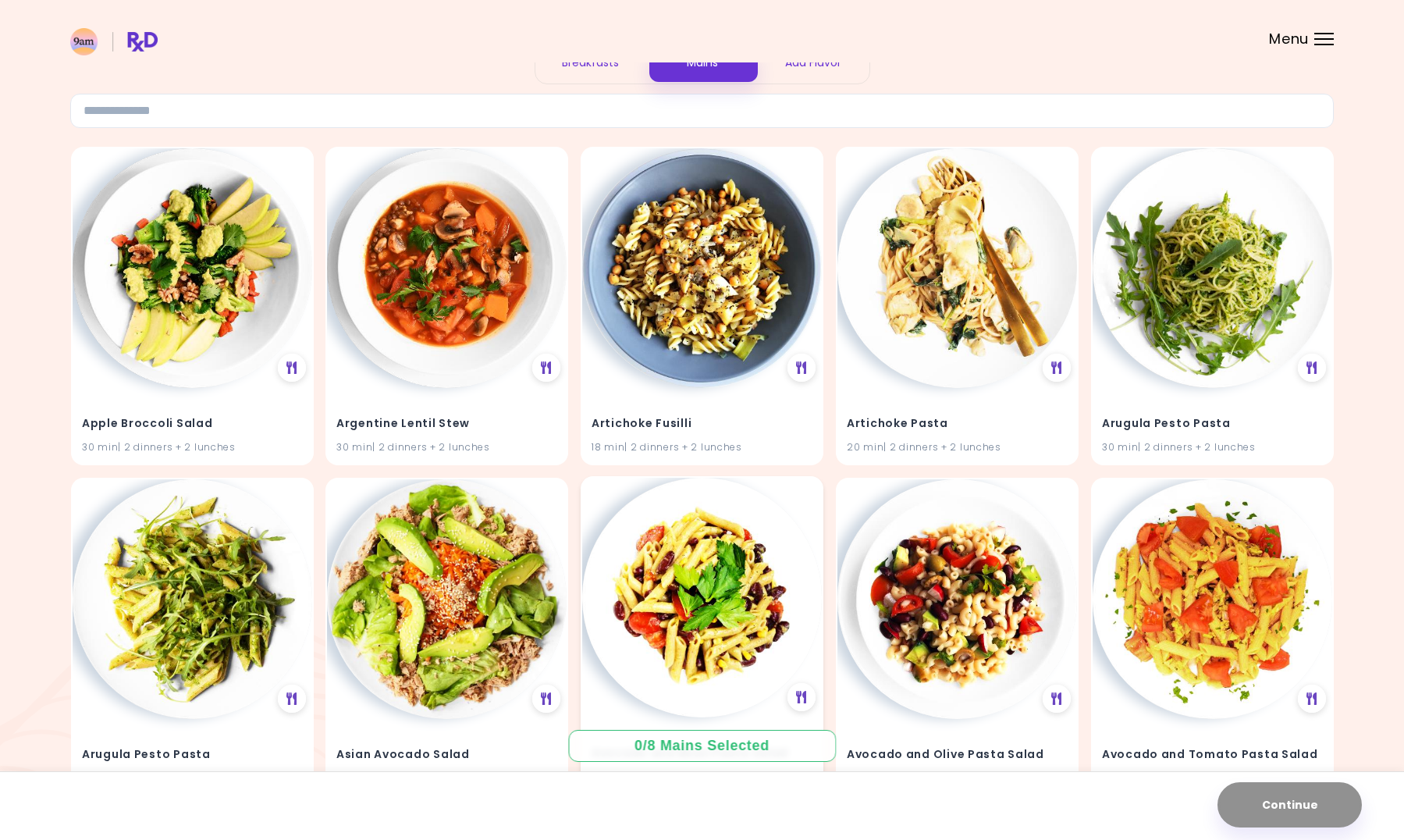
click at [668, 526] on img at bounding box center [702, 597] width 240 height 240
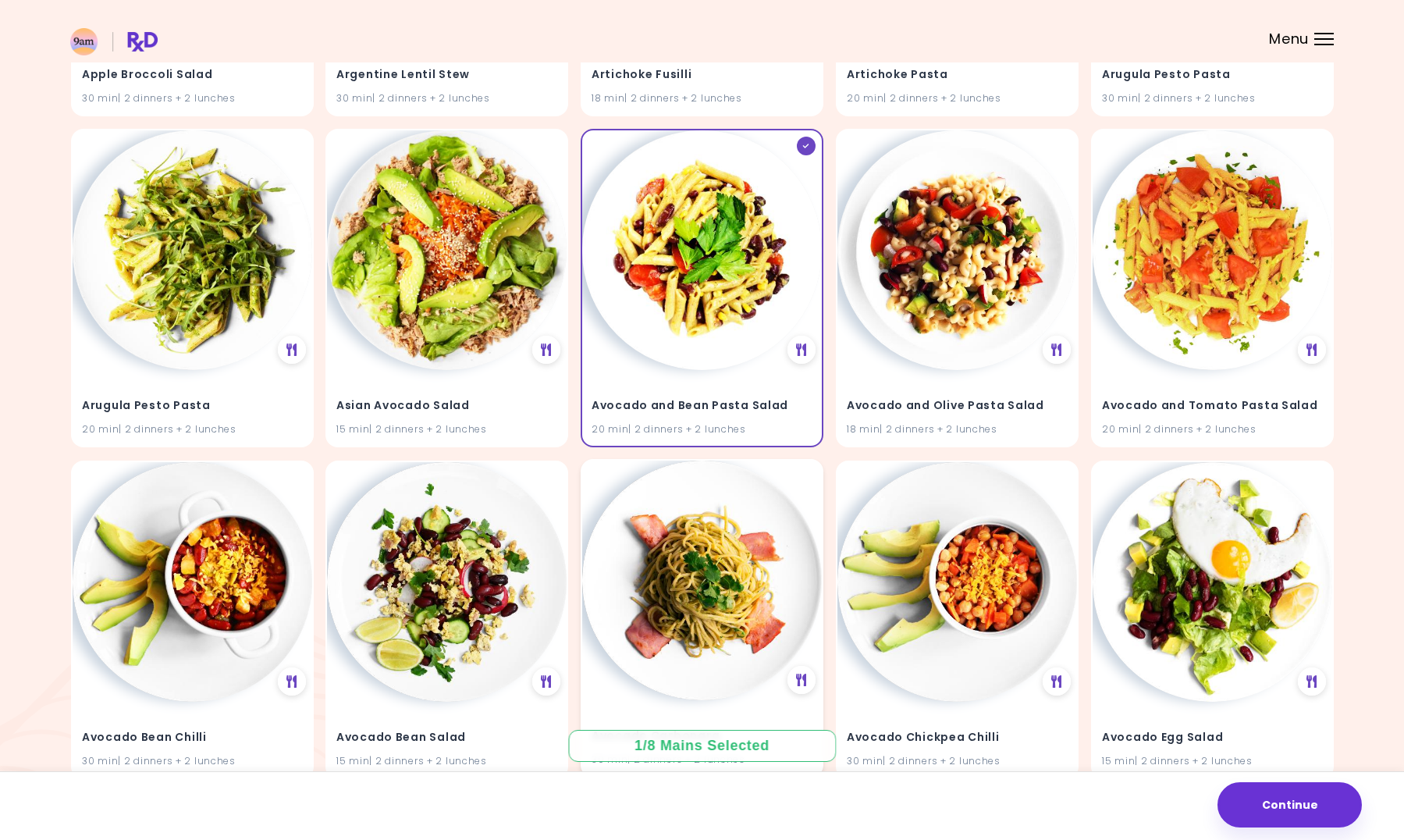
scroll to position [469, 0]
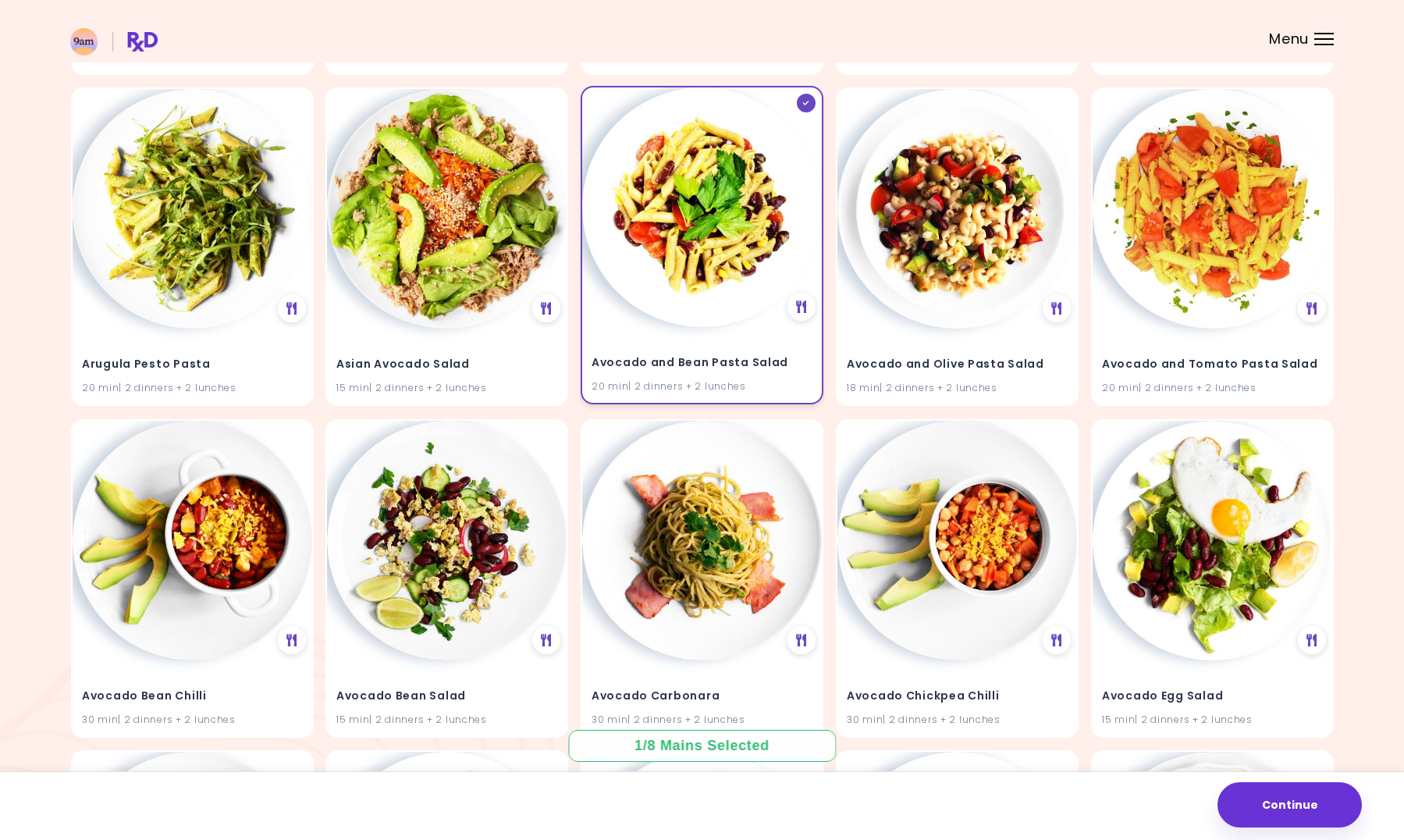
click at [803, 102] on icon at bounding box center [807, 103] width 7 height 5
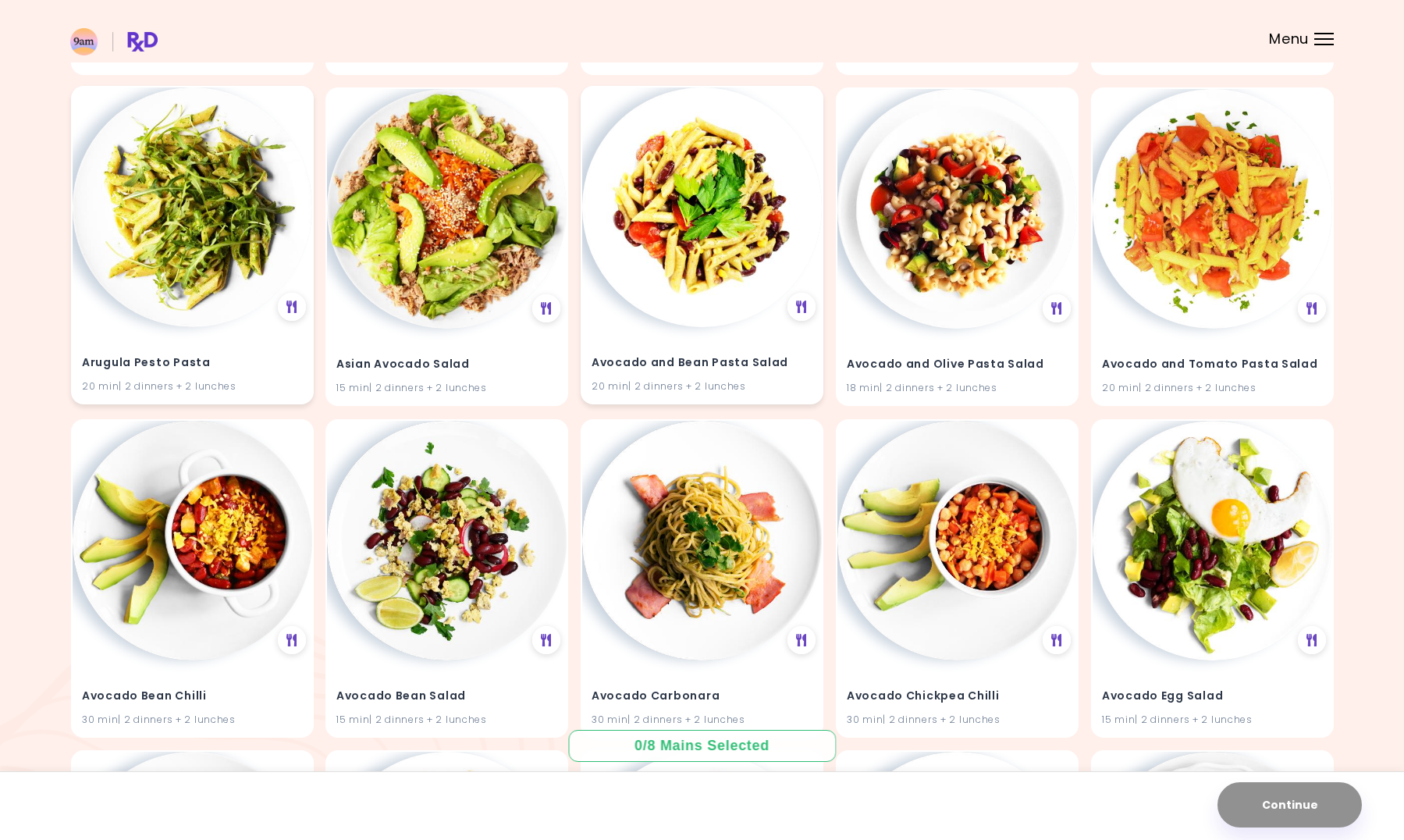
click at [215, 218] on img at bounding box center [192, 207] width 240 height 240
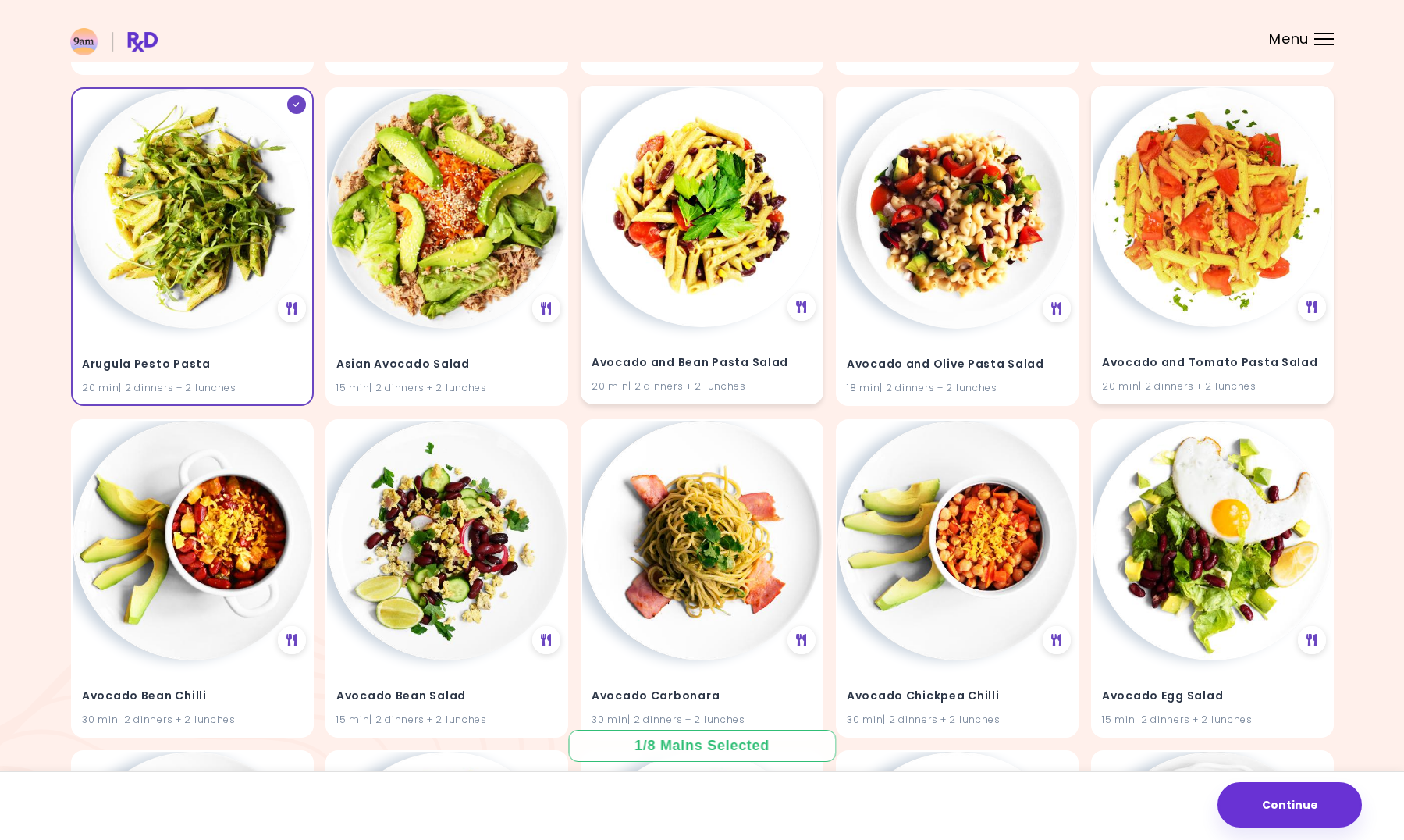
click at [1166, 250] on img at bounding box center [1213, 207] width 240 height 240
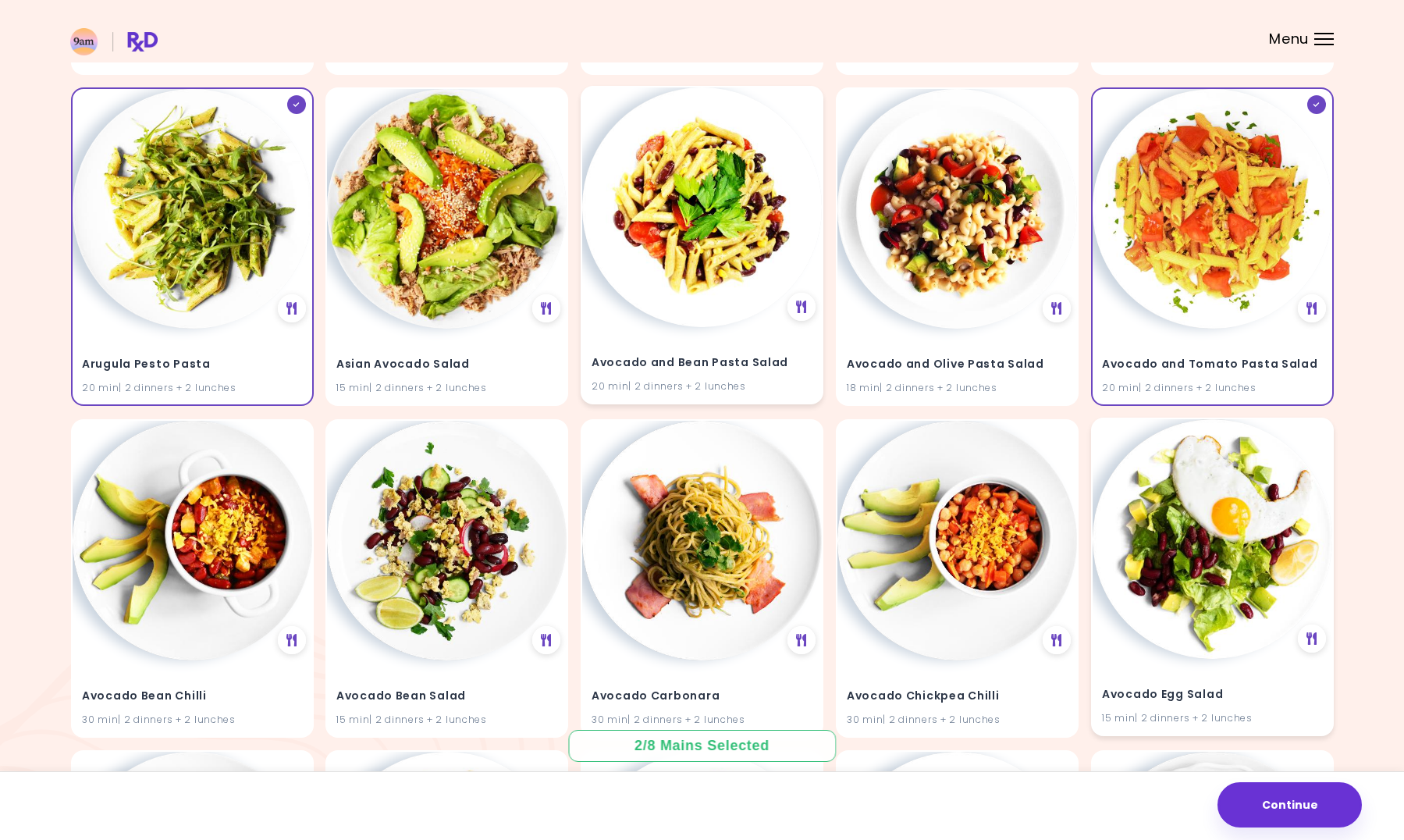
click at [1196, 569] on img at bounding box center [1213, 539] width 240 height 240
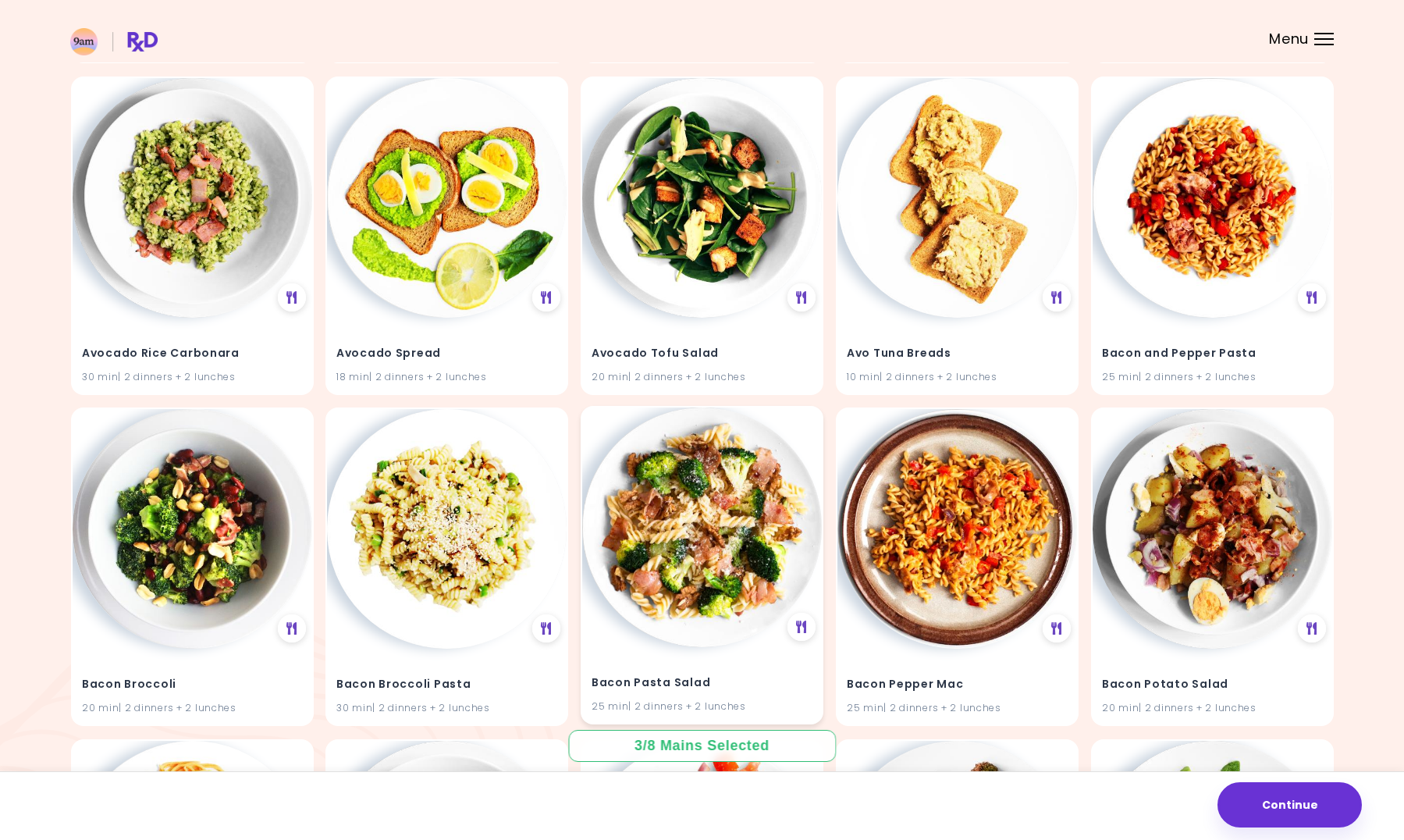
scroll to position [1483, 0]
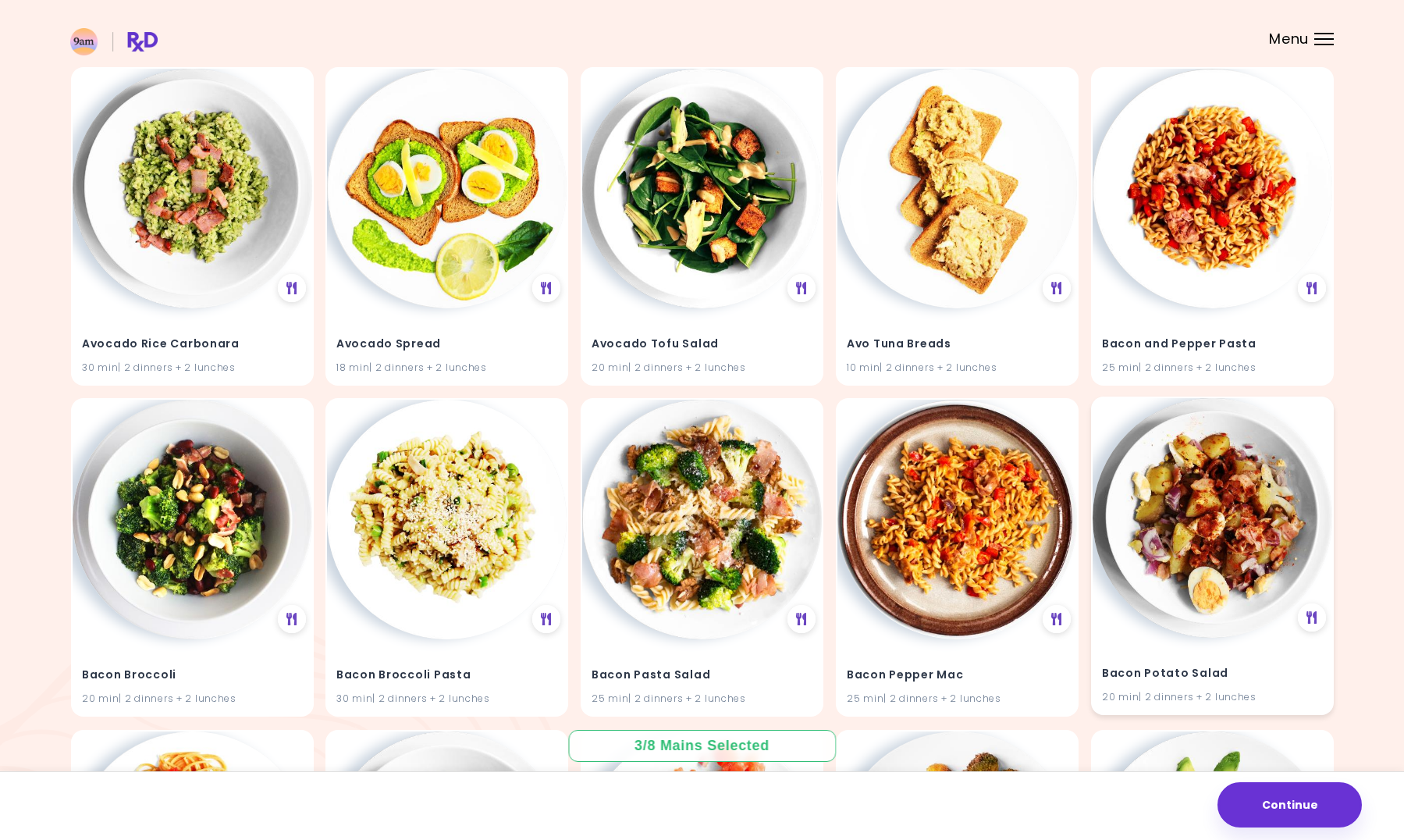
click at [1204, 613] on img at bounding box center [1213, 517] width 240 height 240
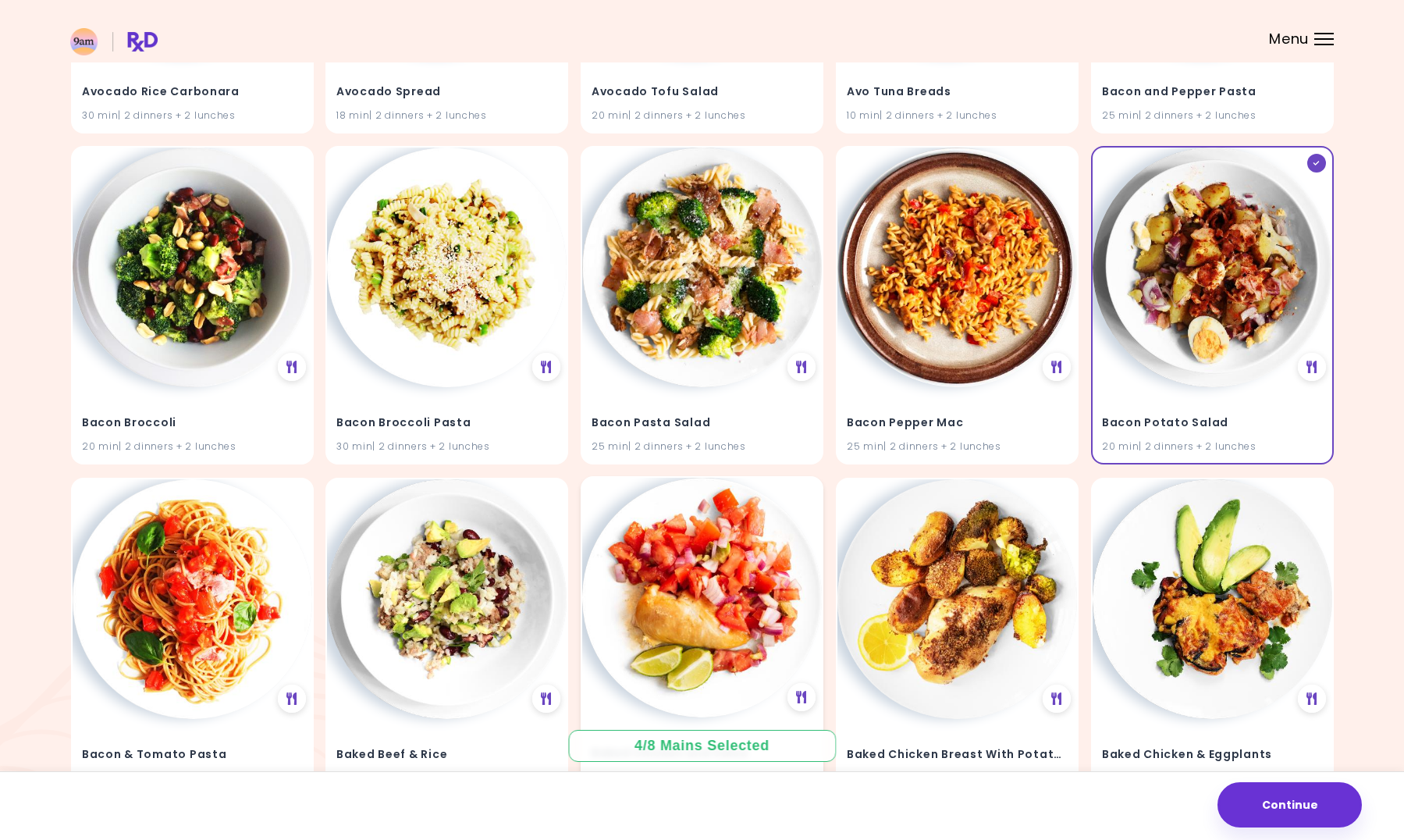
scroll to position [1795, 0]
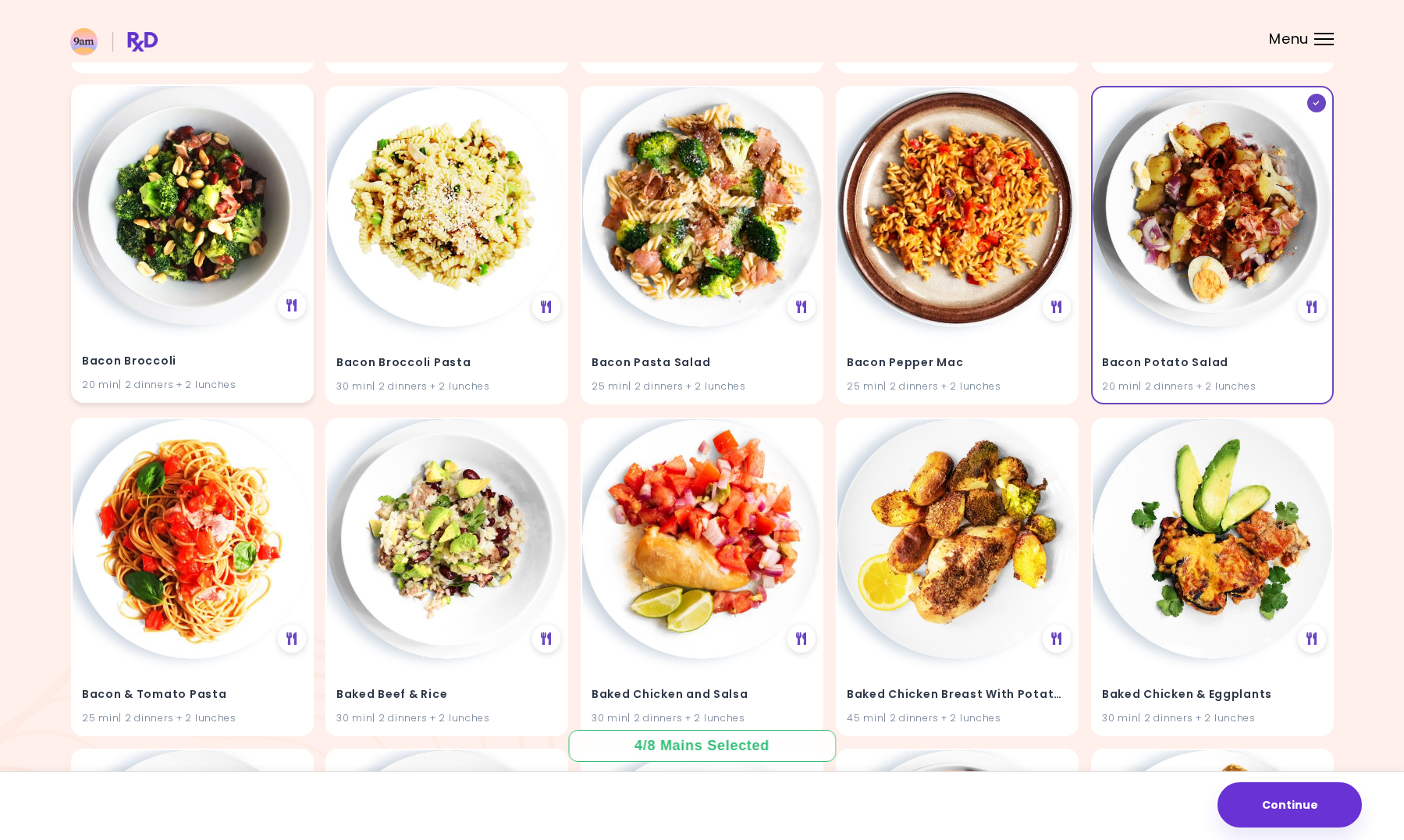
click at [217, 261] on img at bounding box center [192, 205] width 240 height 240
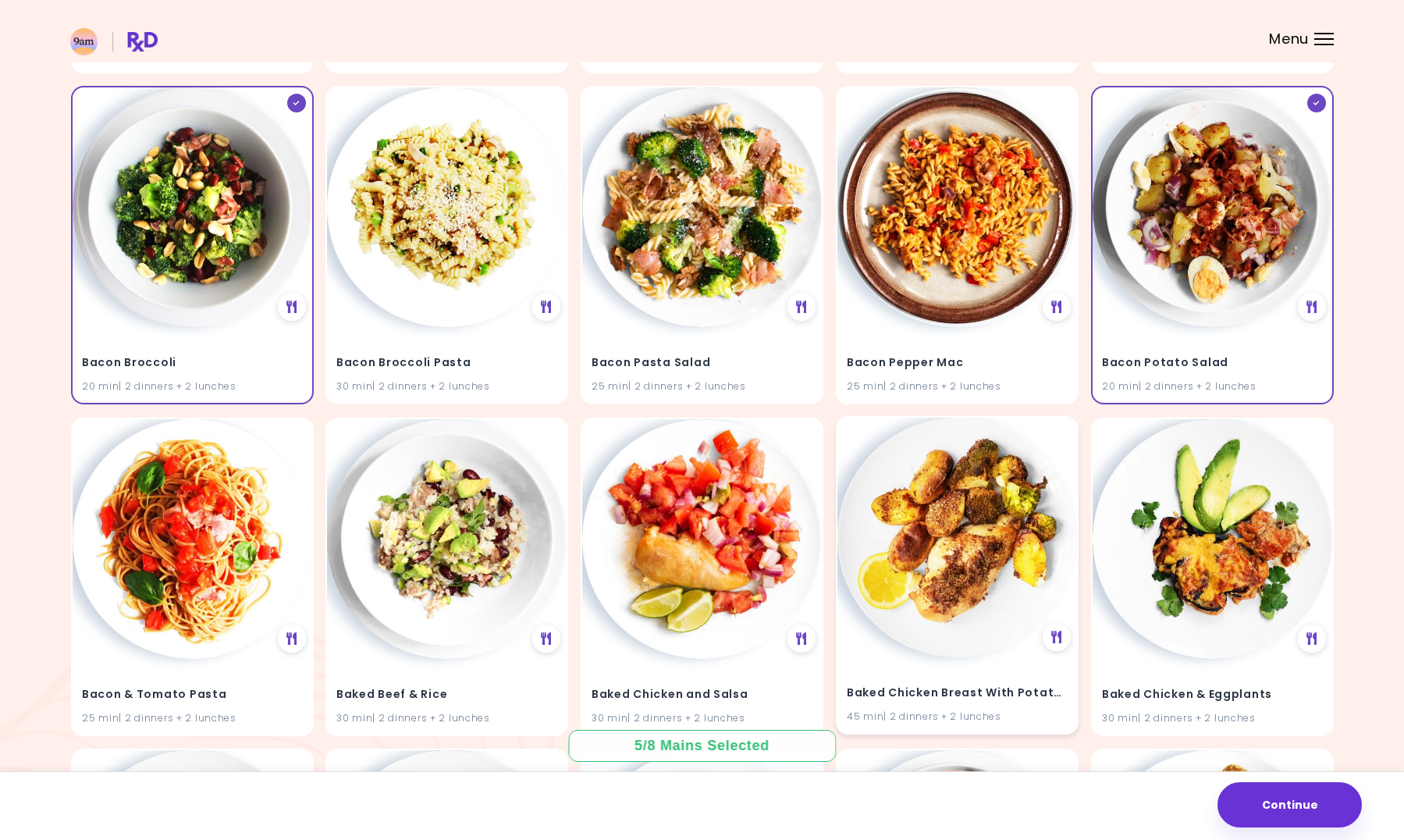
click at [970, 642] on img at bounding box center [957, 537] width 240 height 240
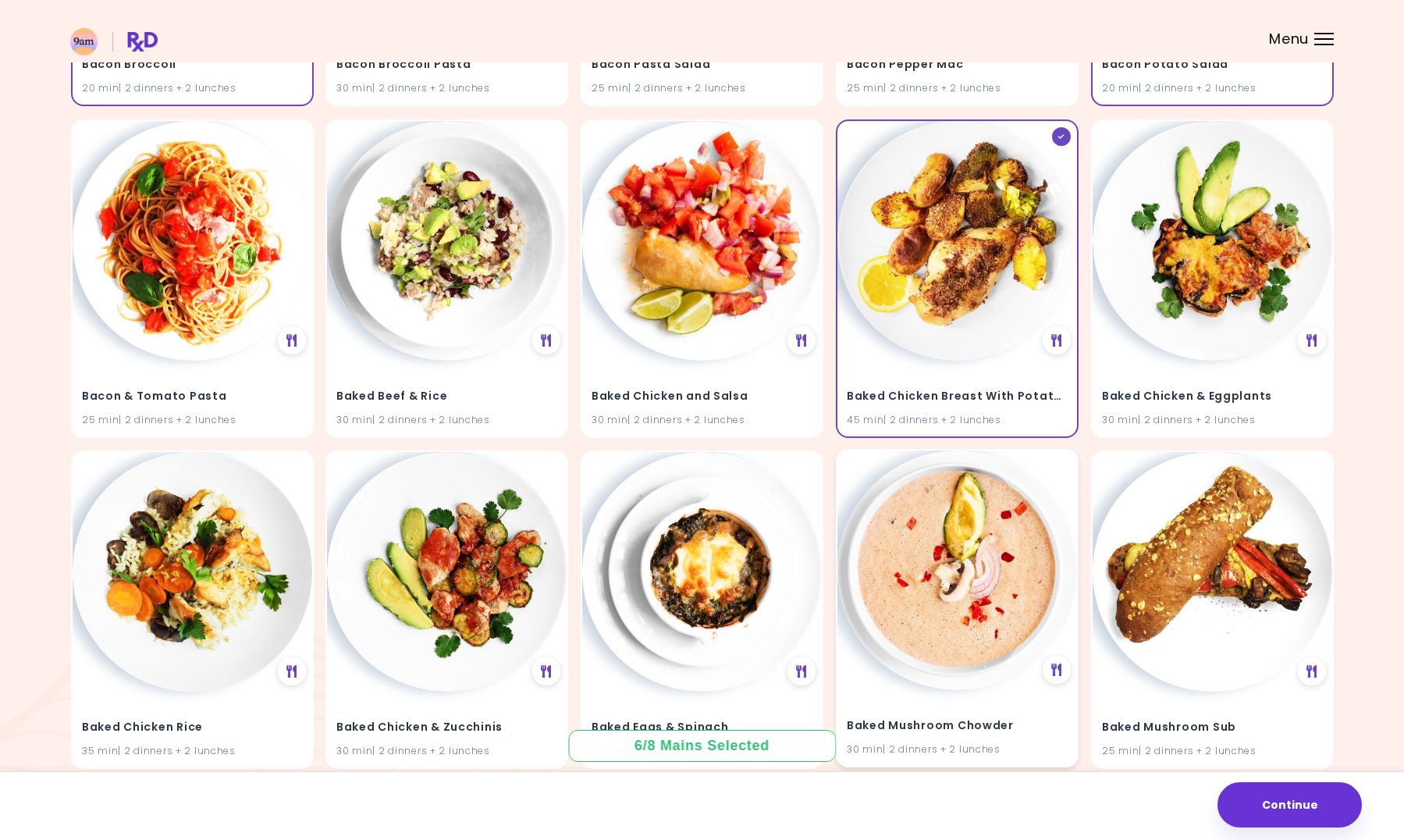
scroll to position [2107, 0]
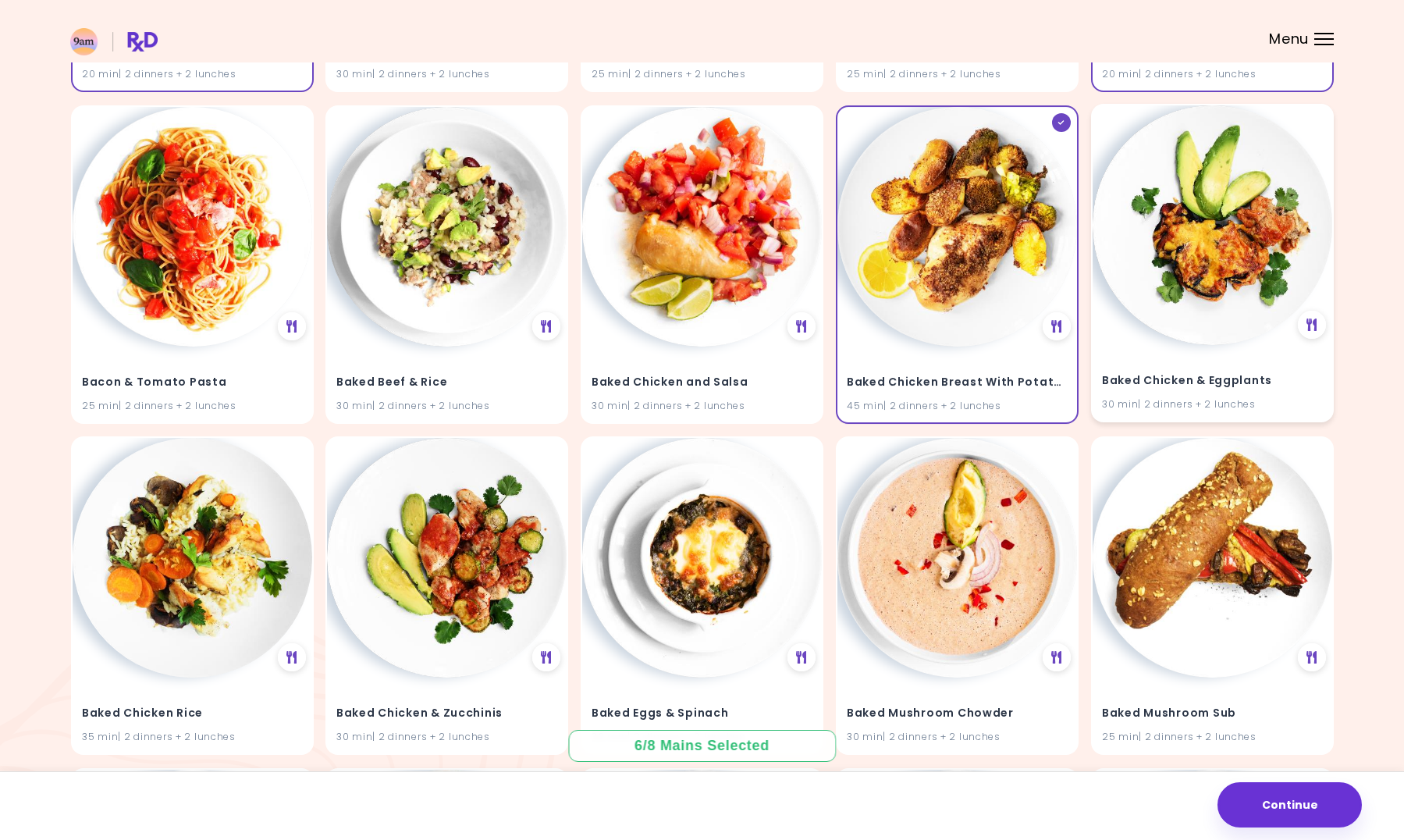
click at [1201, 268] on img at bounding box center [1213, 225] width 240 height 240
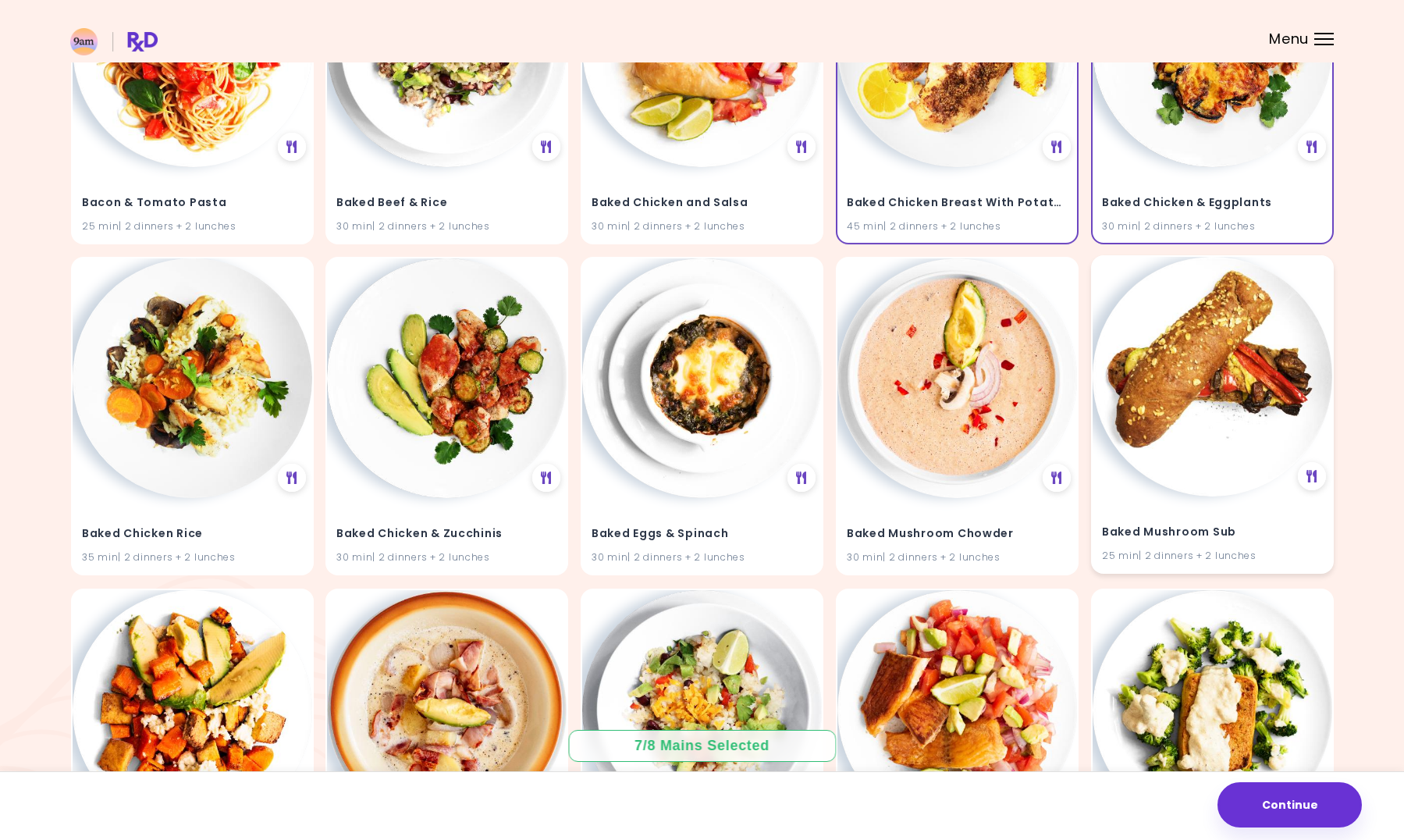
scroll to position [2342, 0]
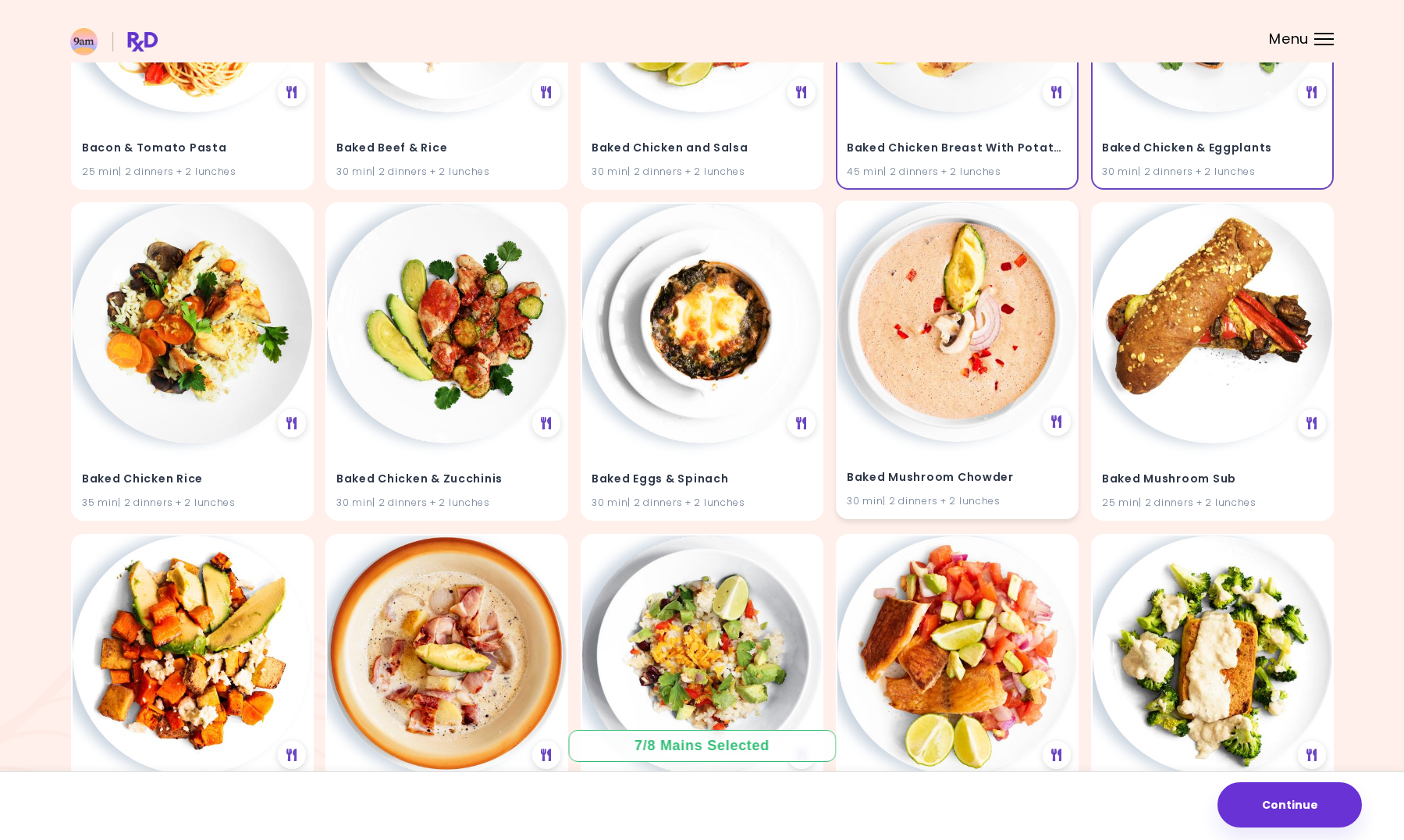
click at [984, 327] on img at bounding box center [957, 322] width 240 height 240
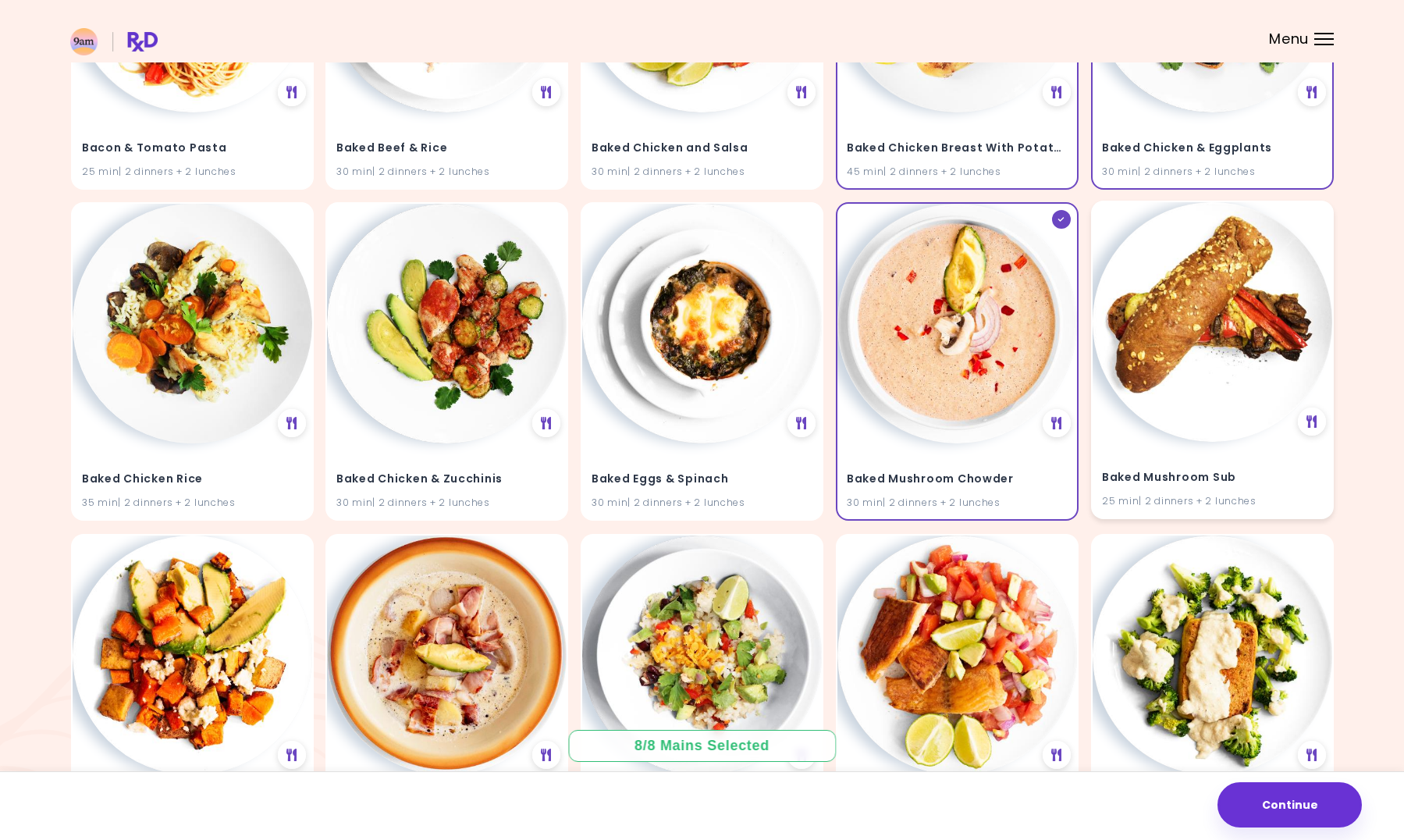
click at [1203, 403] on img at bounding box center [1213, 322] width 240 height 240
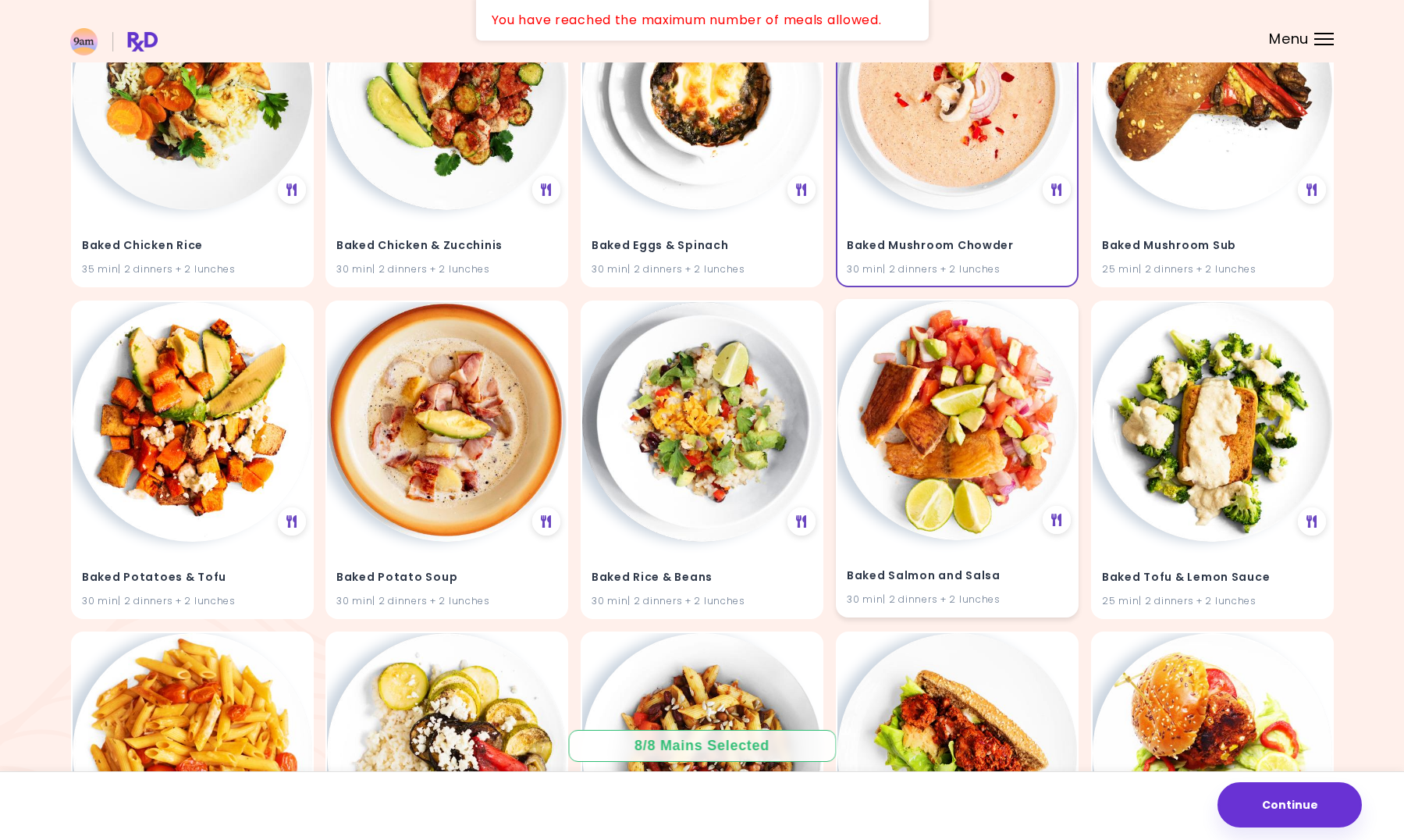
scroll to position [2575, 0]
click at [1284, 806] on button "Continue" at bounding box center [1289, 805] width 145 height 45
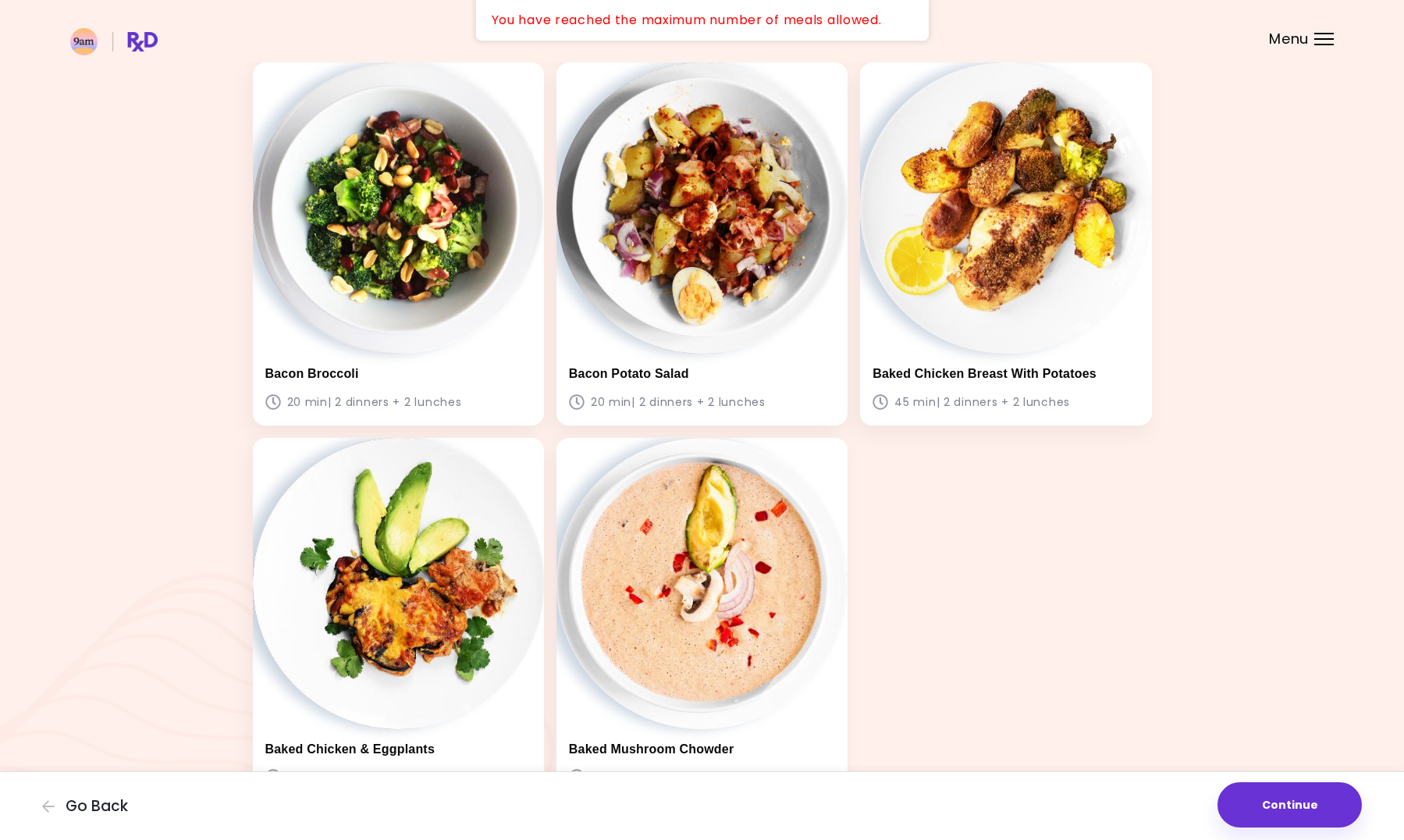
scroll to position [469, 0]
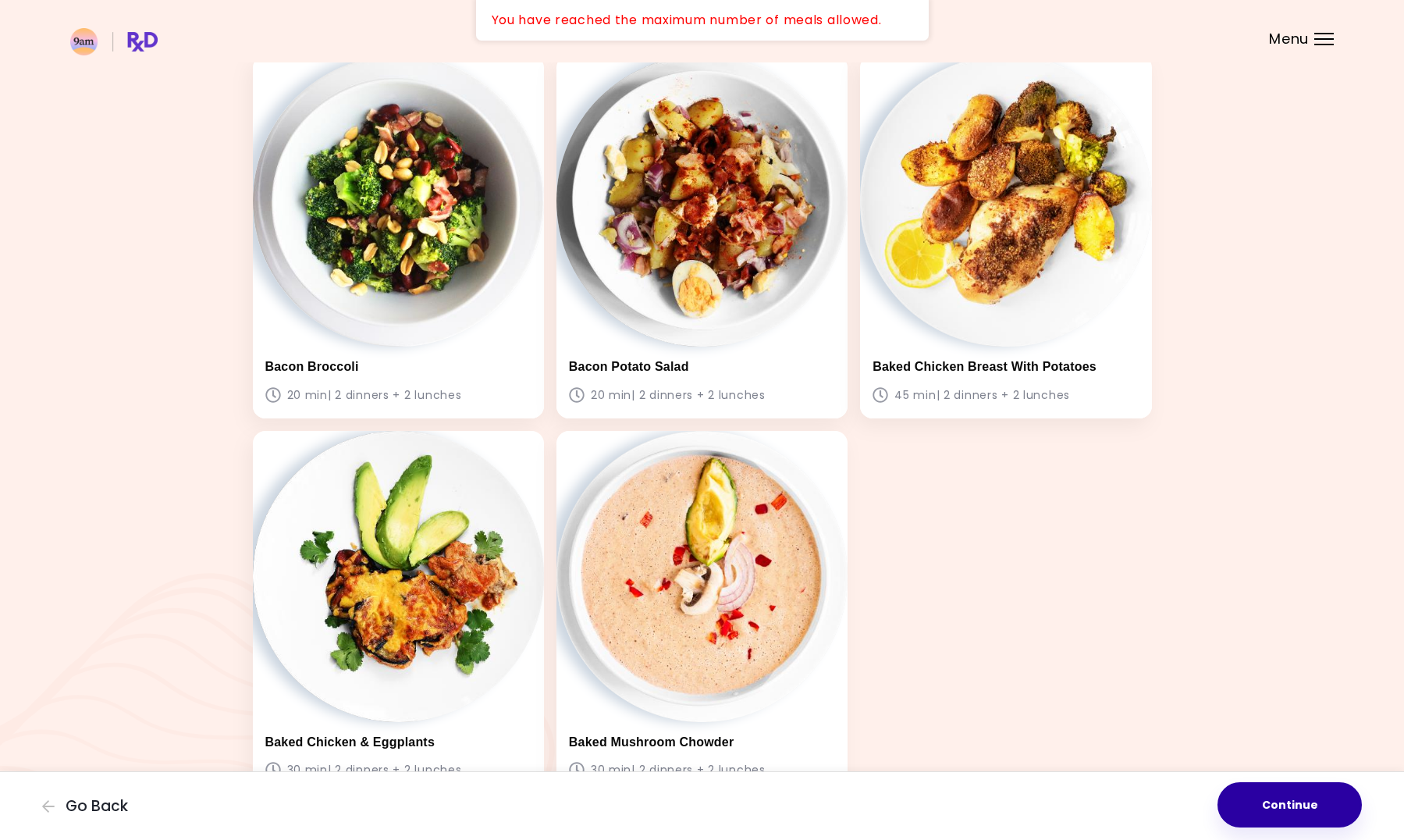
click at [1274, 803] on button "Continue" at bounding box center [1289, 805] width 145 height 45
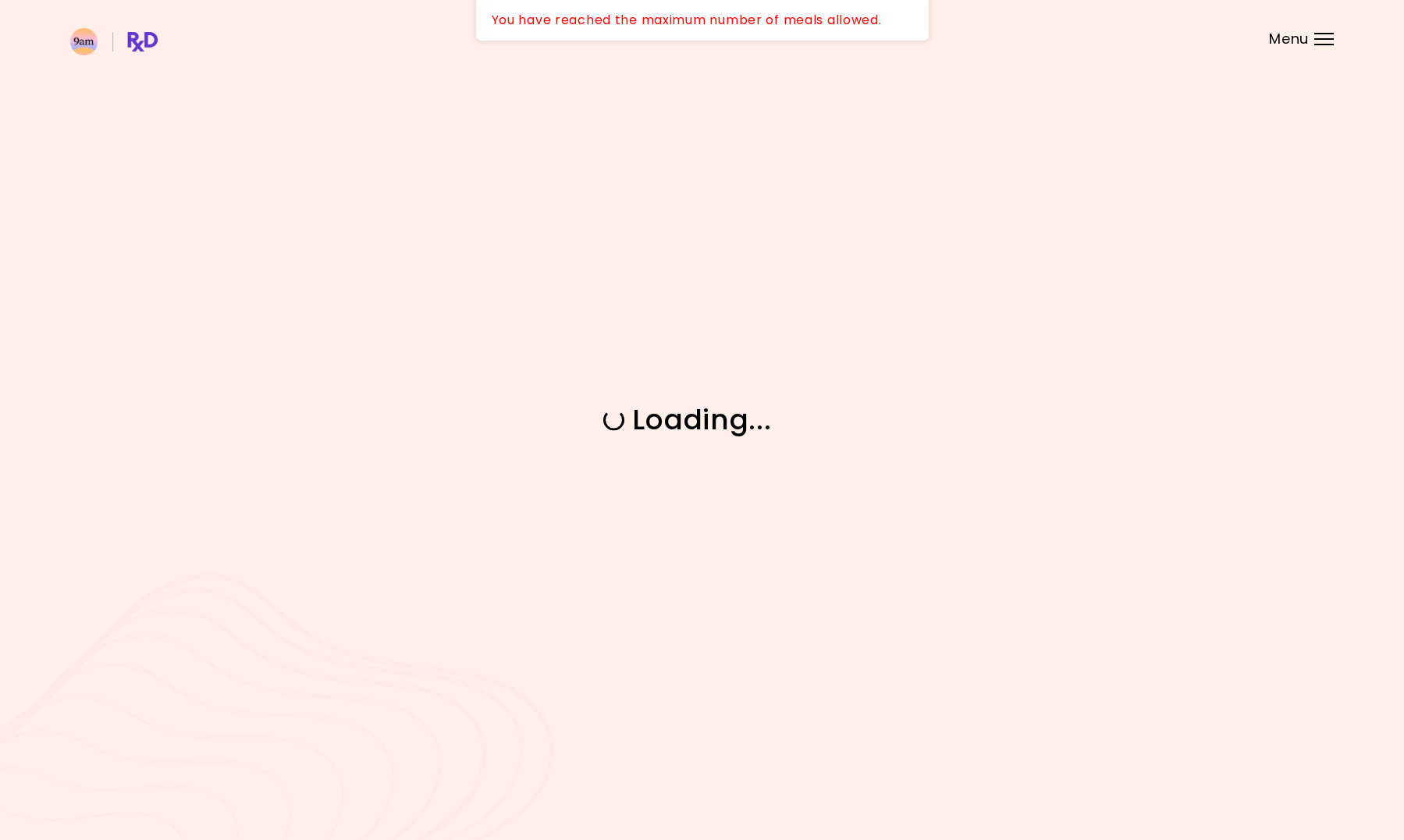
scroll to position [0, 0]
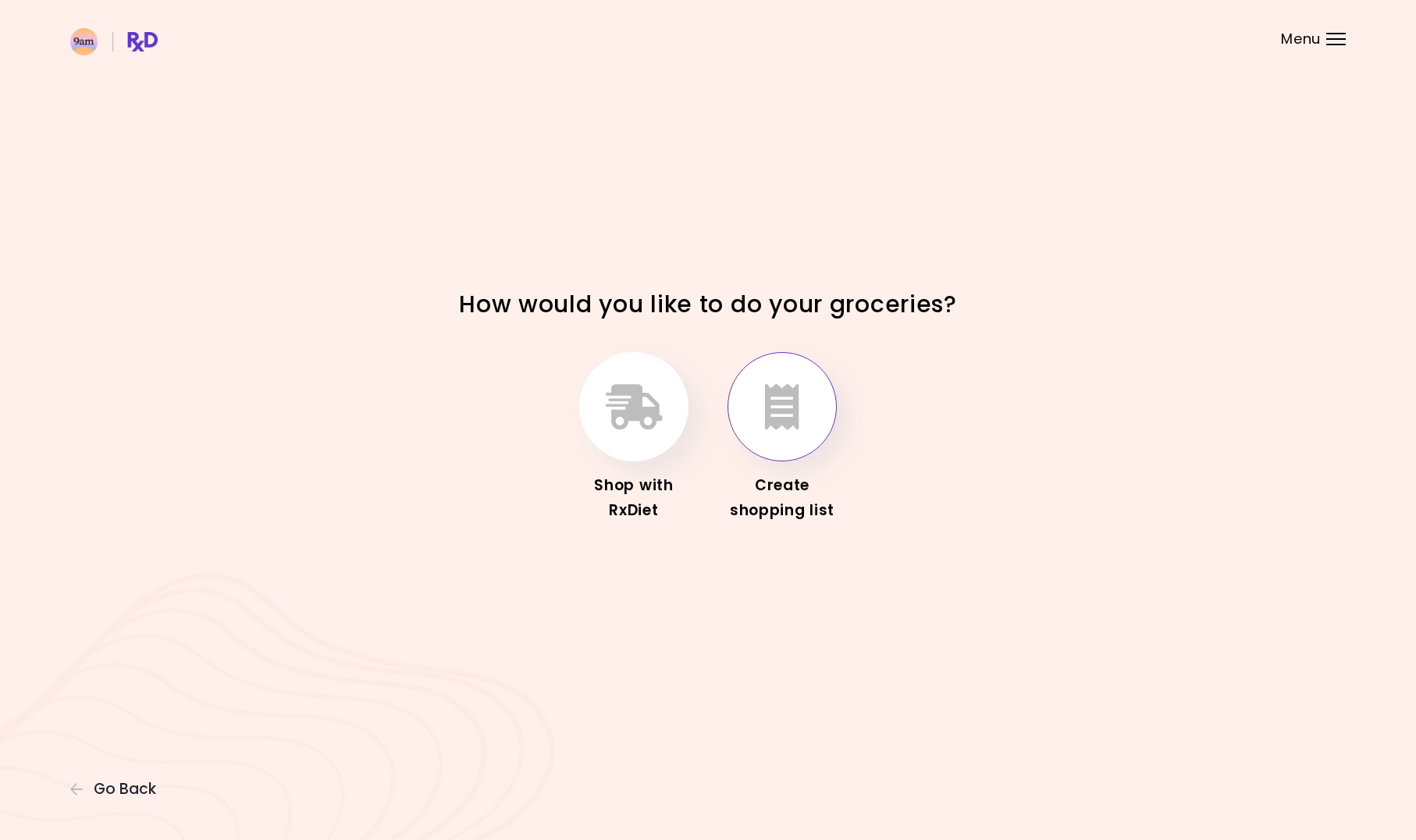
click at [773, 436] on button "button" at bounding box center [781, 406] width 109 height 109
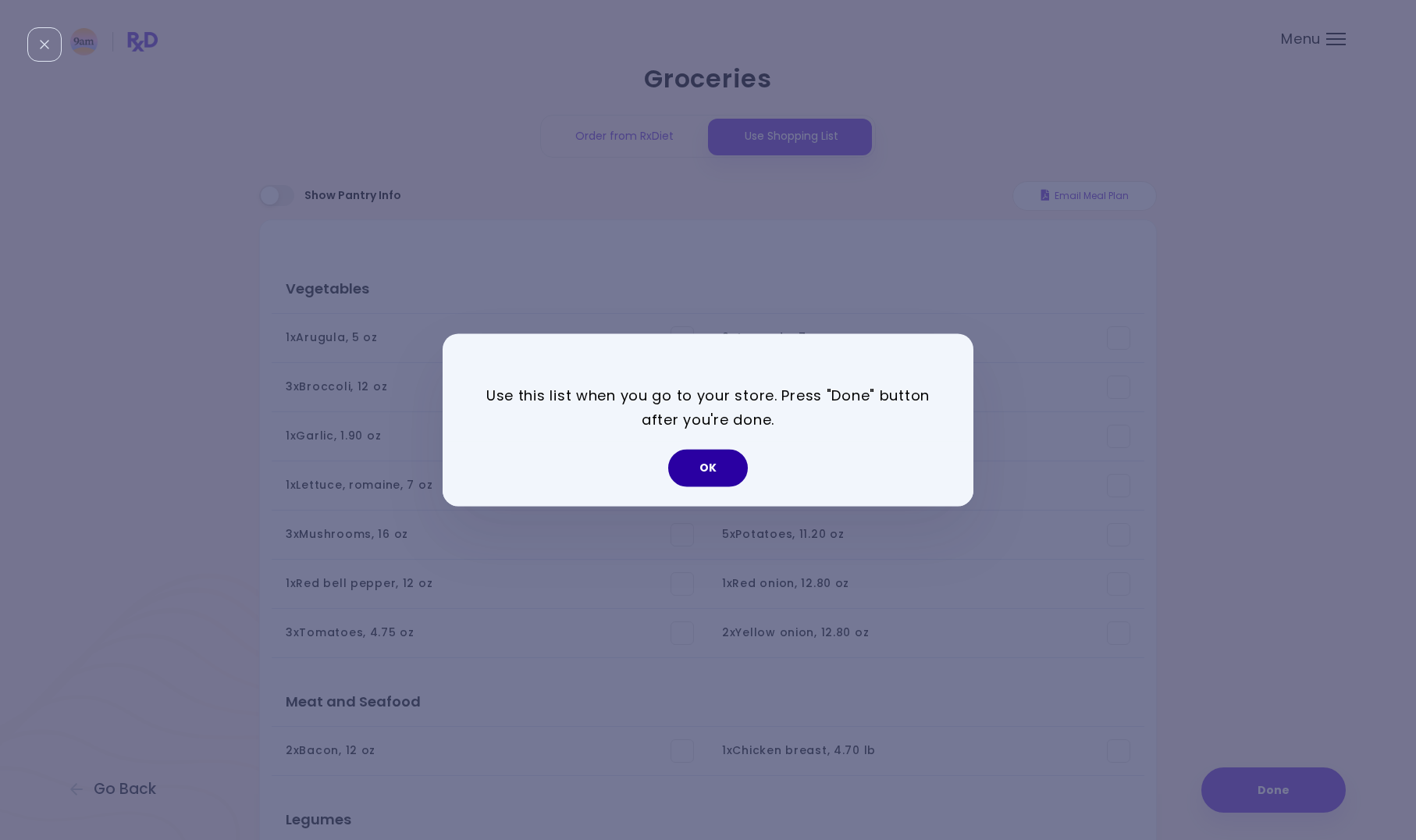
click at [709, 471] on button "OK" at bounding box center [708, 469] width 79 height 37
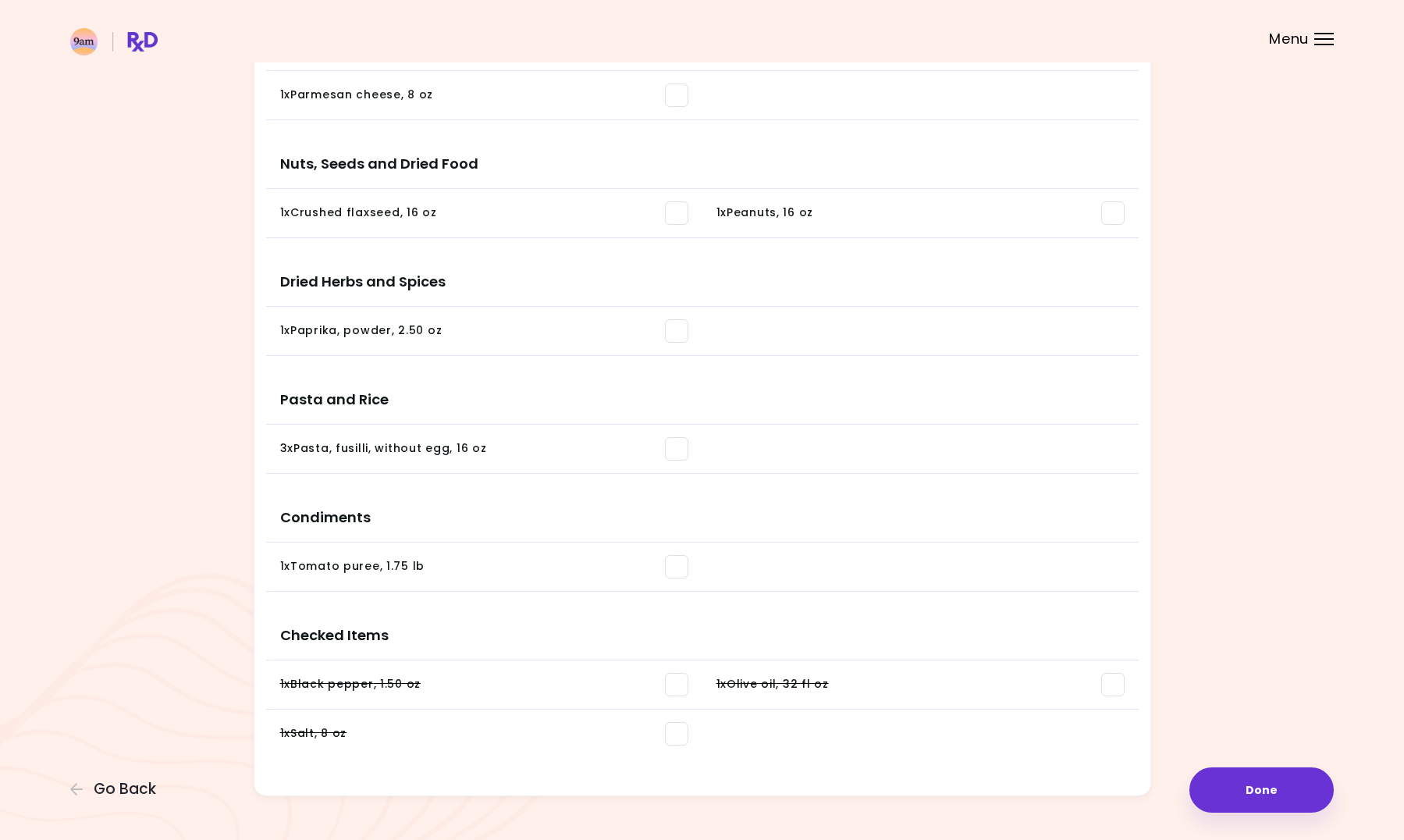
scroll to position [934, 0]
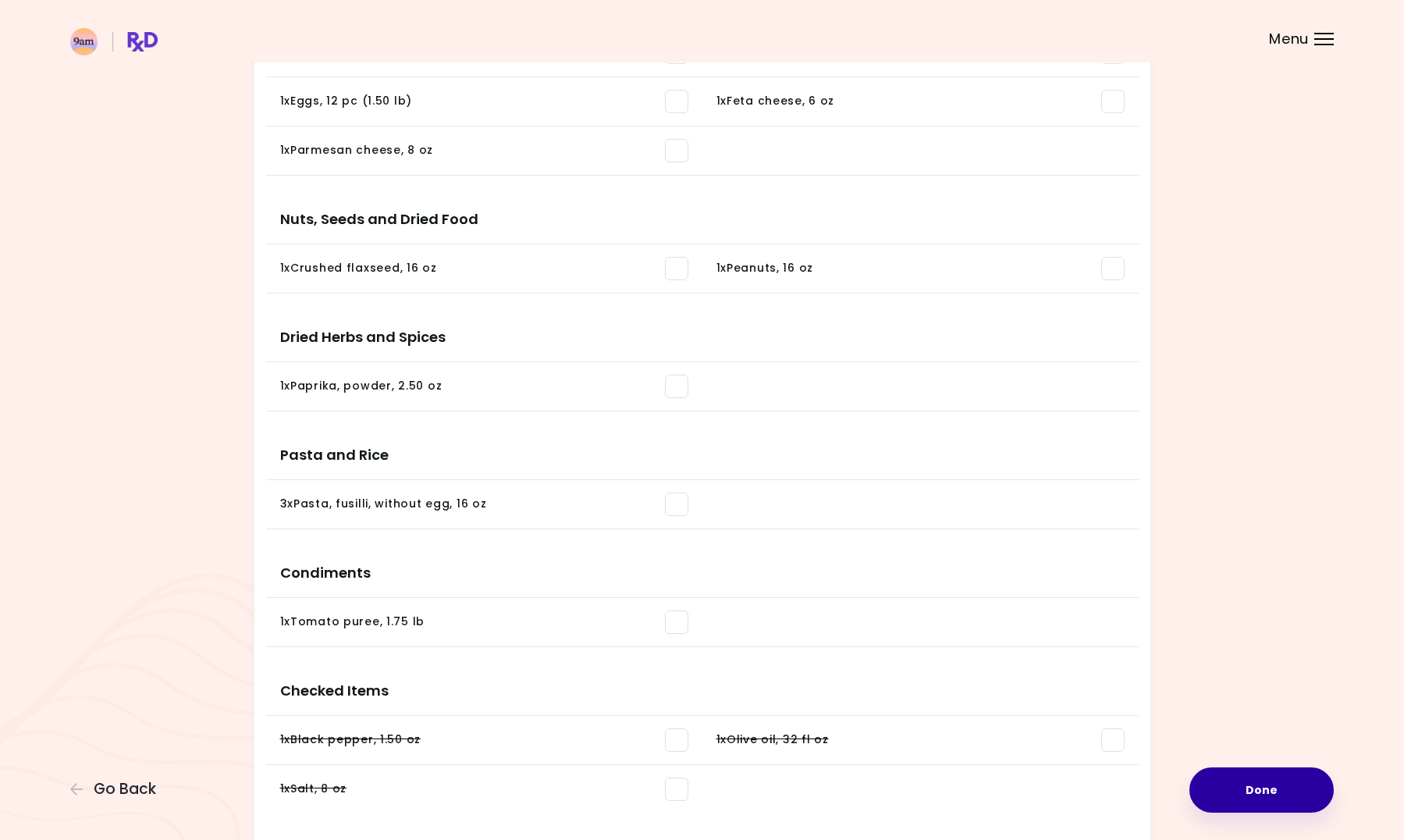
click at [1279, 798] on button "Done" at bounding box center [1261, 790] width 145 height 45
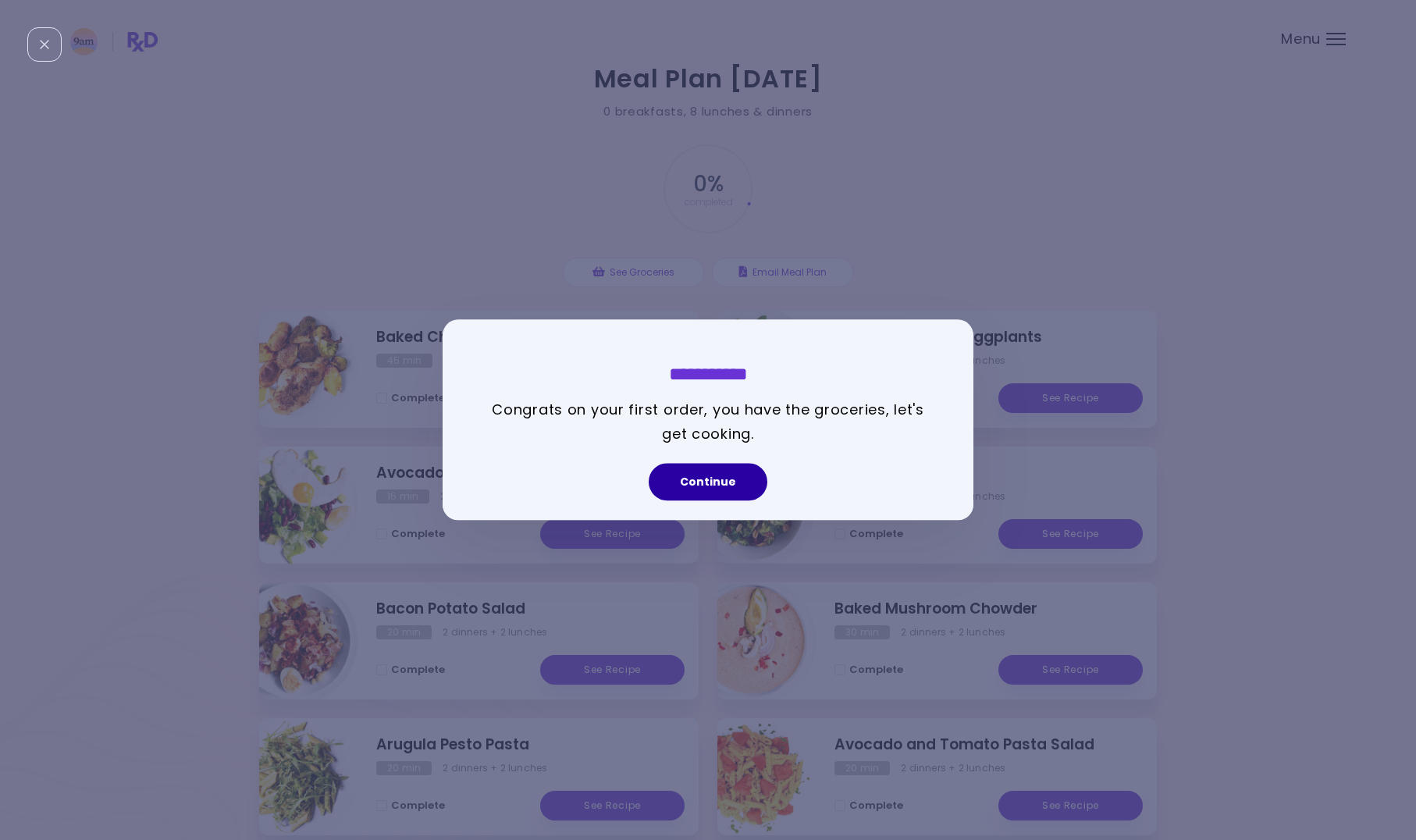
click at [700, 495] on button "Continue" at bounding box center [708, 483] width 119 height 37
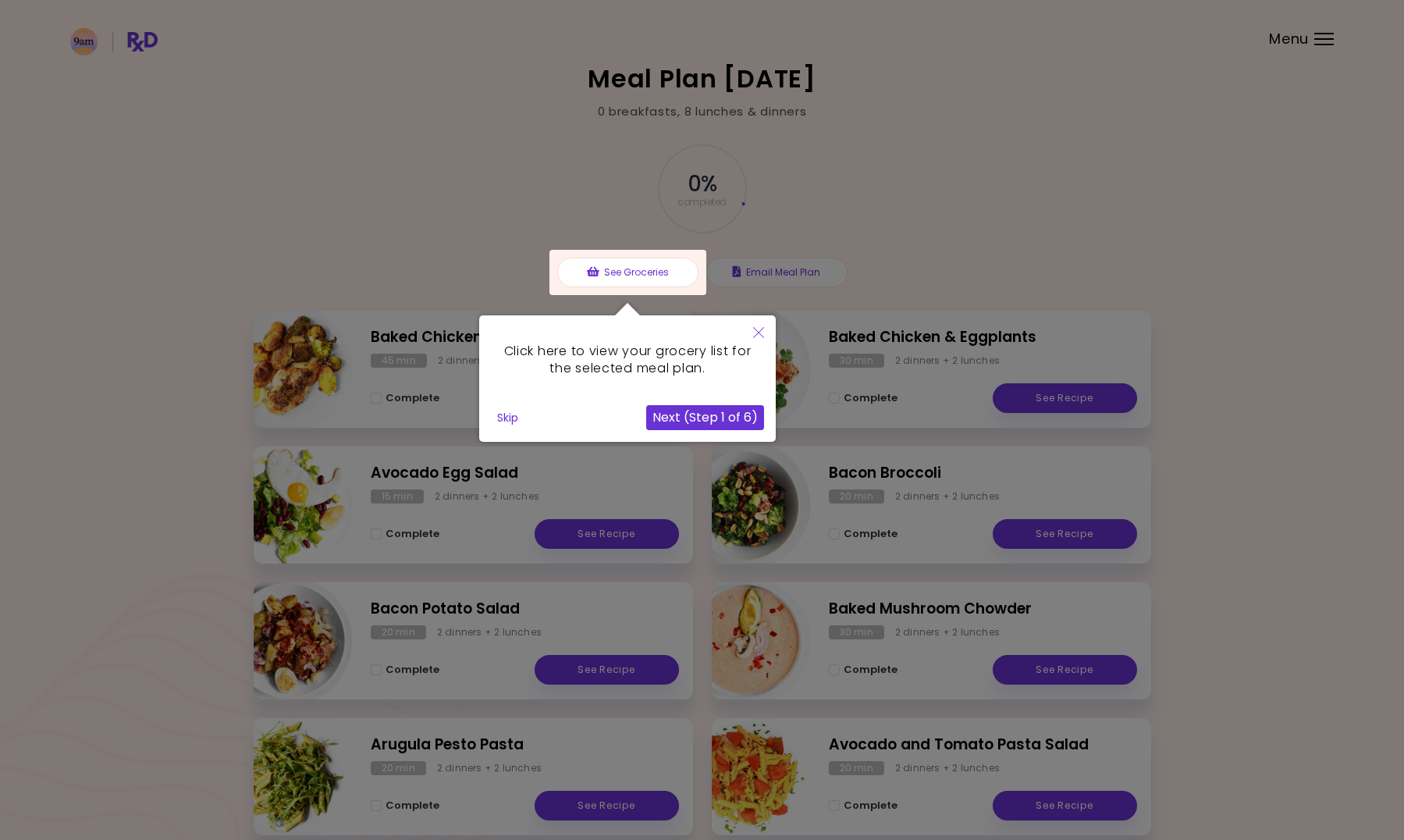
click at [695, 423] on button "Next (Step 1 of 6)" at bounding box center [705, 417] width 118 height 25
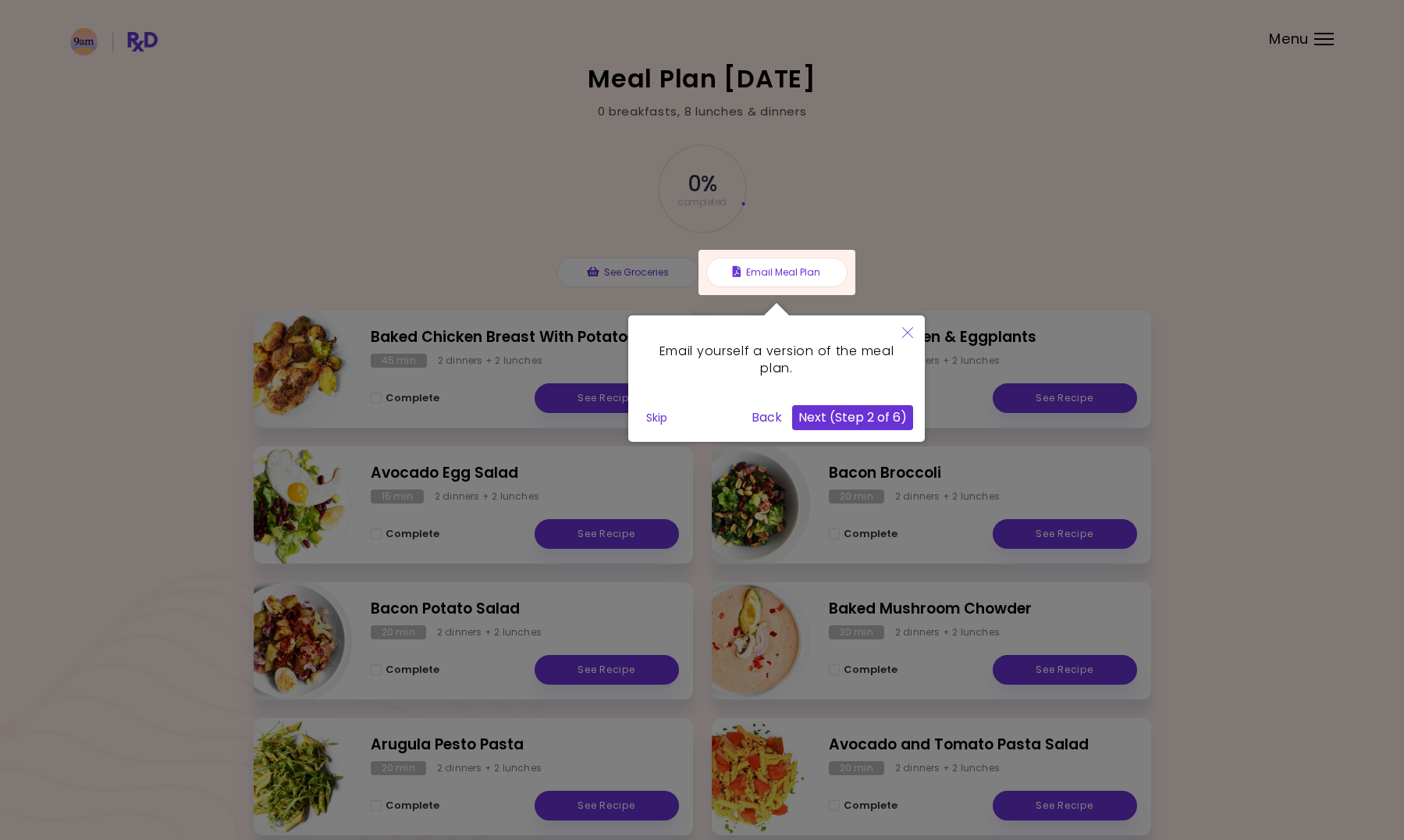
click at [855, 413] on button "Next (Step 2 of 6)" at bounding box center [853, 417] width 121 height 25
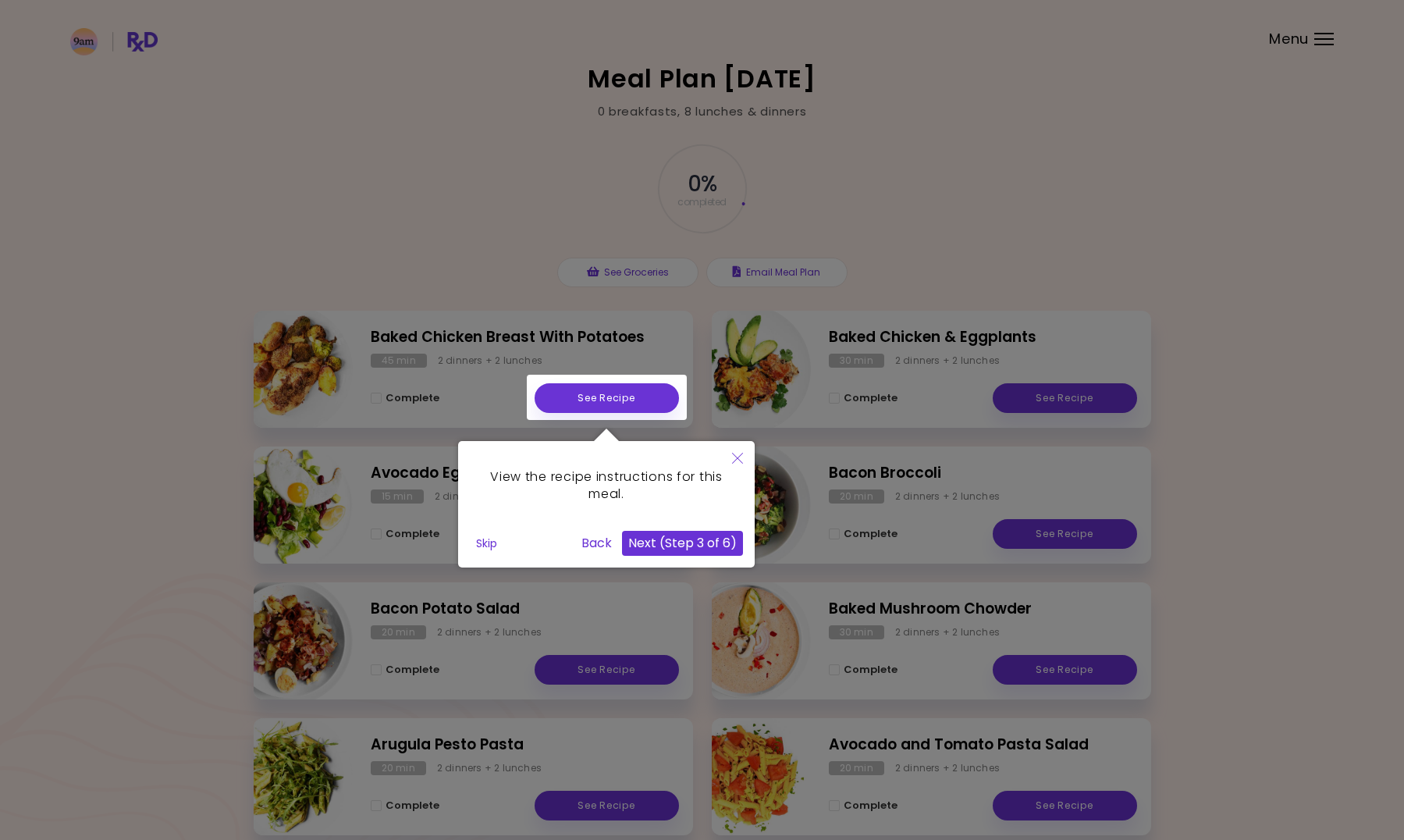
click at [710, 541] on button "Next (Step 3 of 6)" at bounding box center [682, 543] width 121 height 25
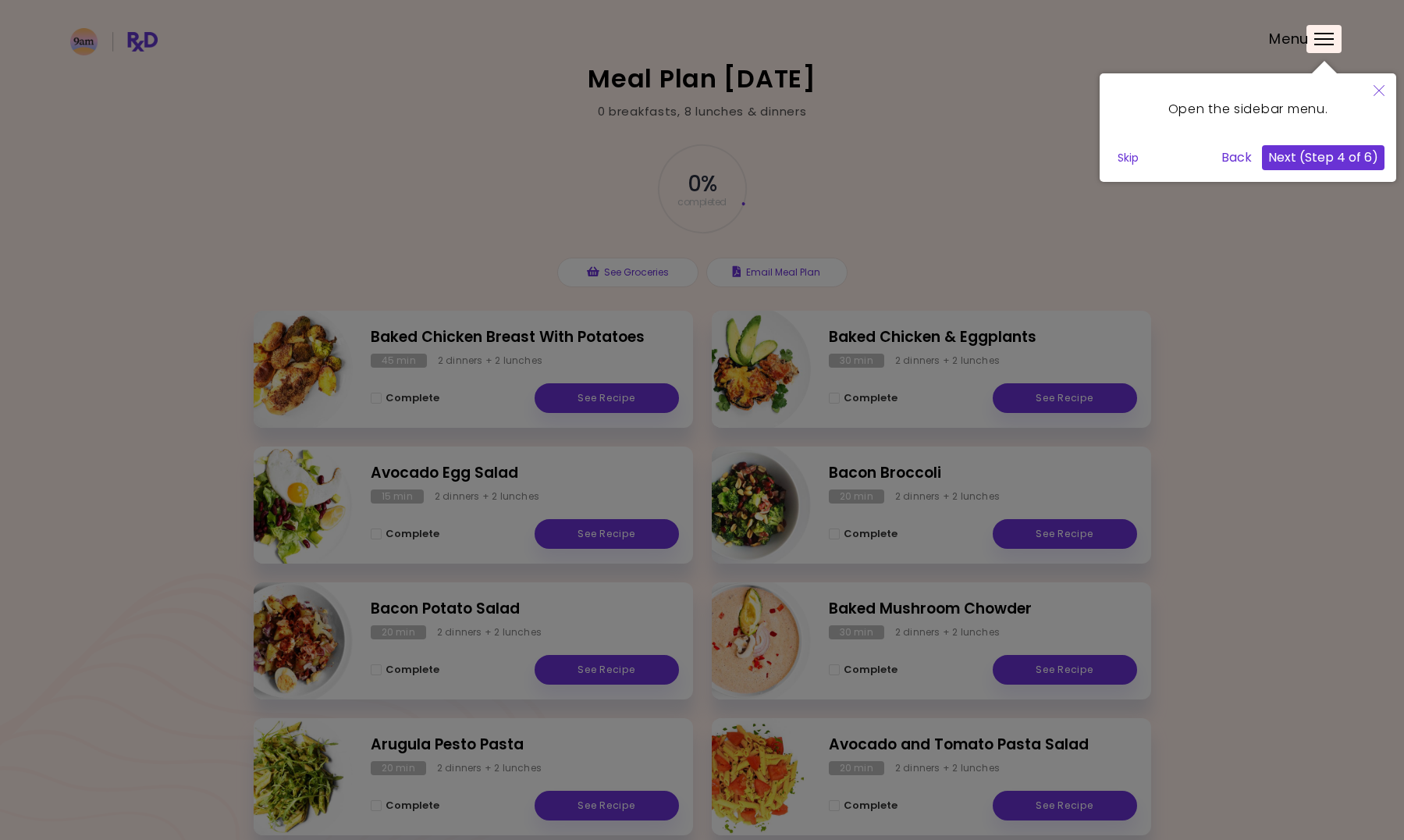
click at [1329, 163] on button "Next (Step 4 of 6)" at bounding box center [1323, 158] width 122 height 25
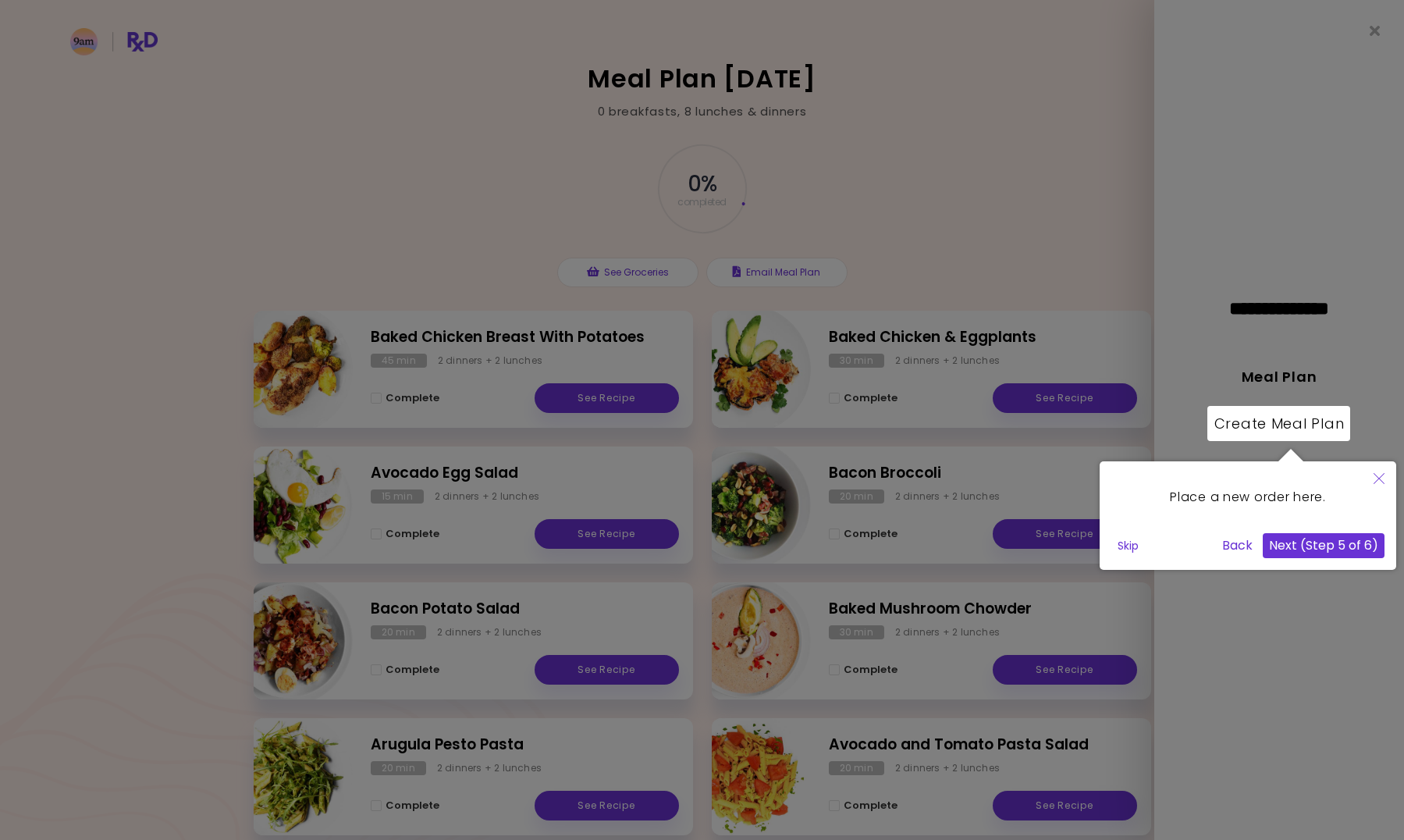
click at [1244, 551] on button "Back" at bounding box center [1238, 545] width 43 height 25
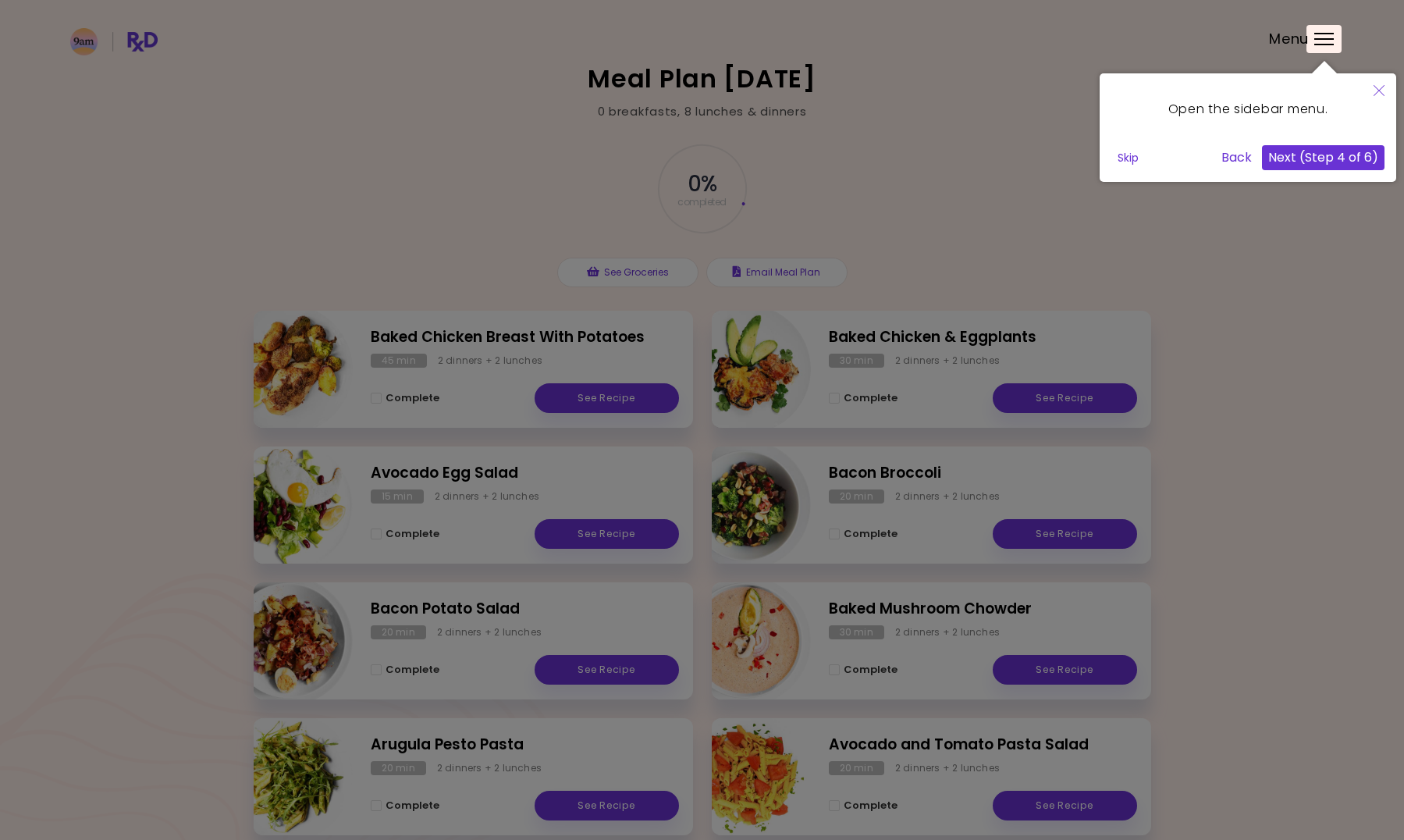
click at [1376, 93] on icon "Close" at bounding box center [1380, 91] width 11 height 11
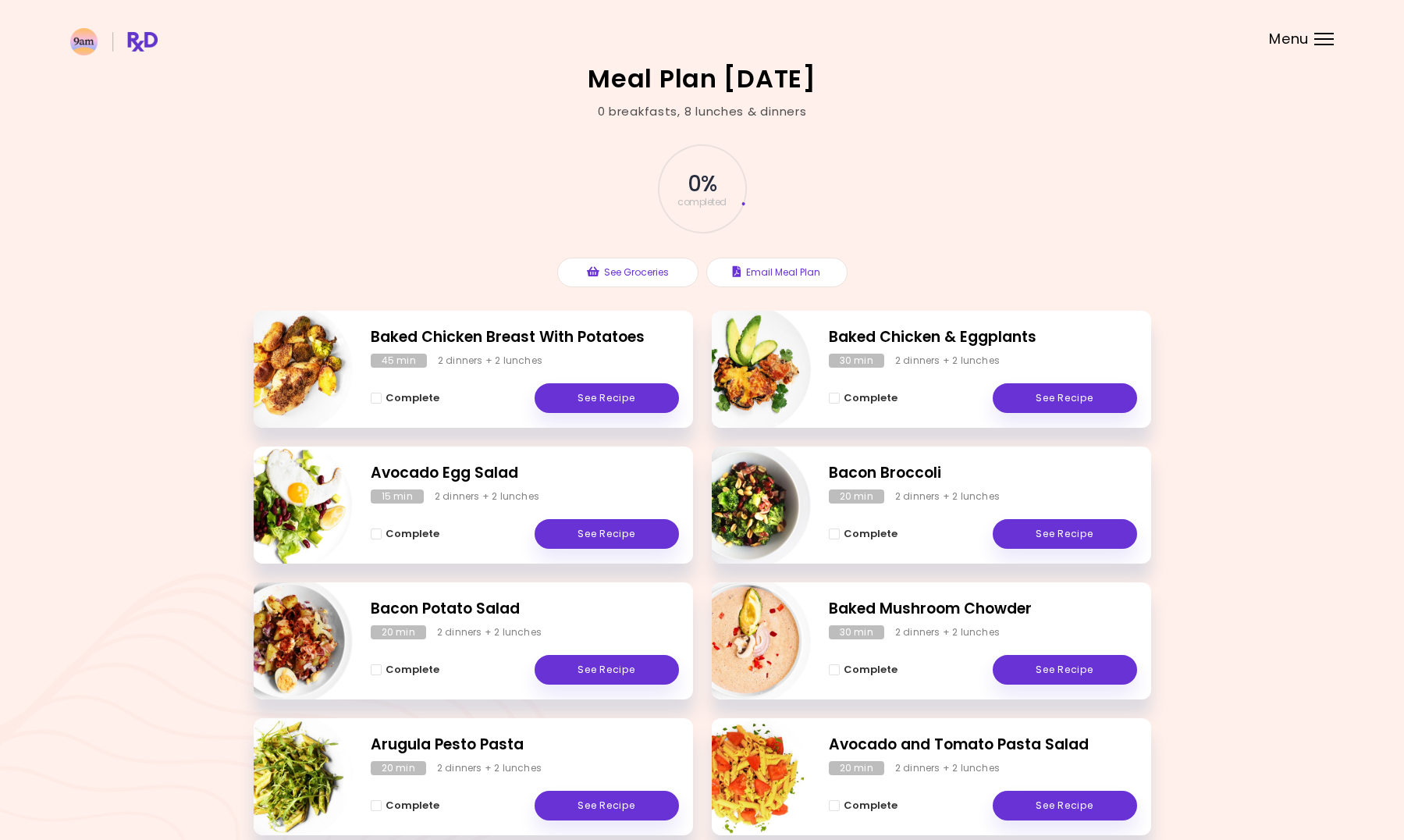
click at [1241, 374] on div "Meal Plan [DATE] 0 breakfasts , 8 lunches & dinners 0 % completed See Groceries…" at bounding box center [702, 460] width 1404 height 920
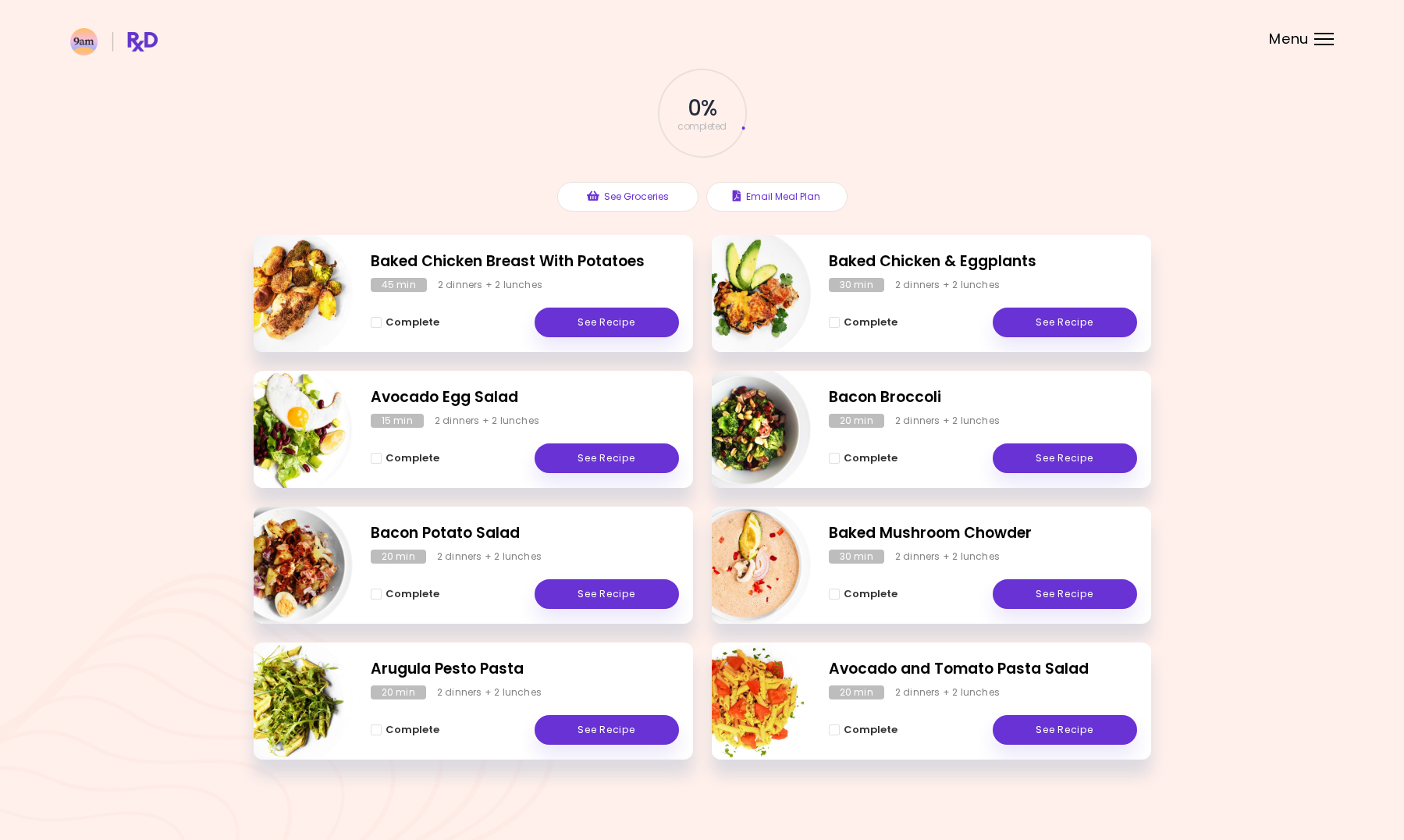
scroll to position [80, 0]
